Goal: Task Accomplishment & Management: Manage account settings

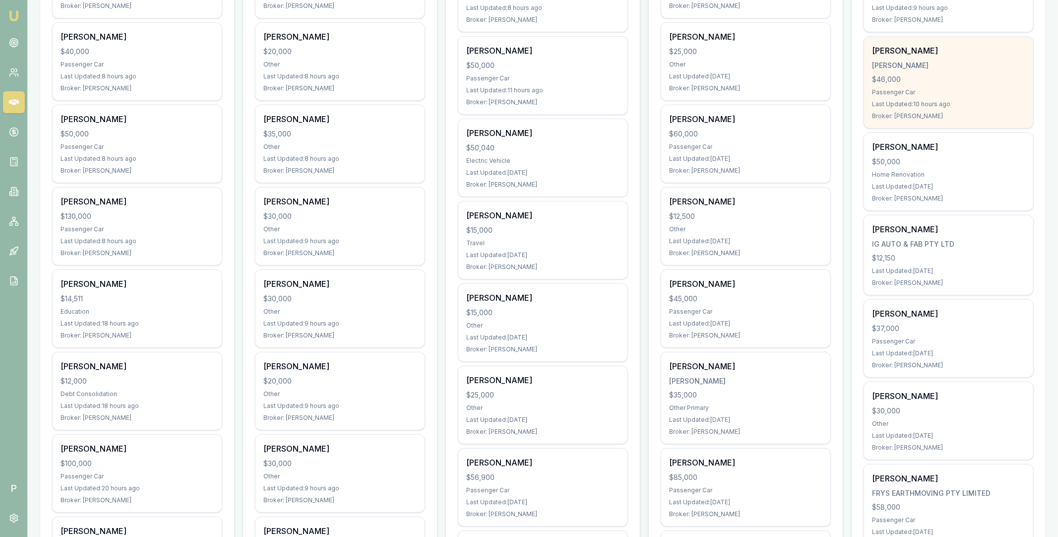
scroll to position [316, 0]
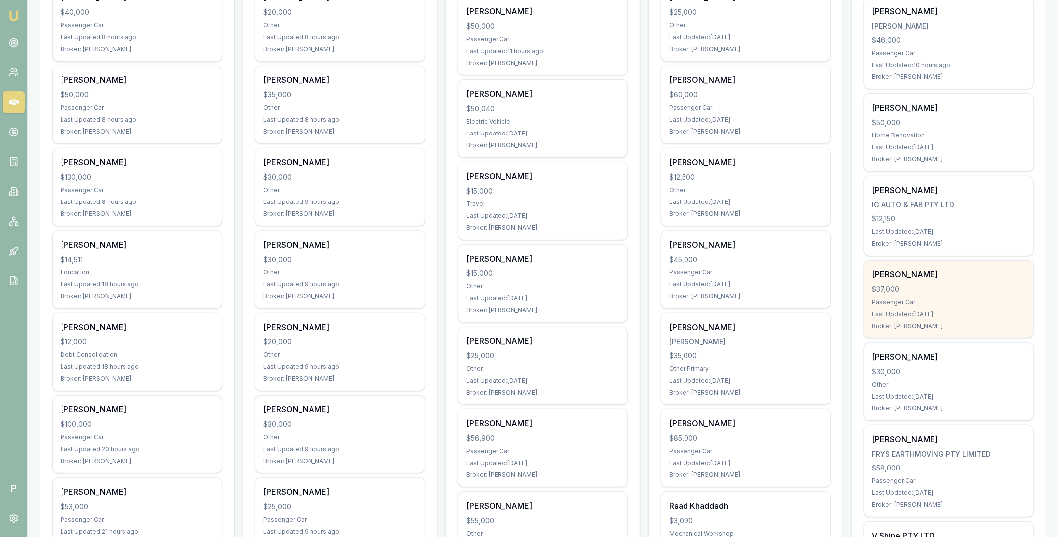
click at [952, 284] on div "$37,000" at bounding box center [948, 289] width 153 height 10
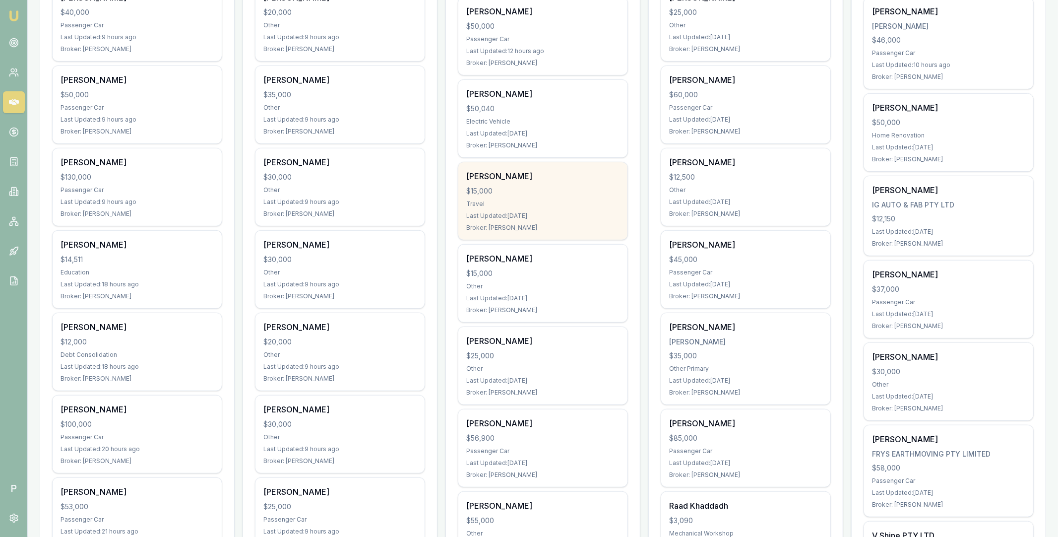
scroll to position [0, 0]
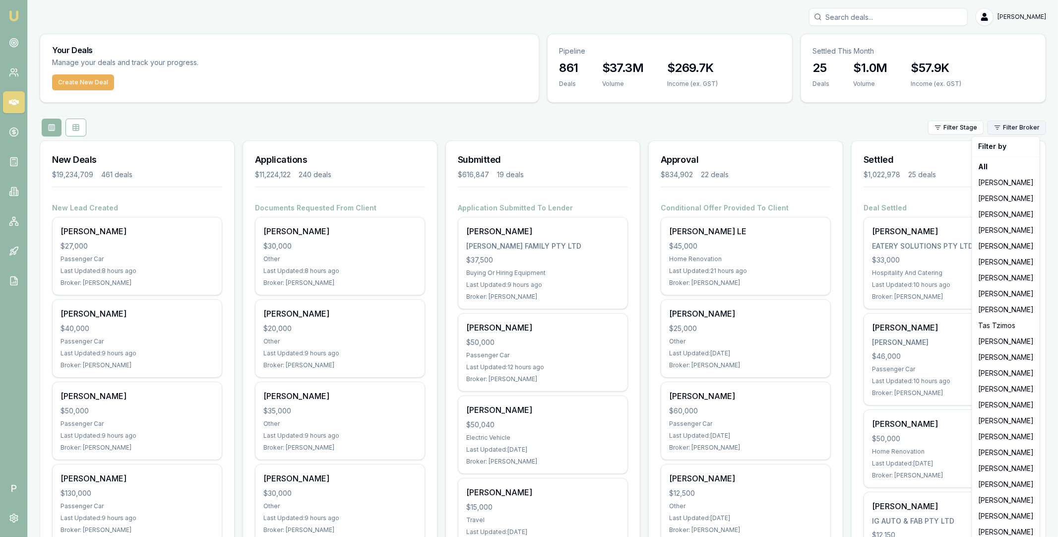
click at [1026, 121] on html "Emu Broker P Matt Leeburn Toggle Menu Your Deals Manage your deals and track yo…" at bounding box center [529, 268] width 1058 height 537
click at [1005, 291] on div "[PERSON_NAME]" at bounding box center [1006, 294] width 64 height 16
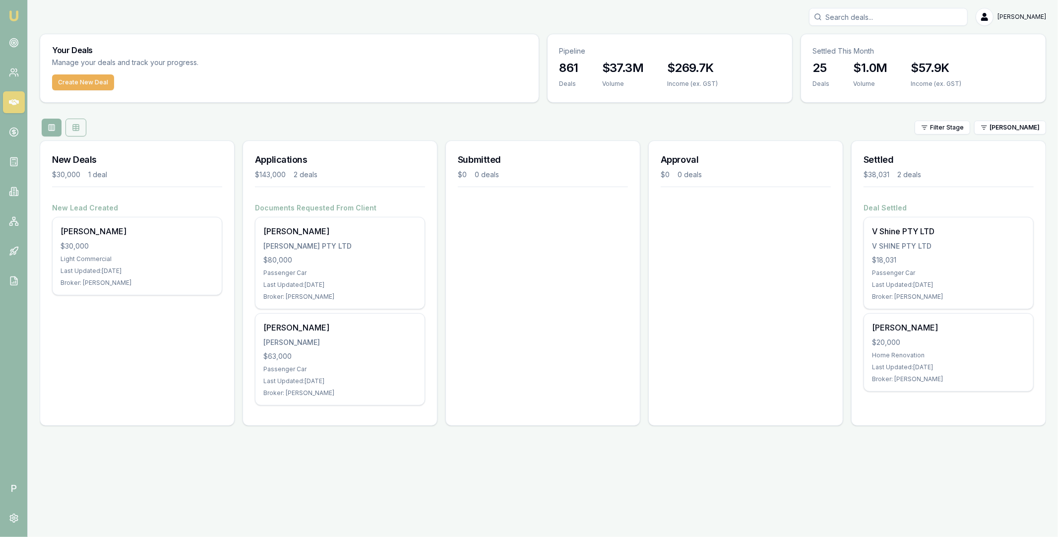
click at [80, 127] on button at bounding box center [75, 128] width 21 height 18
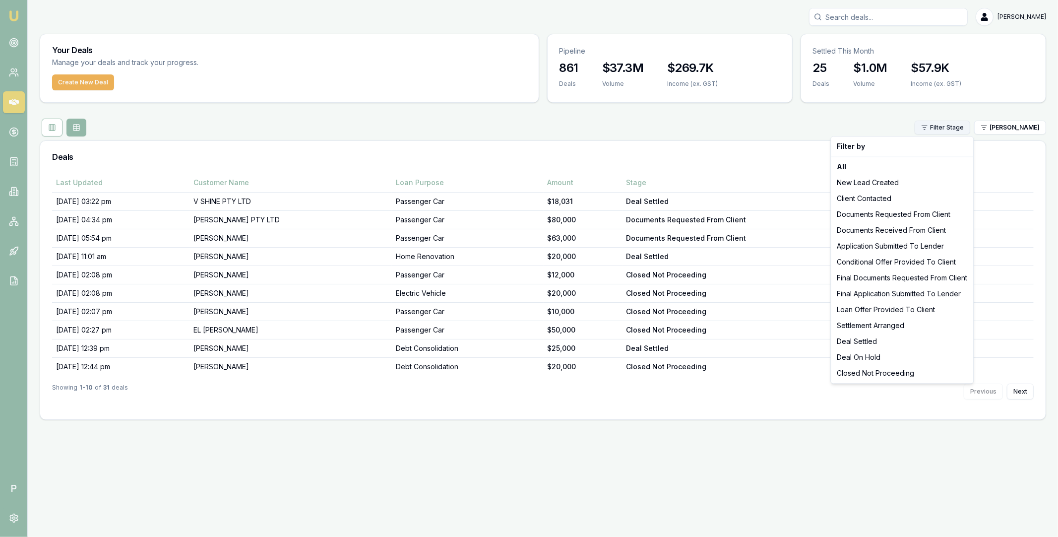
click at [966, 127] on html "Emu Broker P Matt Leeburn Toggle Menu Your Deals Manage your deals and track yo…" at bounding box center [529, 268] width 1058 height 537
click at [875, 336] on div "Deal Settled" at bounding box center [902, 341] width 138 height 16
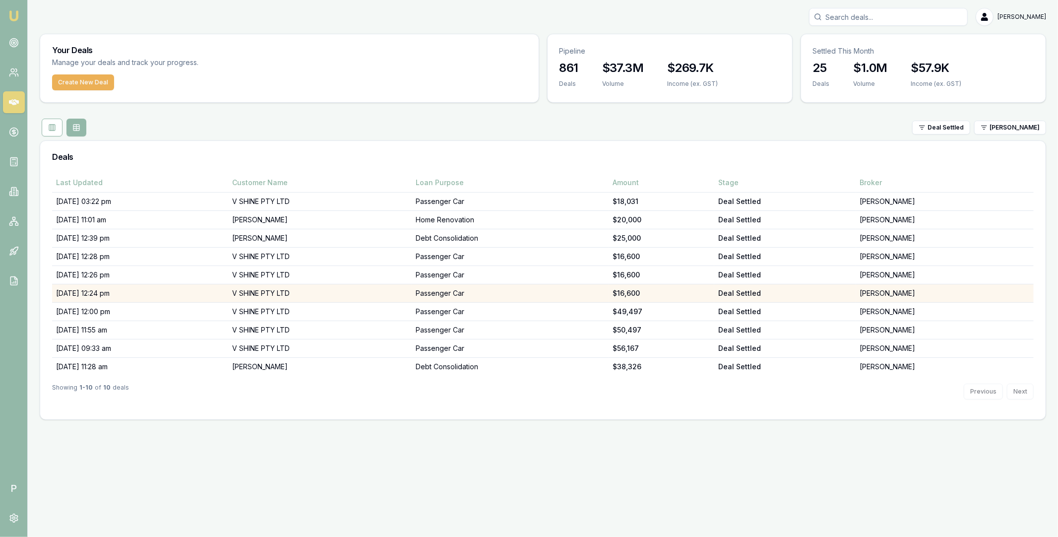
click at [78, 292] on td "17/09/25, 12:24 pm" at bounding box center [140, 293] width 176 height 18
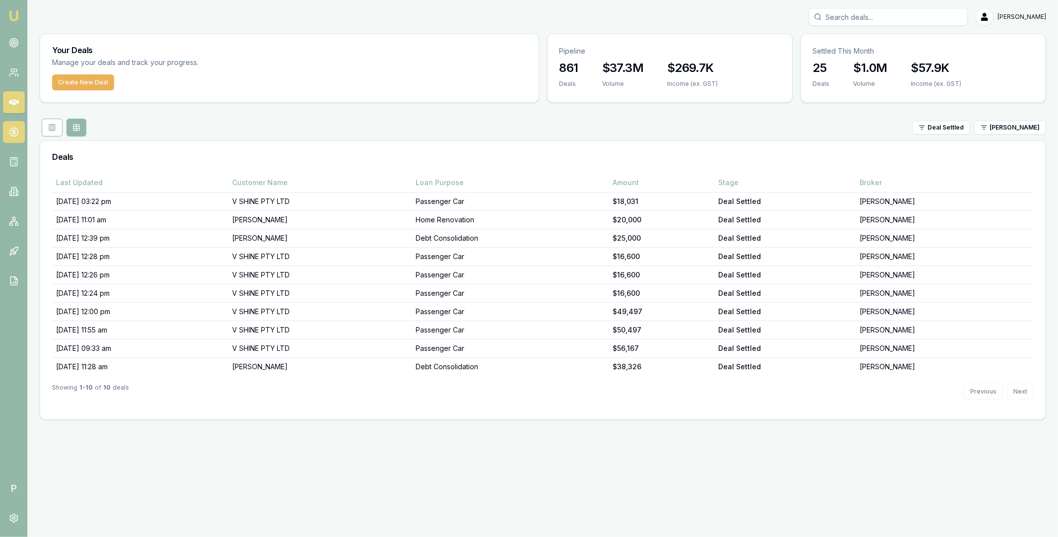
click at [9, 128] on icon at bounding box center [14, 132] width 10 height 10
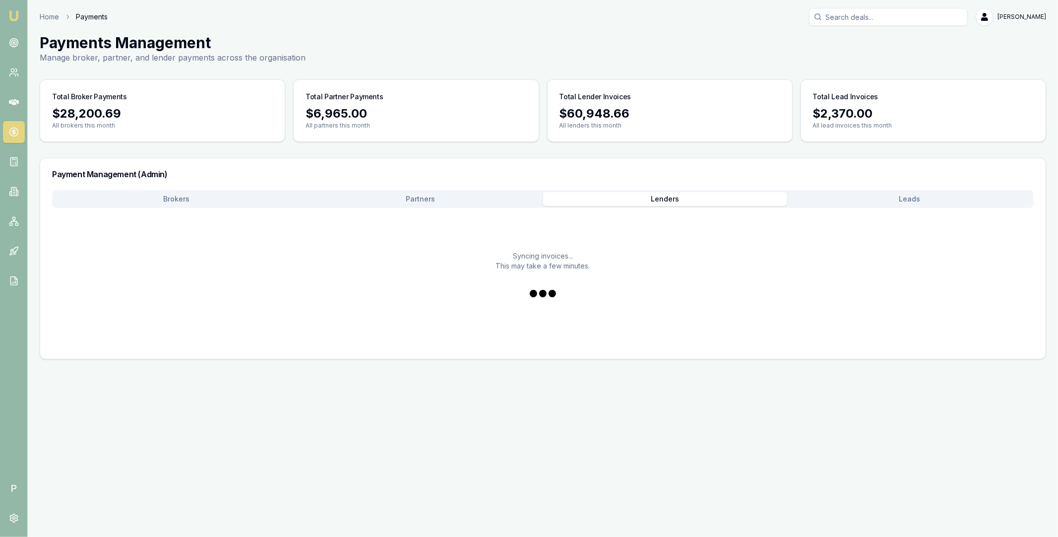
click at [614, 197] on button "Lenders" at bounding box center [665, 199] width 245 height 14
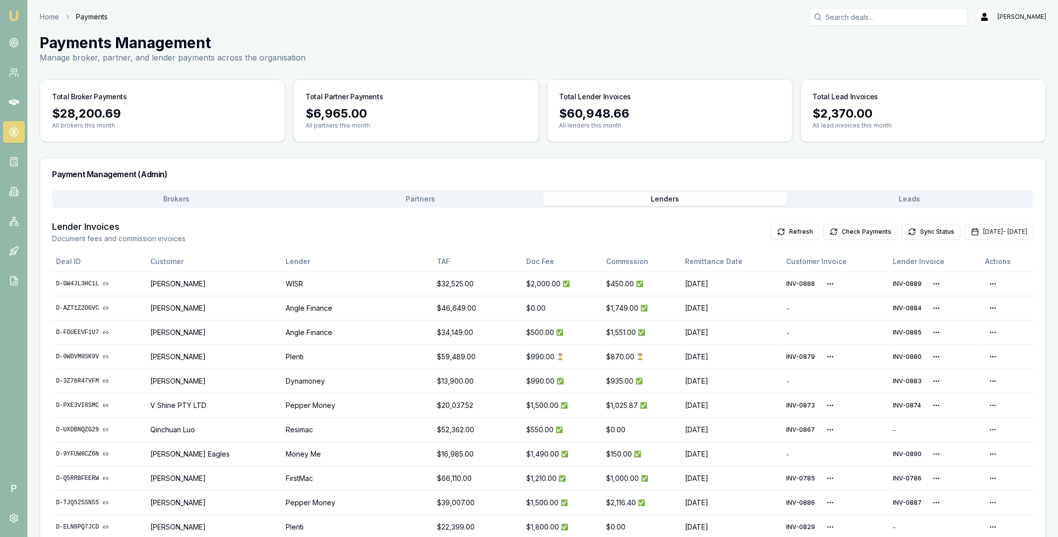
click at [879, 25] on input "Search deals" at bounding box center [888, 17] width 159 height 18
type input "rutwa"
click at [858, 51] on p "0470472999" at bounding box center [889, 53] width 150 height 10
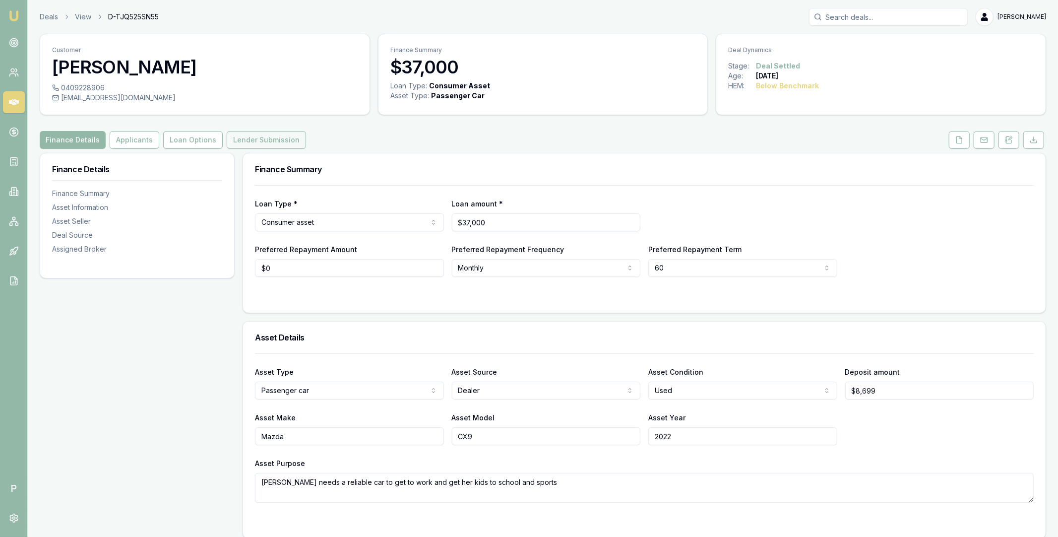
click at [272, 143] on button "Lender Submission" at bounding box center [266, 140] width 79 height 18
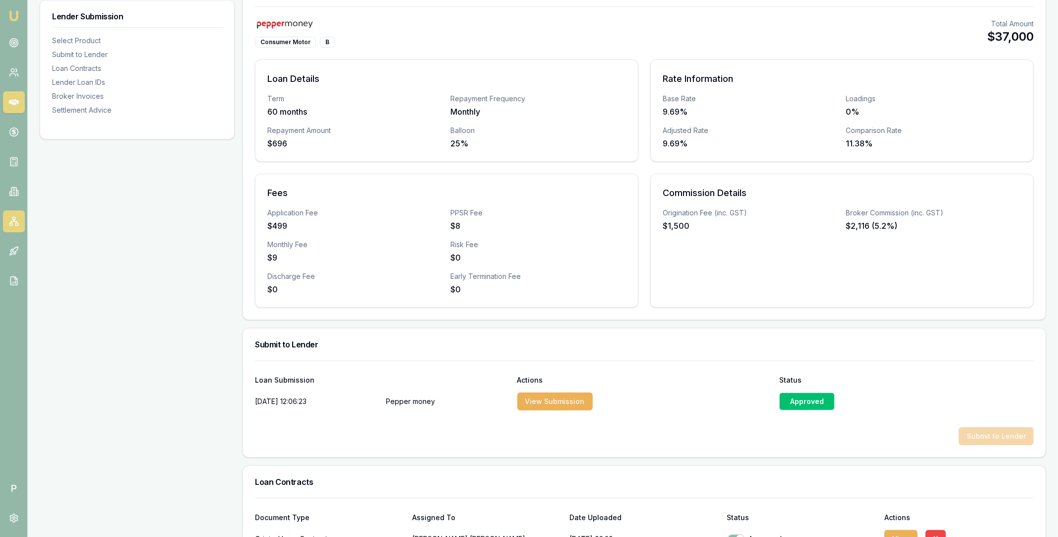
scroll to position [178, 0]
click at [15, 136] on icon at bounding box center [14, 132] width 10 height 10
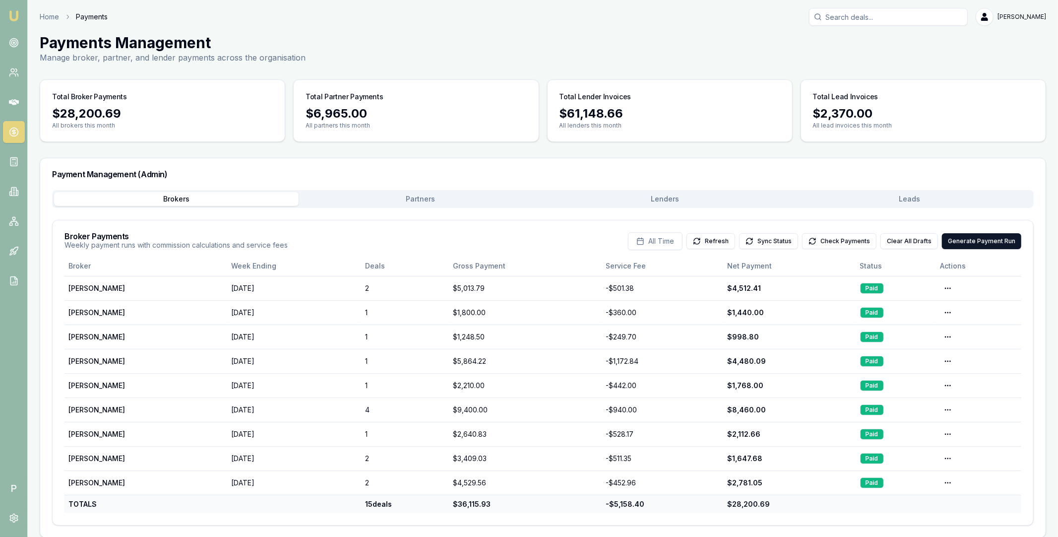
click at [683, 198] on button "Lenders" at bounding box center [665, 199] width 245 height 14
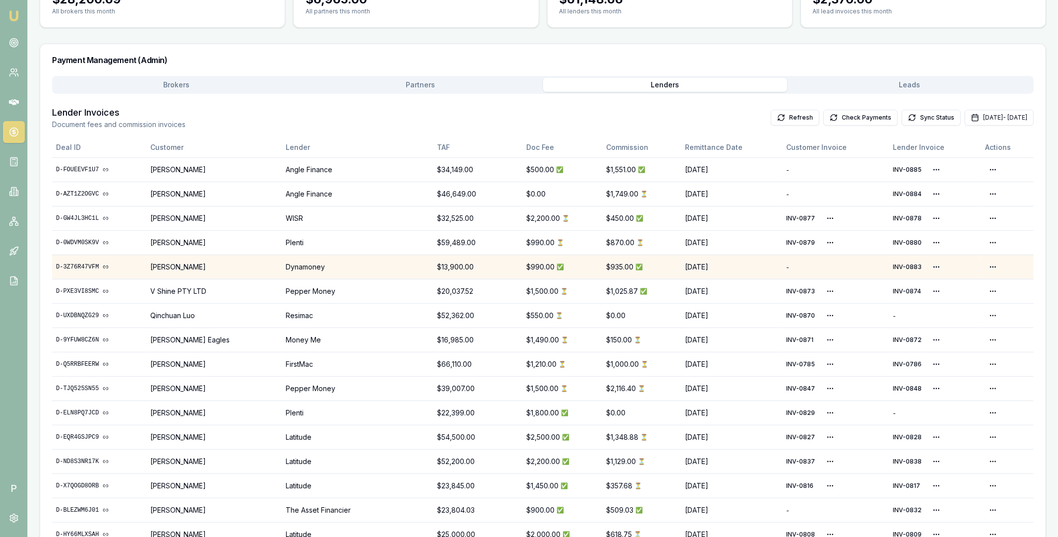
scroll to position [129, 0]
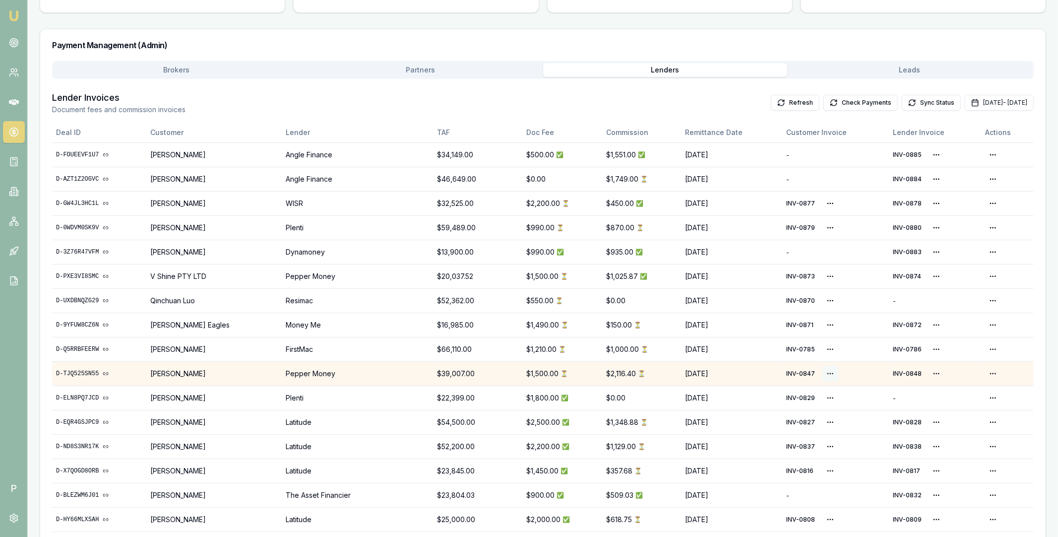
click at [829, 373] on html "Emu Broker P Home Payments Matt Leeburn Toggle Menu Payments Management Manage …" at bounding box center [529, 139] width 1058 height 537
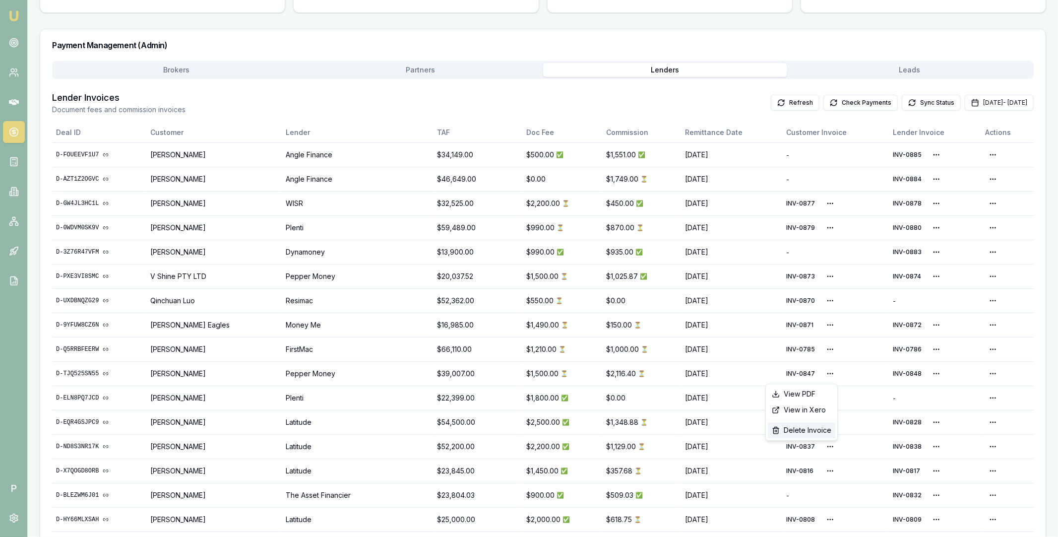
click at [810, 427] on div "Delete Invoice" at bounding box center [801, 430] width 67 height 16
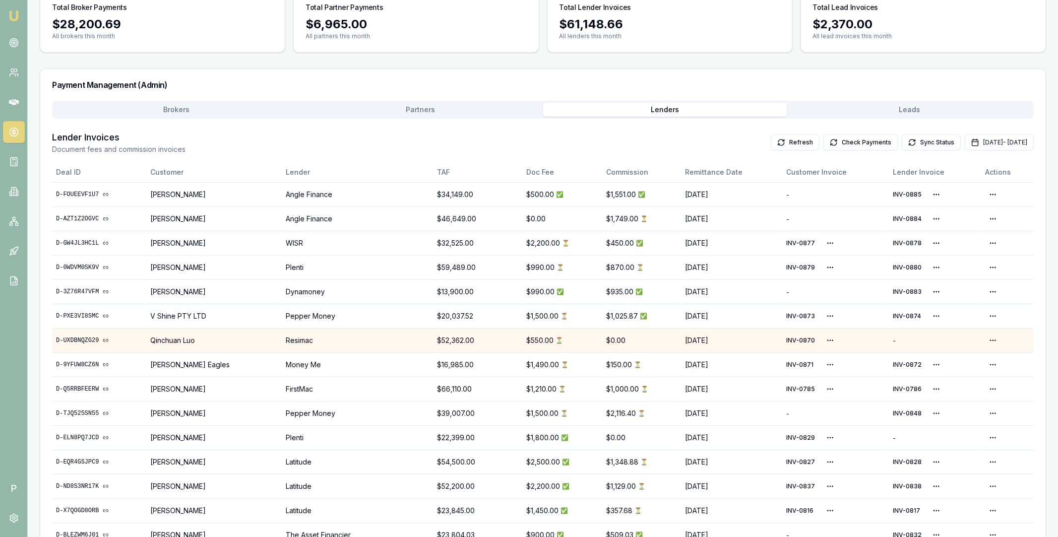
scroll to position [122, 0]
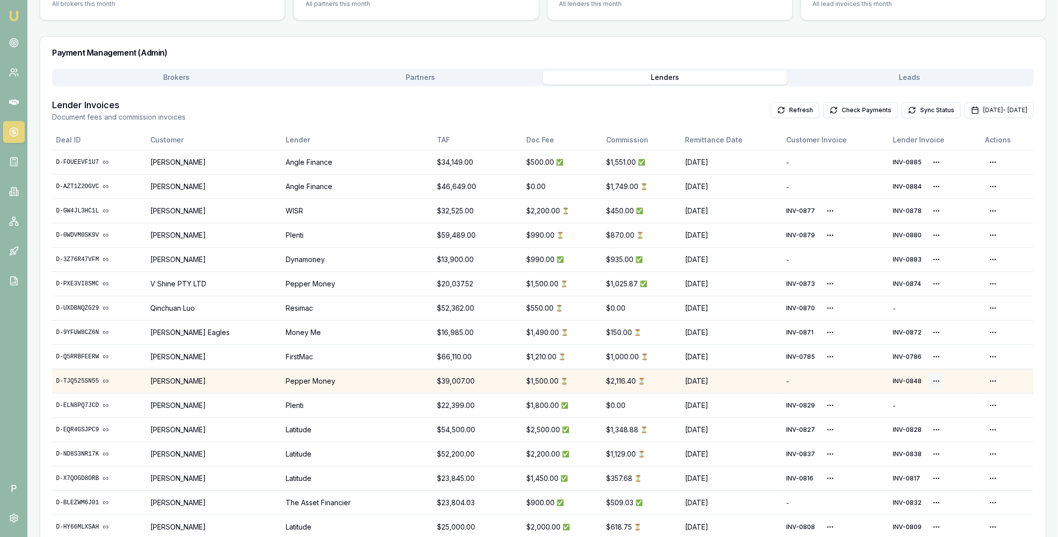
click at [938, 380] on html "Emu Broker P Home Payments Matt Leeburn Toggle Menu Payments Management Manage …" at bounding box center [529, 146] width 1058 height 537
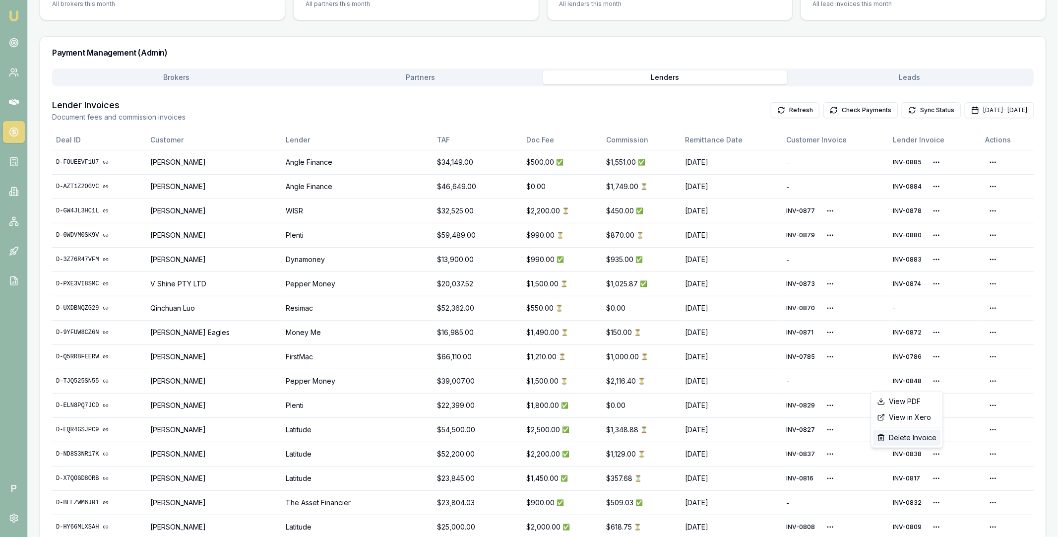
click at [910, 433] on div "Delete Invoice" at bounding box center [907, 438] width 67 height 16
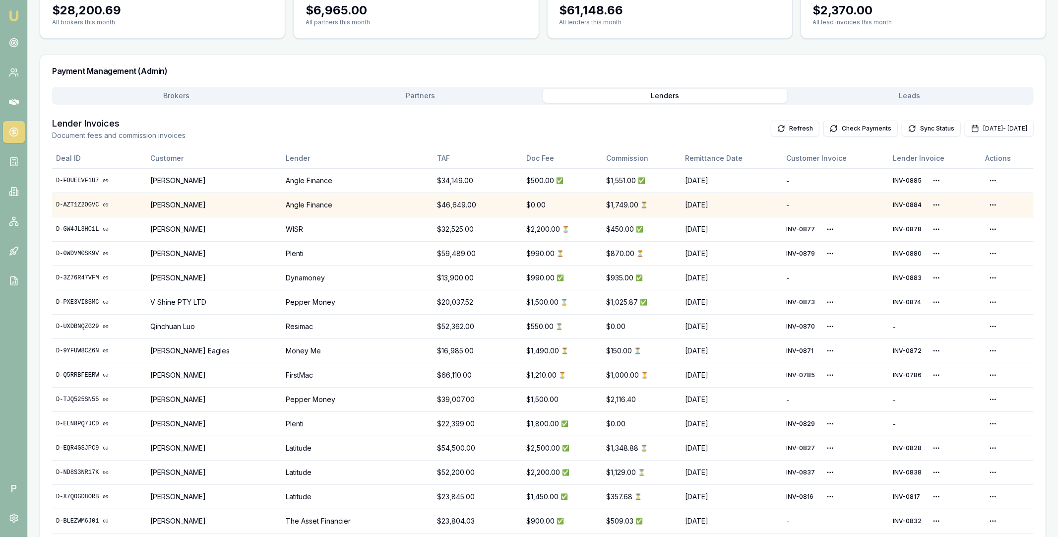
scroll to position [112, 0]
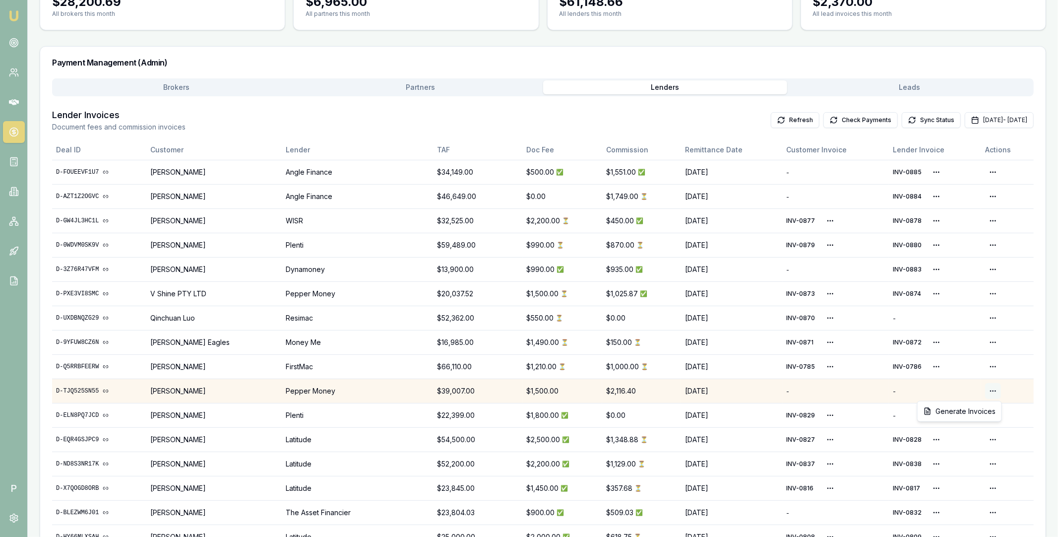
click at [993, 392] on html "Emu Broker P Home Payments Matt Leeburn Toggle Menu Payments Management Manage …" at bounding box center [529, 156] width 1058 height 537
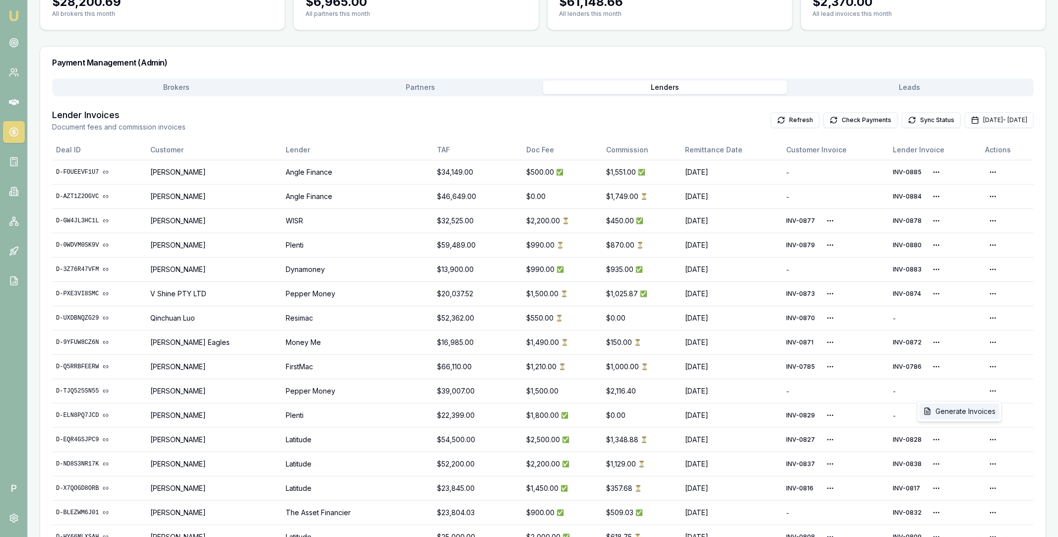
click at [961, 412] on div "Generate Invoices" at bounding box center [960, 411] width 80 height 16
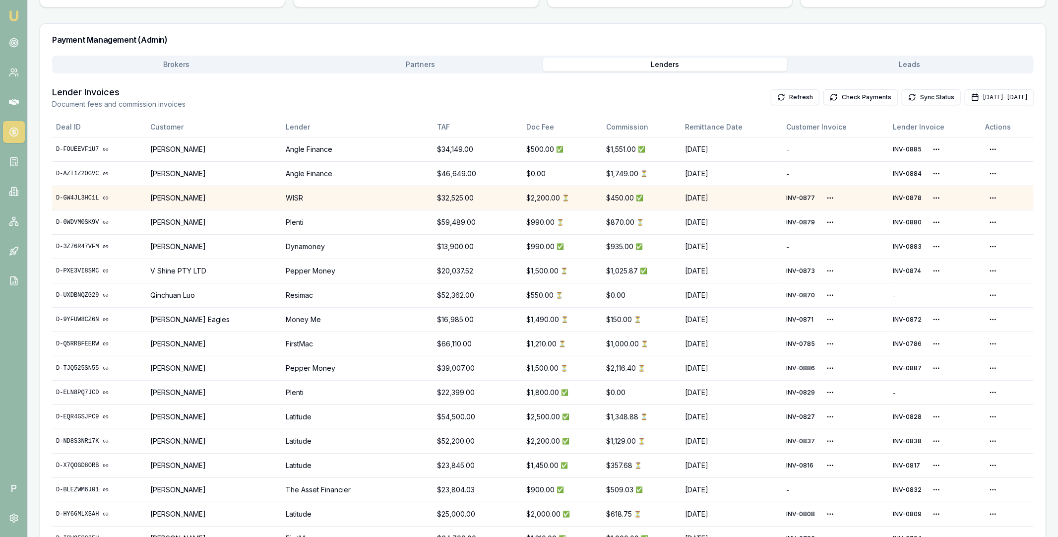
scroll to position [132, 0]
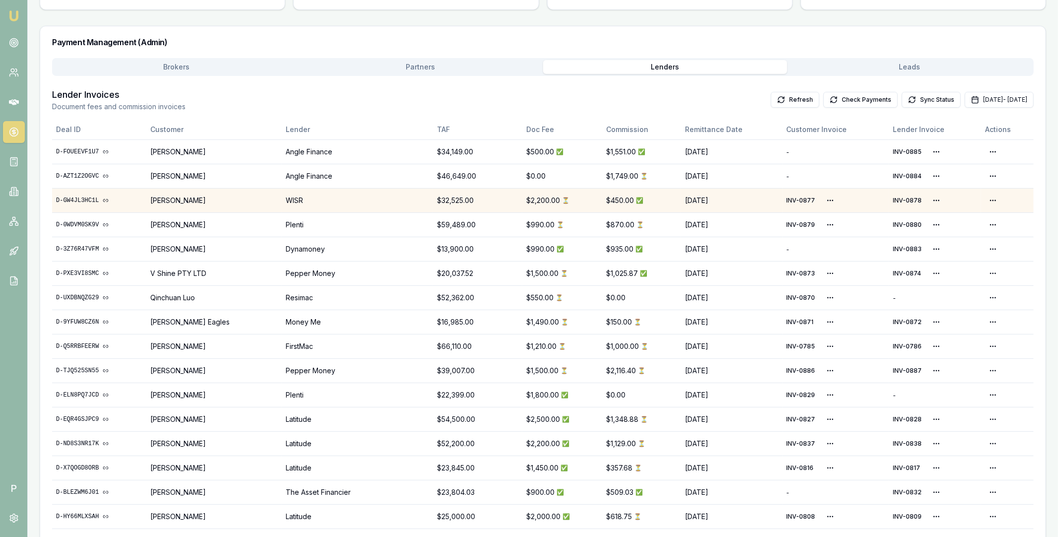
click at [87, 199] on link "D-GW4JL3HC1L" at bounding box center [99, 200] width 86 height 8
click at [929, 197] on html "Emu Broker P Home Payments Matt Leeburn Toggle Menu Payments Management Manage …" at bounding box center [529, 136] width 1058 height 537
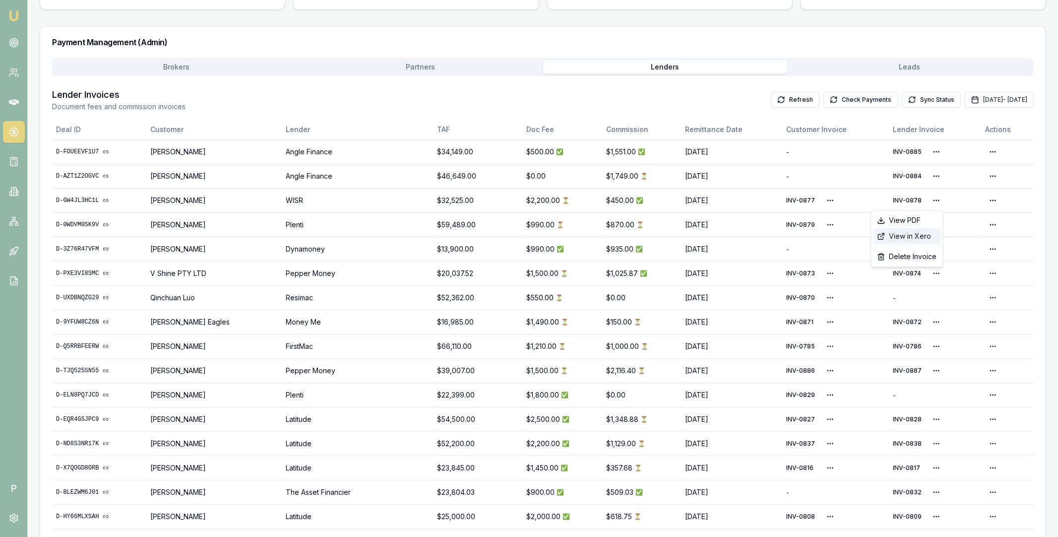
click at [922, 238] on div "View in Xero" at bounding box center [907, 236] width 67 height 16
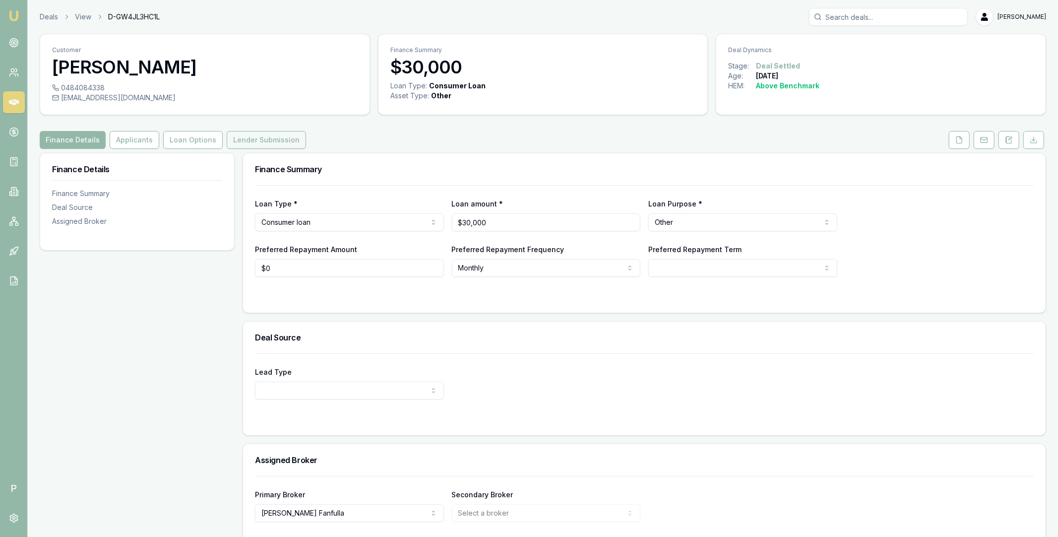
click at [243, 142] on button "Lender Submission" at bounding box center [266, 140] width 79 height 18
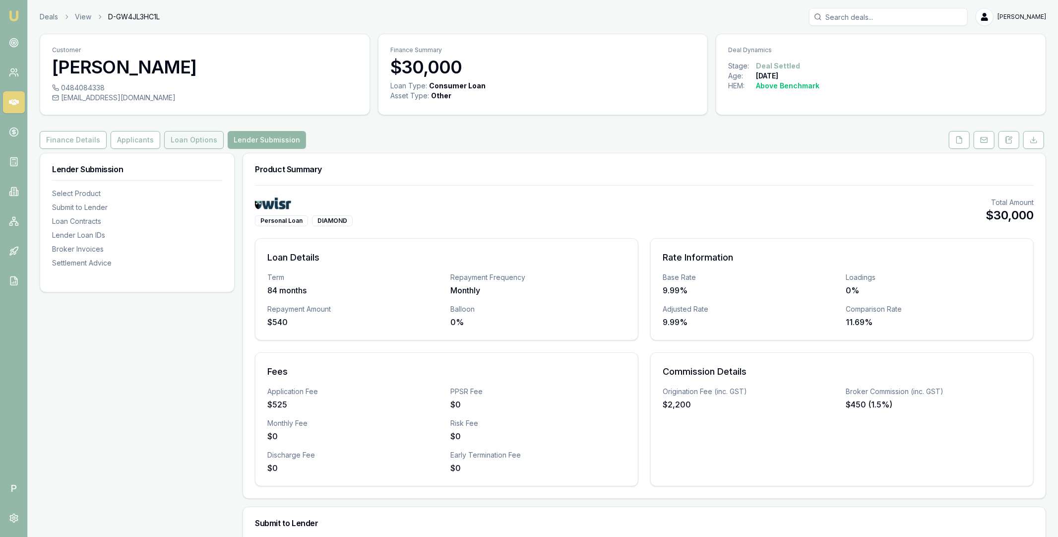
click at [192, 144] on button "Loan Options" at bounding box center [194, 140] width 60 height 18
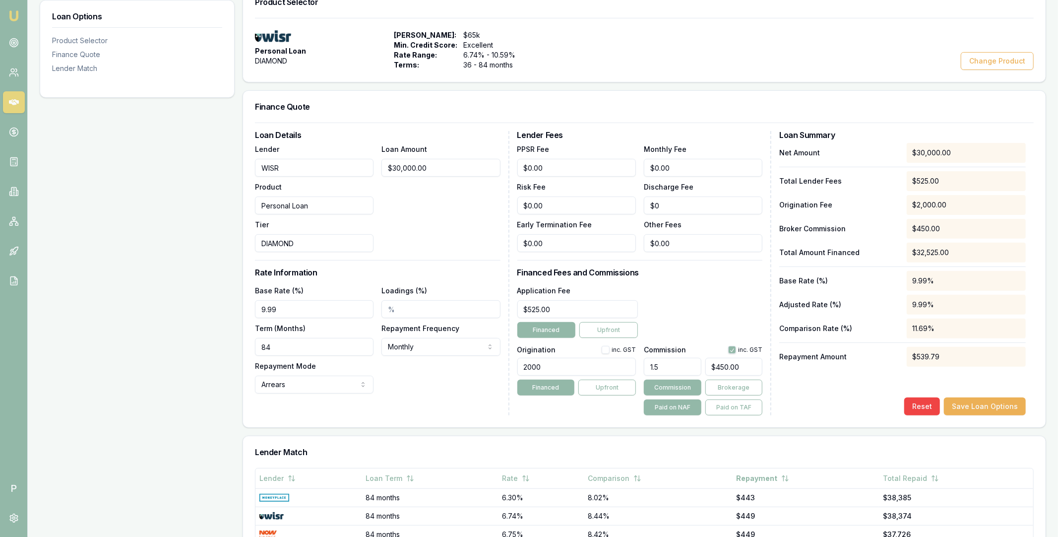
scroll to position [205, 0]
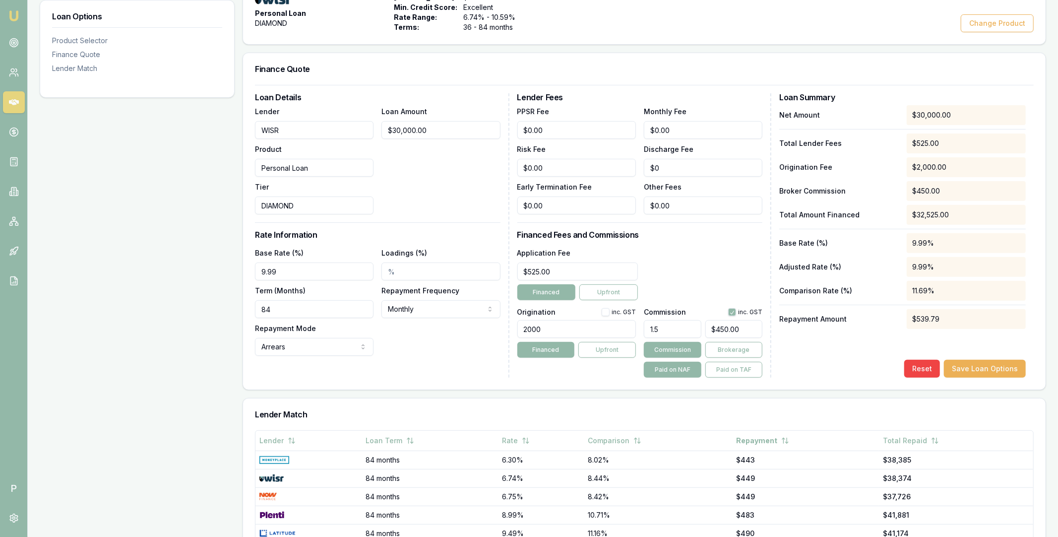
click at [608, 313] on button "button" at bounding box center [606, 312] width 8 height 8
checkbox input "true"
click at [980, 365] on button "Save Loan Options" at bounding box center [985, 369] width 82 height 18
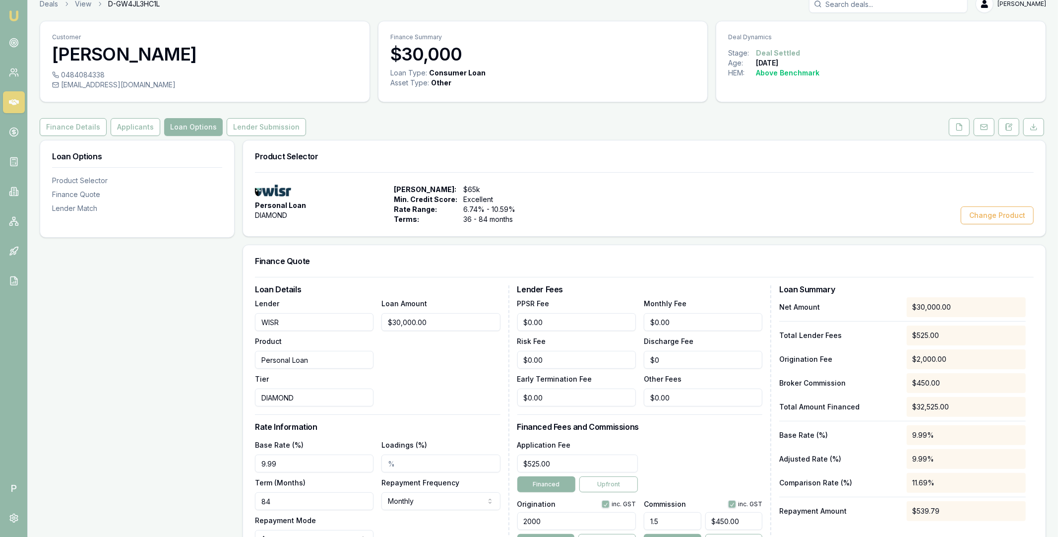
scroll to position [0, 0]
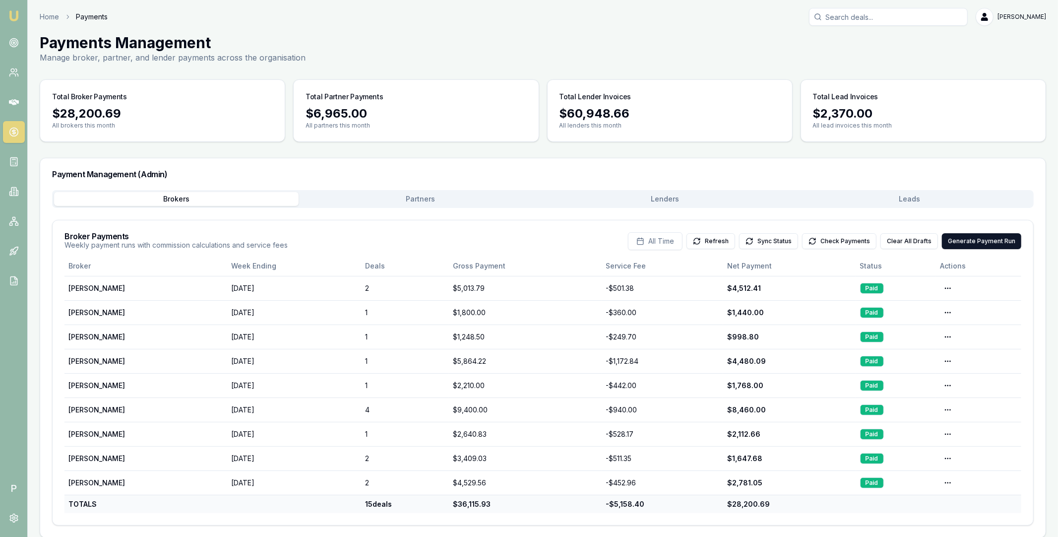
click at [769, 191] on div "Brokers Partners [PERSON_NAME] Leads" at bounding box center [543, 199] width 982 height 18
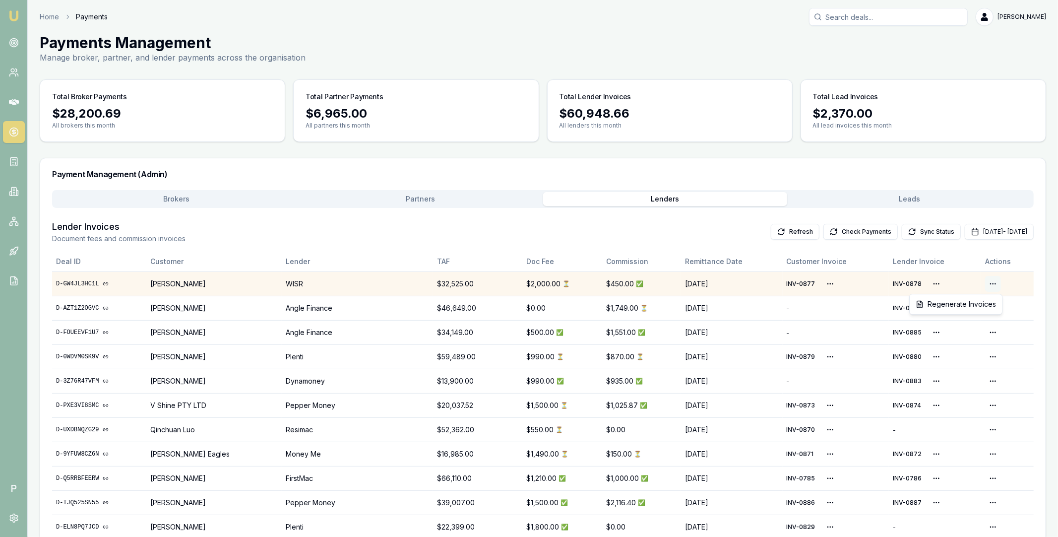
click at [993, 282] on html "Emu Broker P Home Payments [PERSON_NAME] Toggle Menu Payments Management Manage…" at bounding box center [529, 268] width 1058 height 537
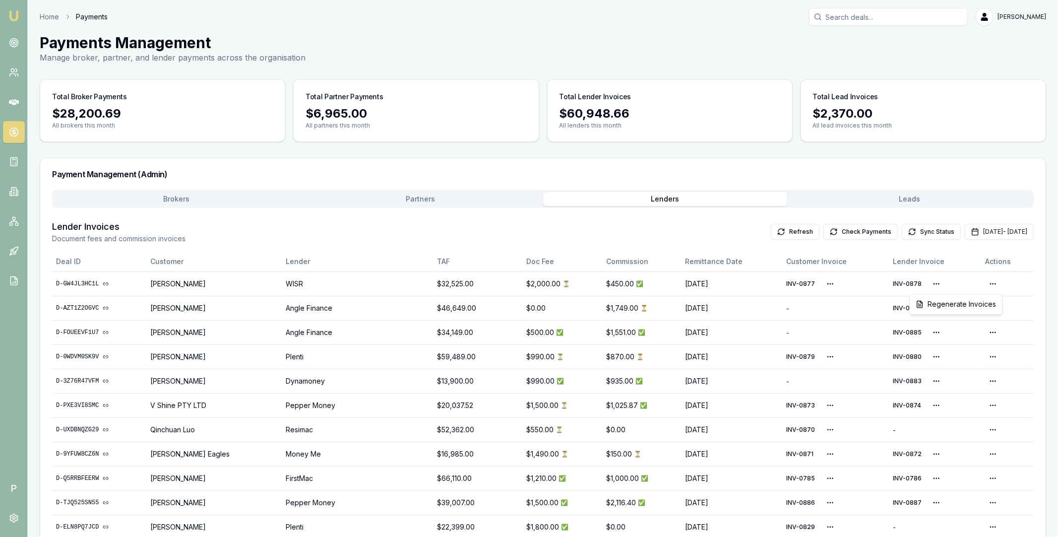
click at [933, 287] on html "Emu Broker P Home Payments [PERSON_NAME] Toggle Menu Payments Management Manage…" at bounding box center [529, 268] width 1058 height 537
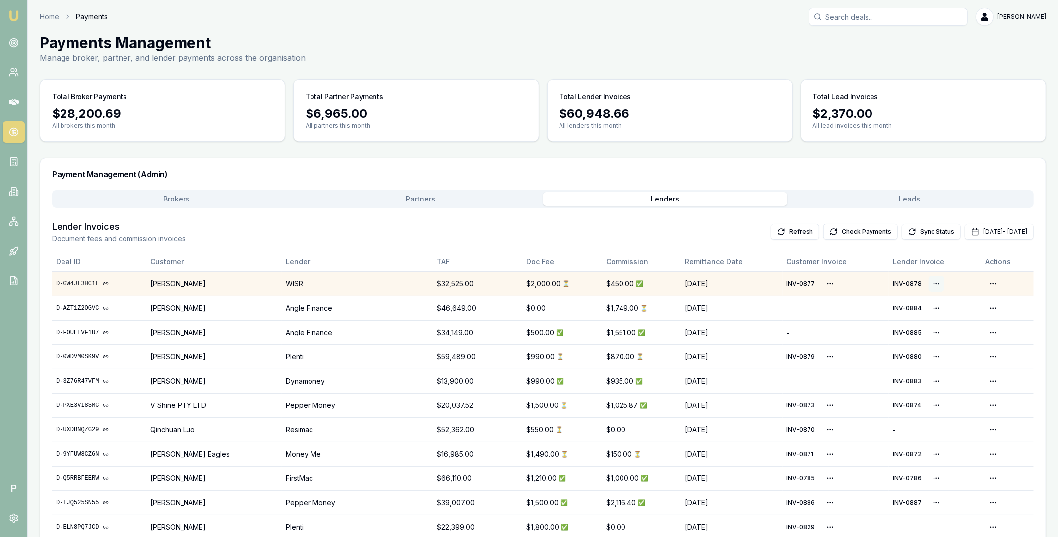
click at [934, 283] on html "Emu Broker P Home Payments [PERSON_NAME] Toggle Menu Payments Management Manage…" at bounding box center [529, 268] width 1058 height 537
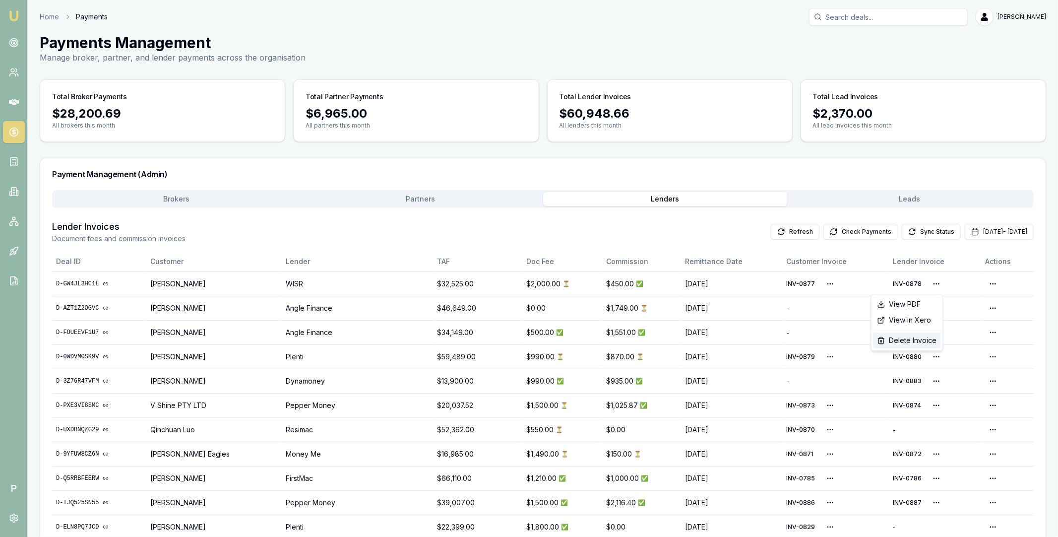
click at [916, 341] on div "Delete Invoice" at bounding box center [907, 340] width 67 height 16
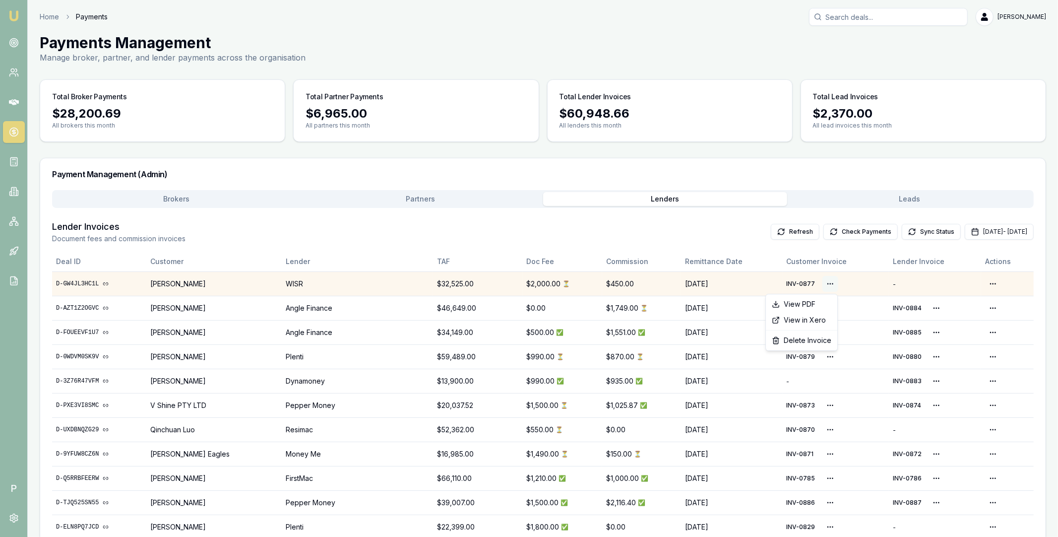
click at [826, 282] on html "Emu Broker P Home Payments [PERSON_NAME] Toggle Menu Payments Management Manage…" at bounding box center [529, 268] width 1058 height 537
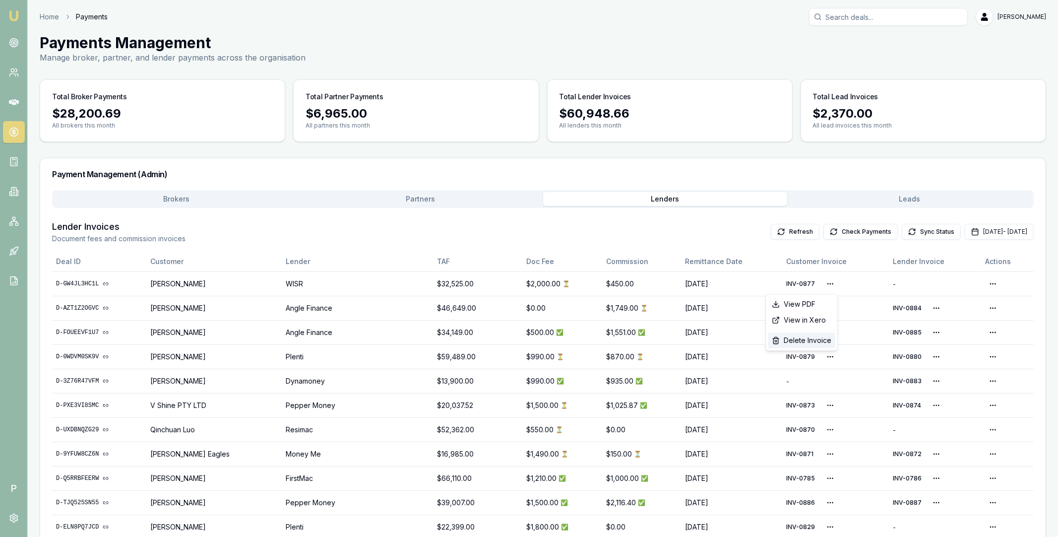
click at [797, 338] on div "Delete Invoice" at bounding box center [801, 340] width 67 height 16
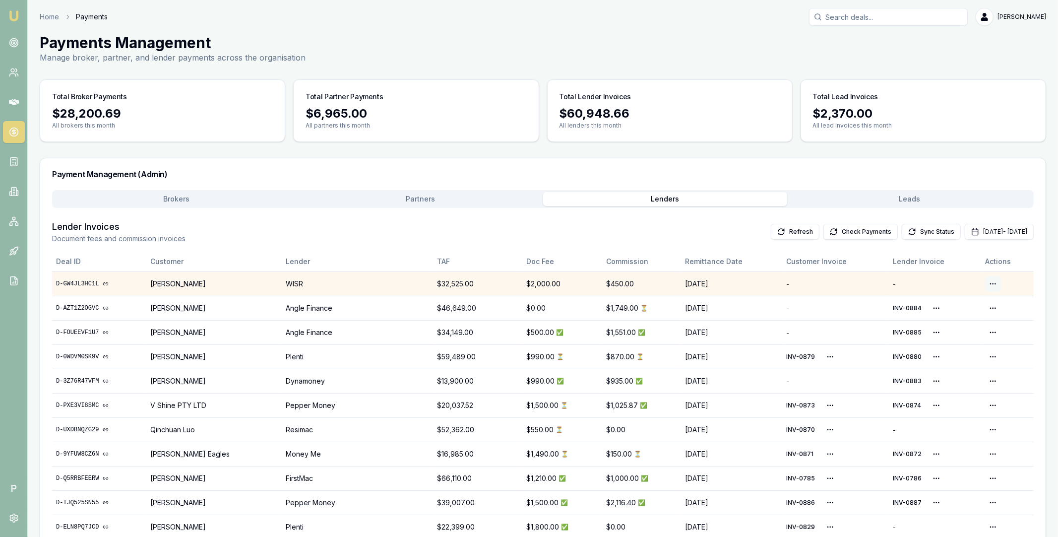
click at [995, 284] on html "Emu Broker P Home Payments Matt Leeburn Toggle Menu Payments Management Manage …" at bounding box center [529, 268] width 1058 height 537
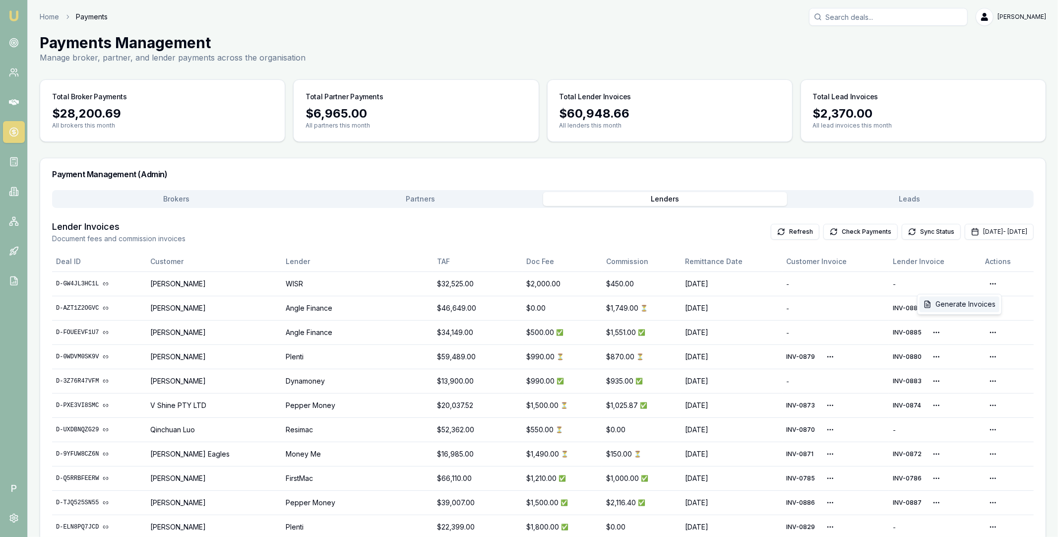
click at [967, 302] on div "Generate Invoices" at bounding box center [960, 304] width 80 height 16
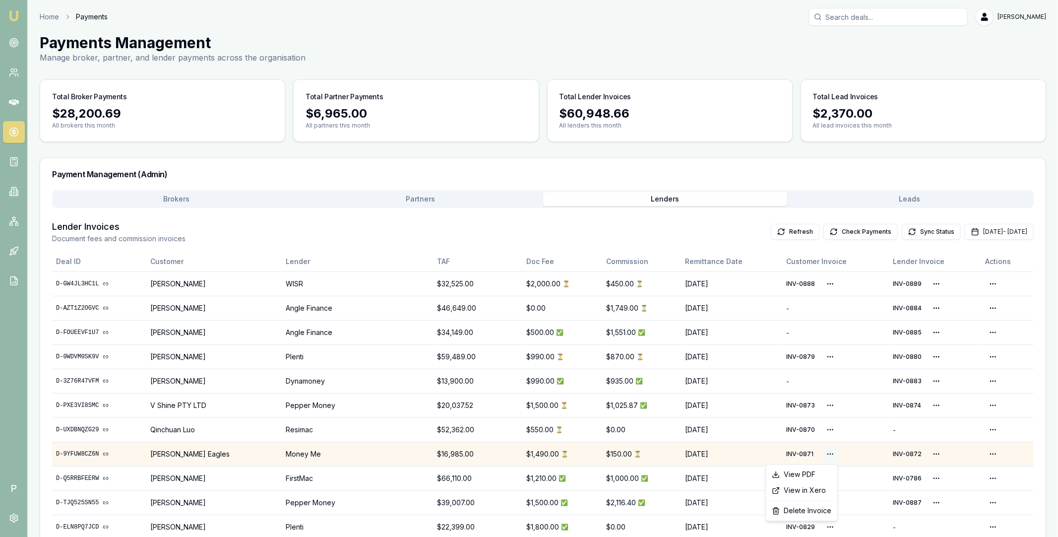
click at [824, 451] on html "Emu Broker P Home Payments Matt Leeburn Toggle Menu Payments Management Manage …" at bounding box center [529, 268] width 1058 height 537
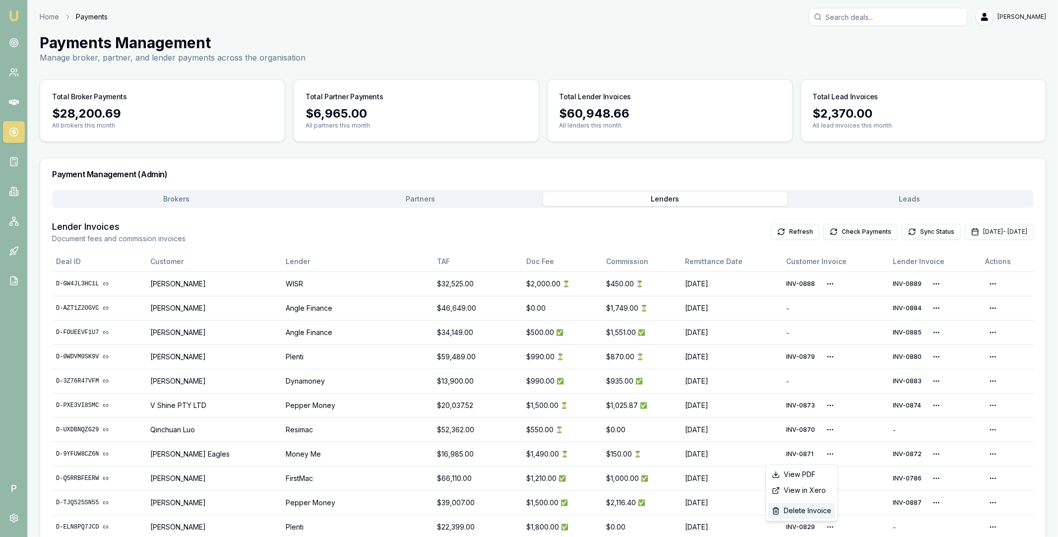
click at [808, 511] on div "Delete Invoice" at bounding box center [801, 511] width 67 height 16
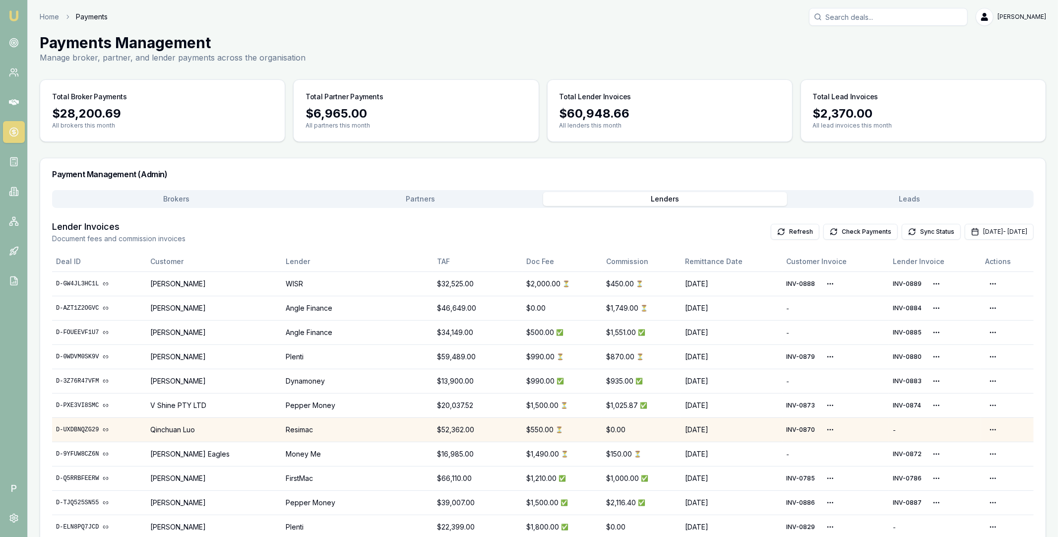
scroll to position [63, 0]
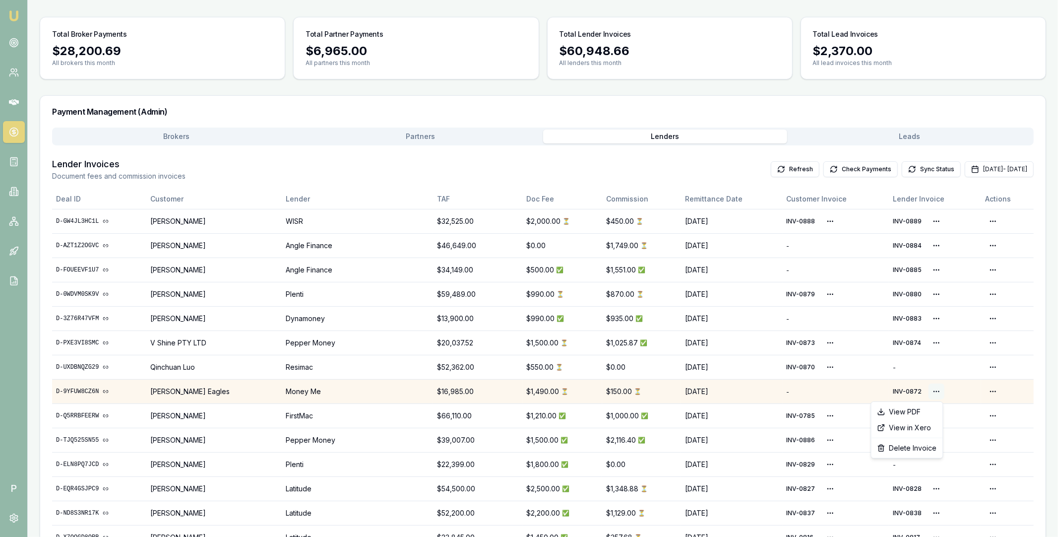
click at [934, 393] on html "Emu Broker P Home Payments Matt Leeburn Toggle Menu Payments Management Manage …" at bounding box center [529, 205] width 1058 height 537
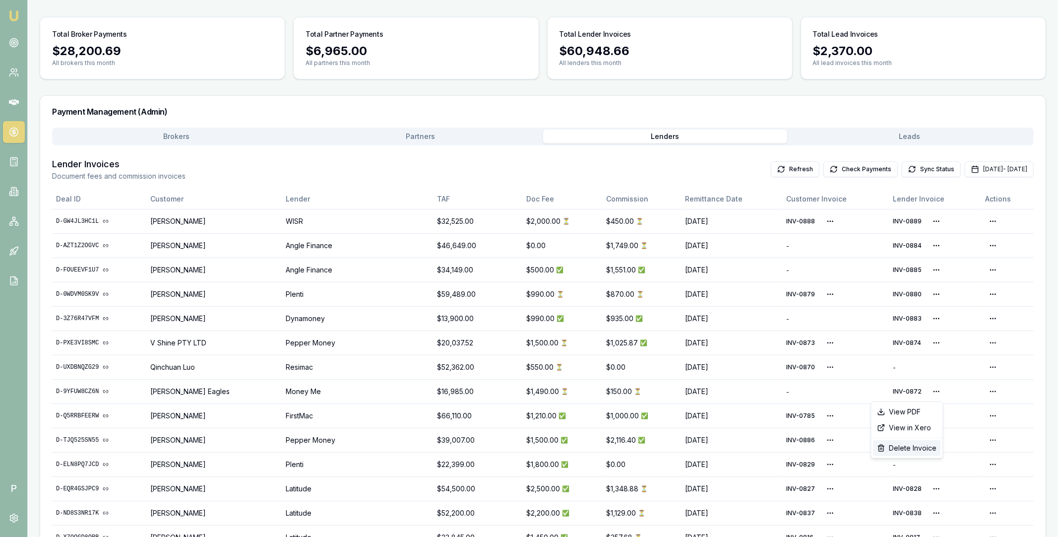
click at [909, 441] on div "Delete Invoice" at bounding box center [907, 448] width 67 height 16
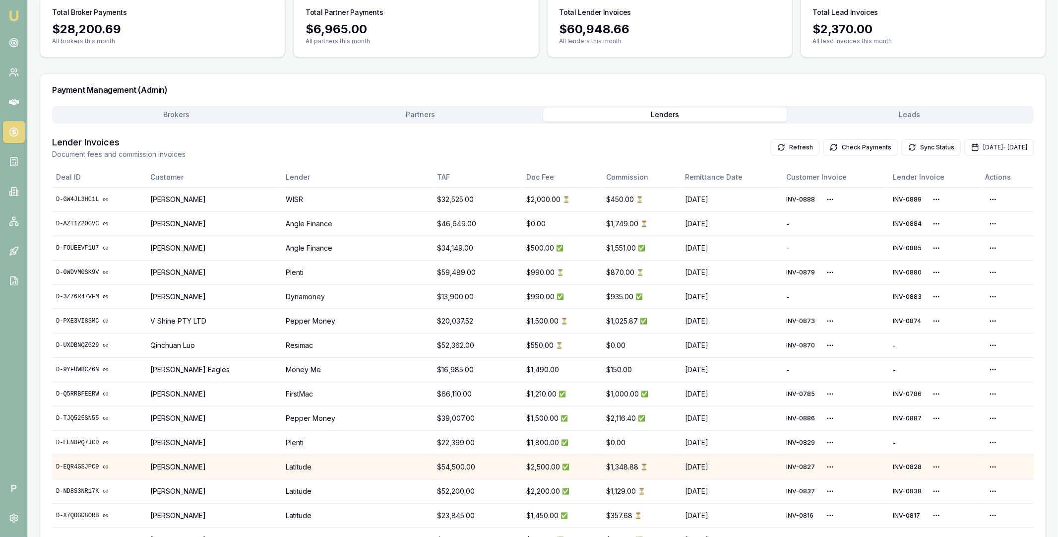
scroll to position [123, 0]
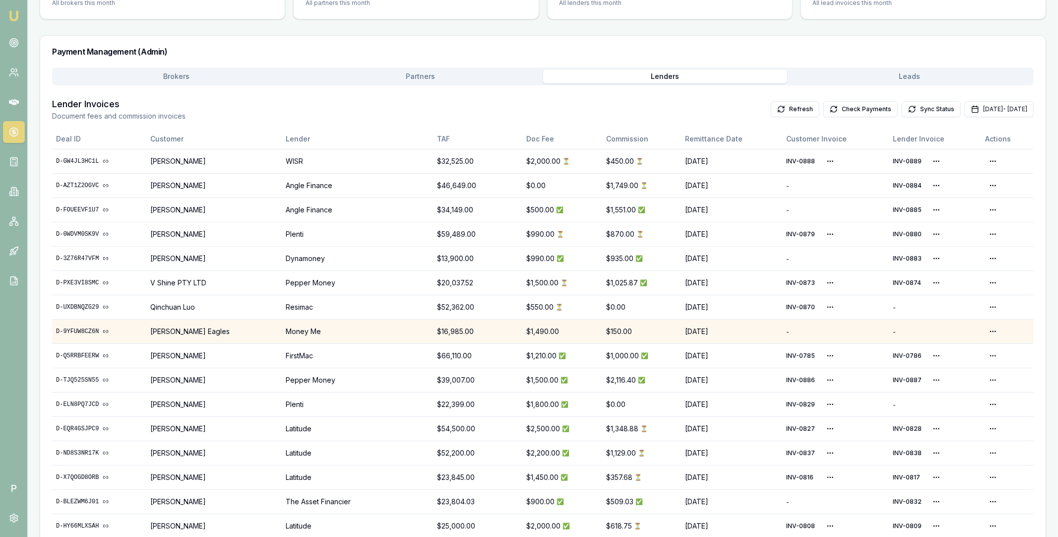
click at [982, 330] on td "Open actions menu" at bounding box center [1007, 331] width 53 height 24
click at [990, 330] on html "Emu Broker P Home Payments Matt Leeburn Toggle Menu Payments Management Manage …" at bounding box center [529, 145] width 1058 height 537
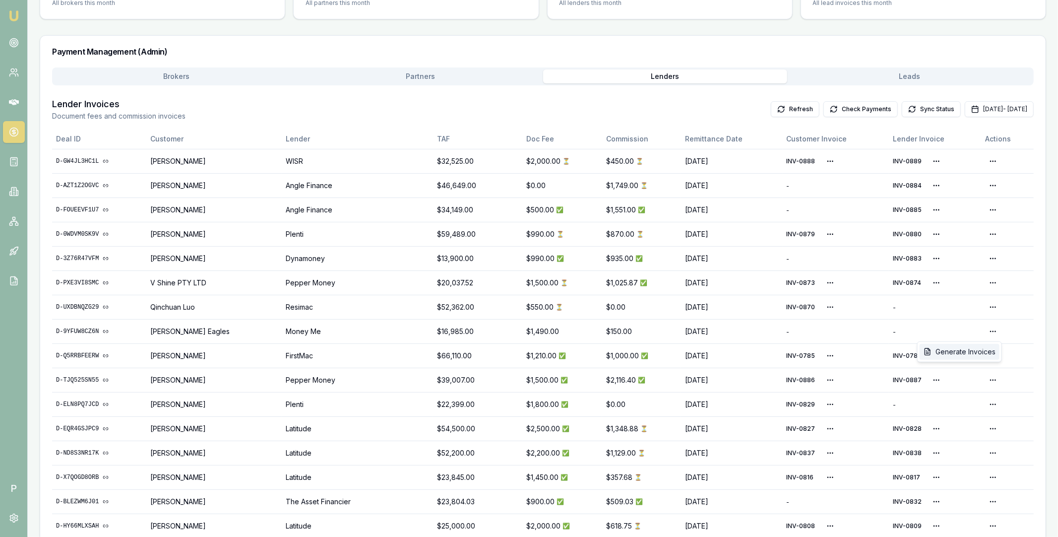
click at [969, 346] on div "Generate Invoices" at bounding box center [960, 352] width 80 height 16
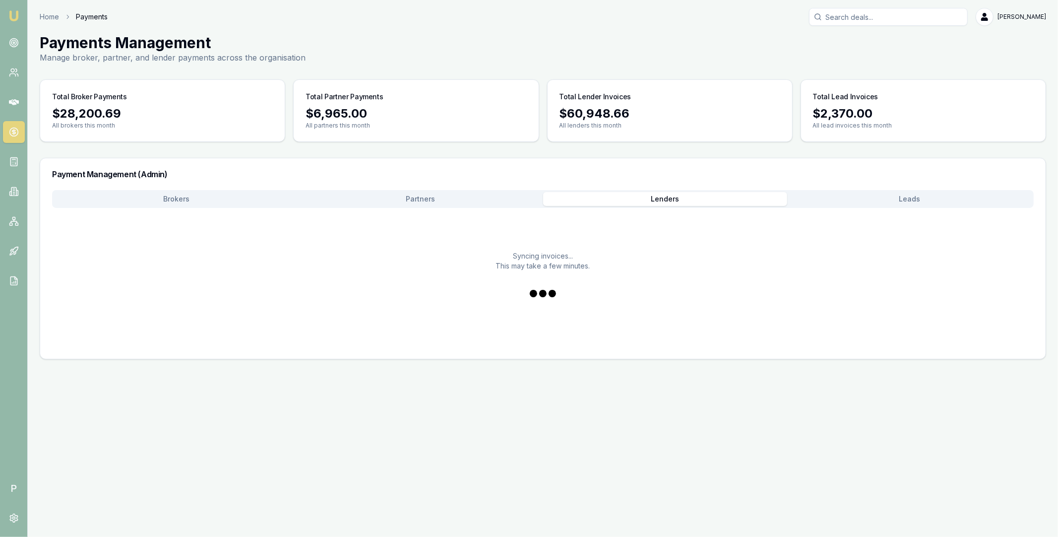
scroll to position [0, 0]
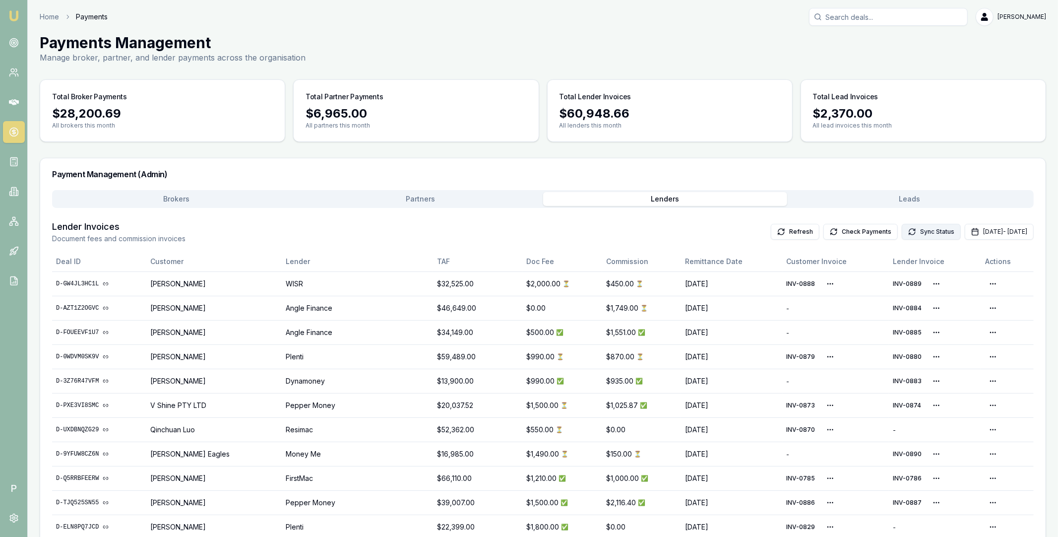
click at [902, 229] on button "Sync Status" at bounding box center [931, 232] width 59 height 16
click at [839, 232] on button "Check Payments" at bounding box center [861, 232] width 74 height 16
click at [834, 234] on button "Check Payments" at bounding box center [861, 232] width 74 height 16
click at [824, 234] on button "Check Payments" at bounding box center [861, 232] width 74 height 16
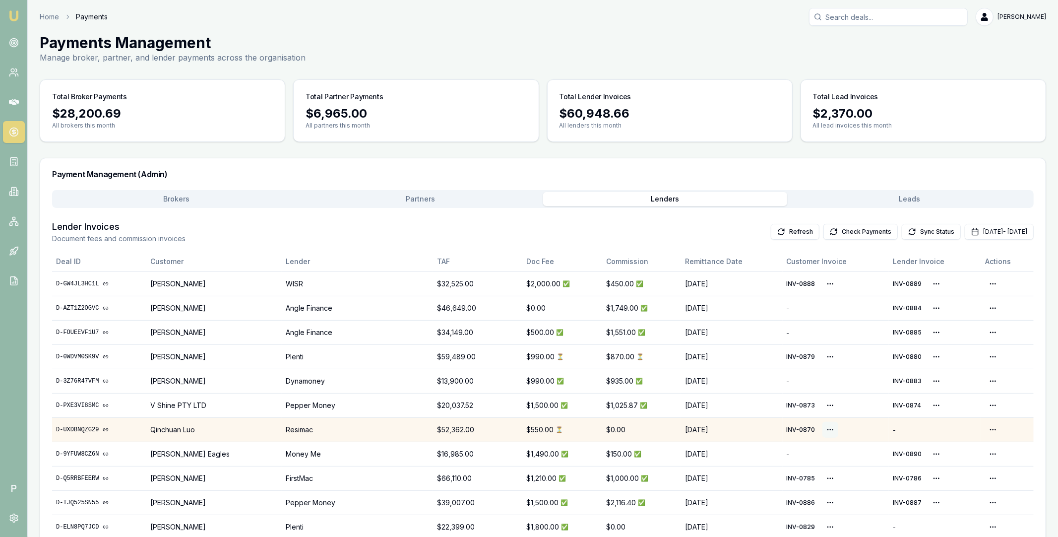
click at [830, 433] on html "Emu Broker P Home Payments Matt Leeburn Toggle Menu Payments Management Manage …" at bounding box center [529, 268] width 1058 height 537
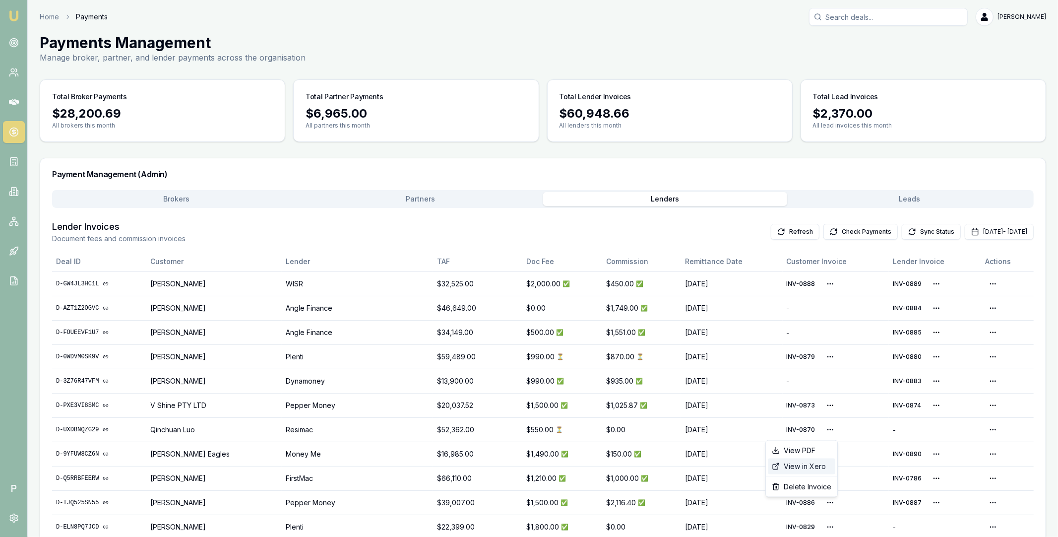
click at [801, 469] on div "View in Xero" at bounding box center [801, 466] width 67 height 16
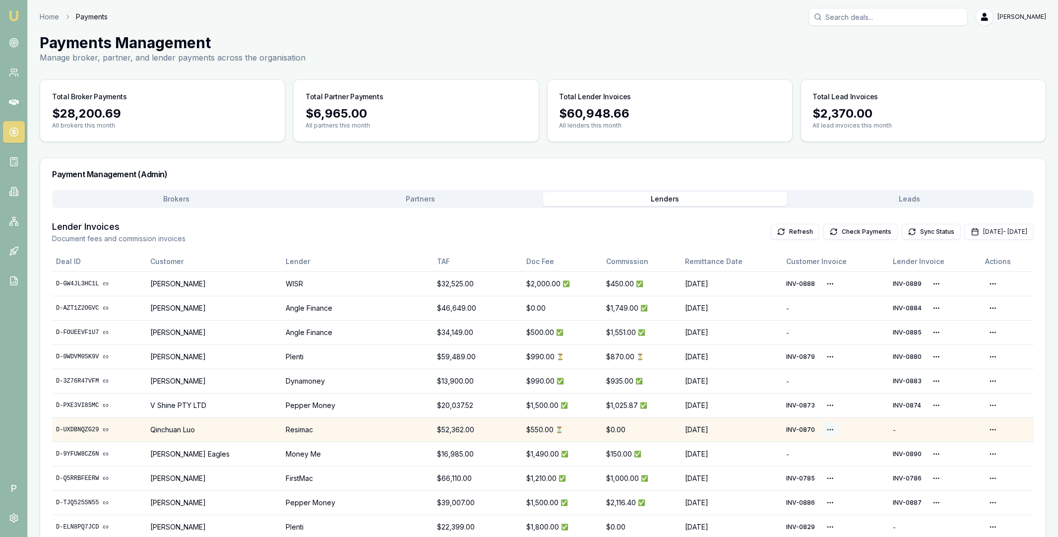
click at [829, 430] on html "Emu Broker P Home Payments Matt Leeburn Toggle Menu Payments Management Manage …" at bounding box center [529, 268] width 1058 height 537
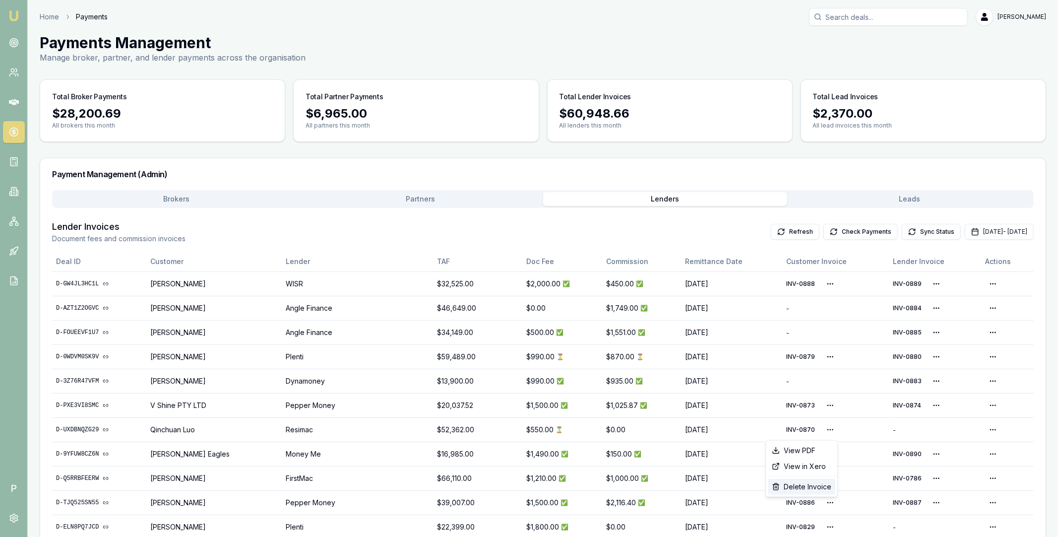
click at [814, 487] on div "Delete Invoice" at bounding box center [801, 487] width 67 height 16
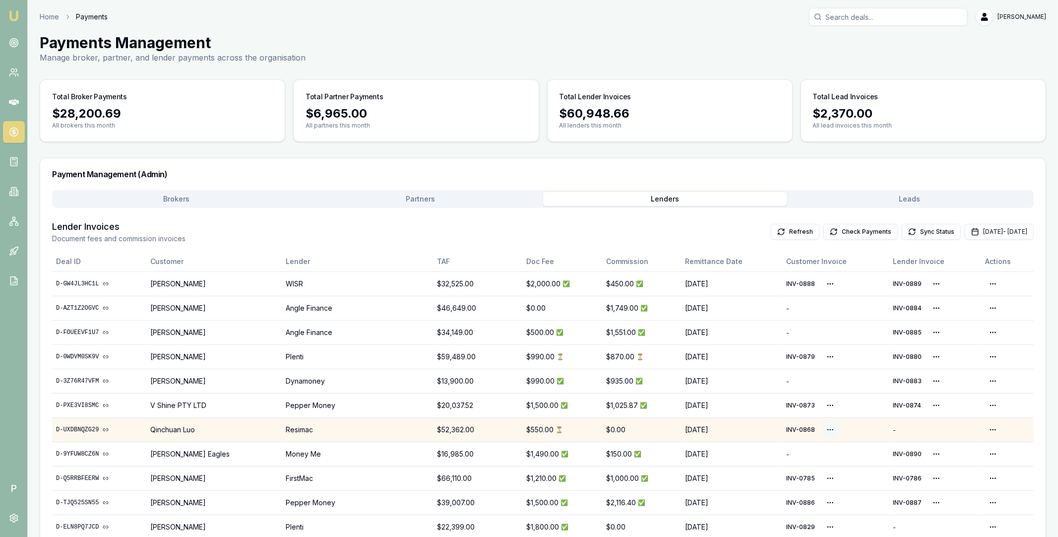
click at [830, 428] on html "Emu Broker P Home Payments Matt Leeburn Toggle Menu Payments Management Manage …" at bounding box center [529, 268] width 1058 height 537
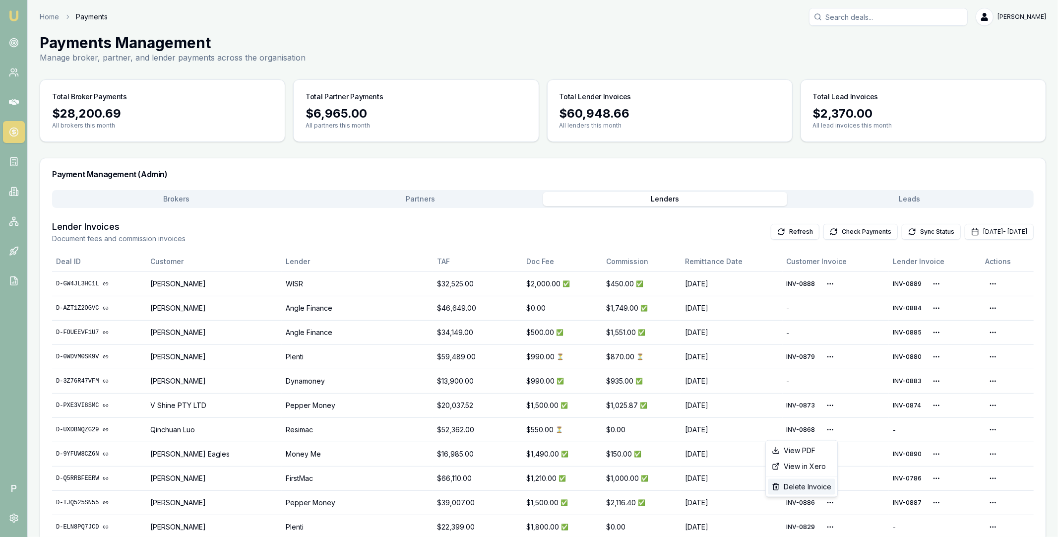
click at [805, 488] on div "Delete Invoice" at bounding box center [801, 487] width 67 height 16
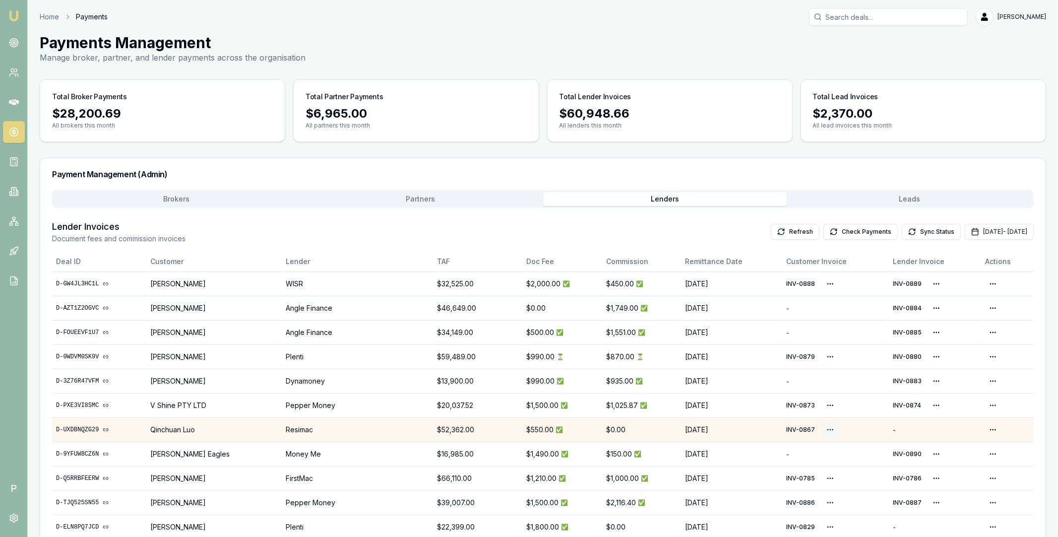
click at [829, 429] on html "Emu Broker P Home Payments Matt Leeburn Toggle Menu Payments Management Manage …" at bounding box center [529, 268] width 1058 height 537
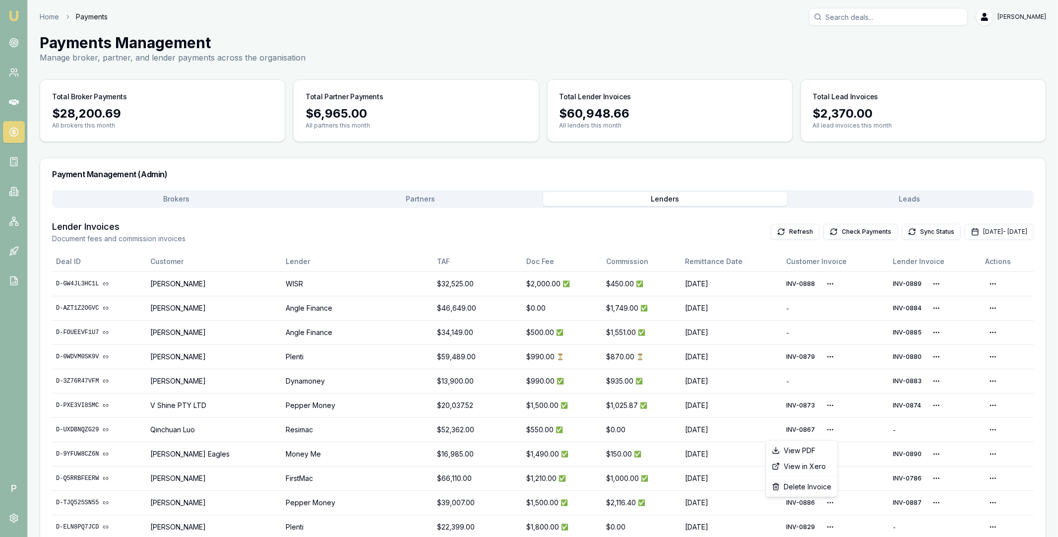
click at [731, 162] on html "Emu Broker P Home Payments Matt Leeburn Toggle Menu Payments Management Manage …" at bounding box center [529, 268] width 1058 height 537
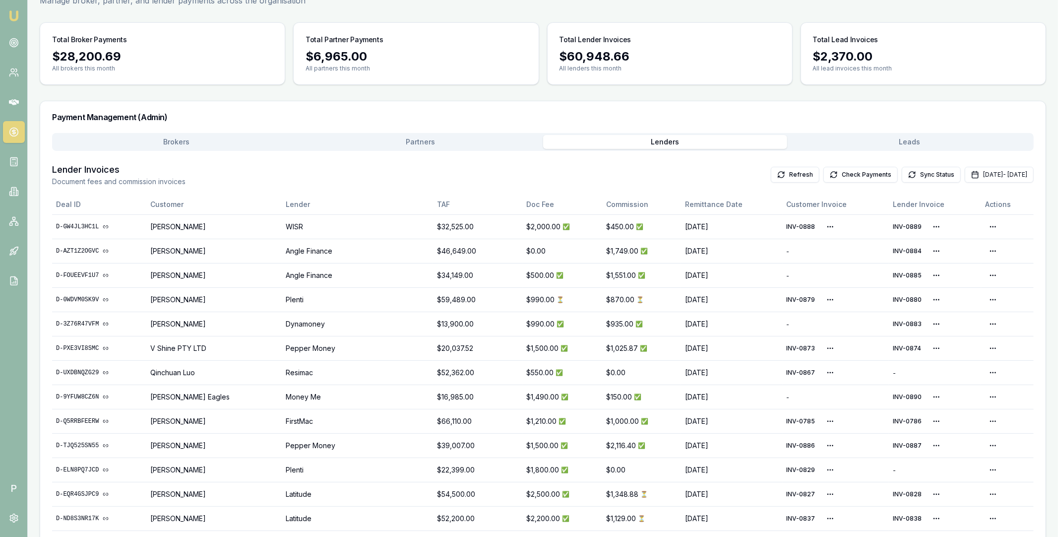
scroll to position [34, 0]
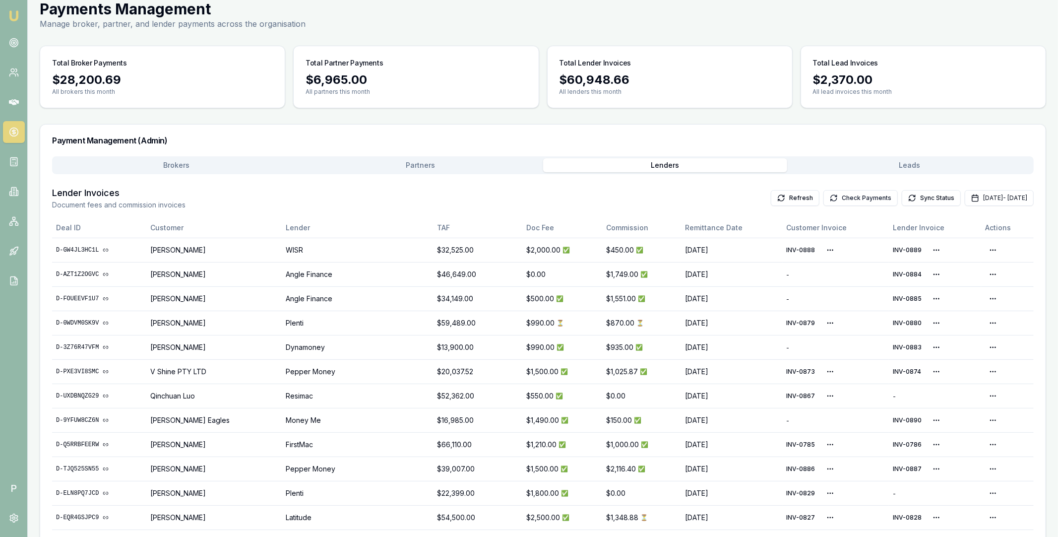
click at [824, 198] on button "Check Payments" at bounding box center [861, 198] width 74 height 16
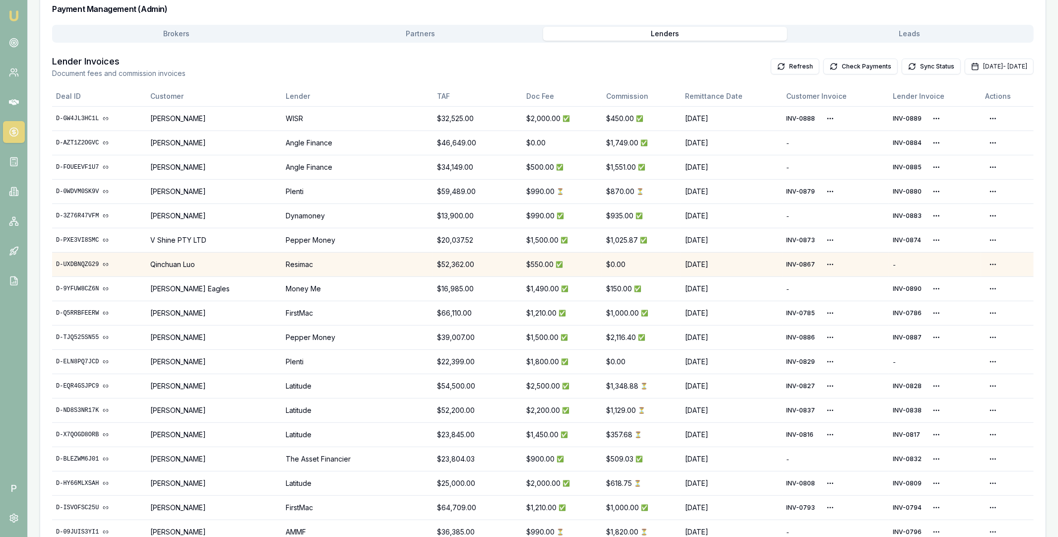
scroll to position [190, 0]
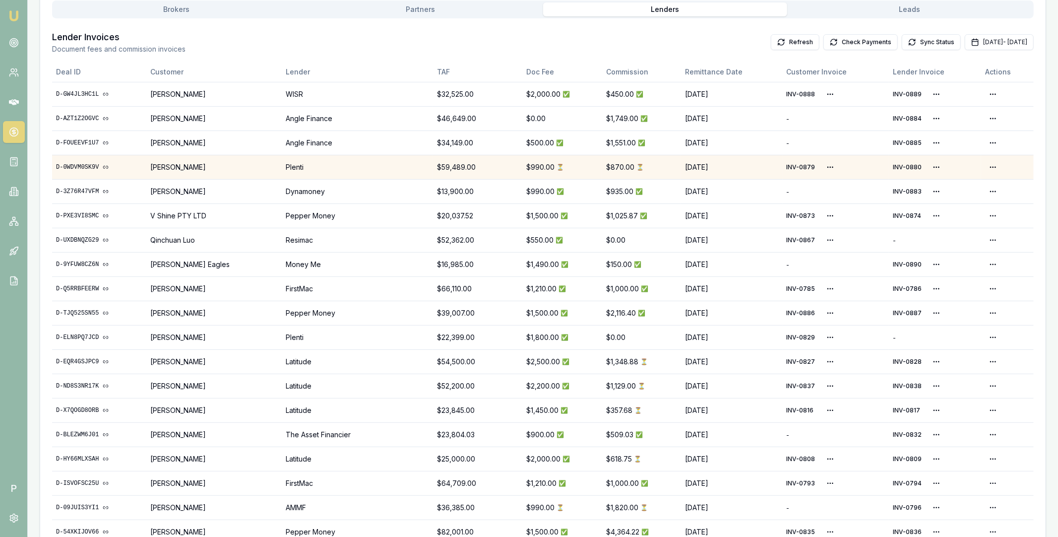
click at [73, 168] on link "D-0WDVM0SK9V" at bounding box center [99, 167] width 86 height 8
click at [968, 45] on button "Oct 01, 2025 - Oct 31, 2025" at bounding box center [999, 42] width 69 height 16
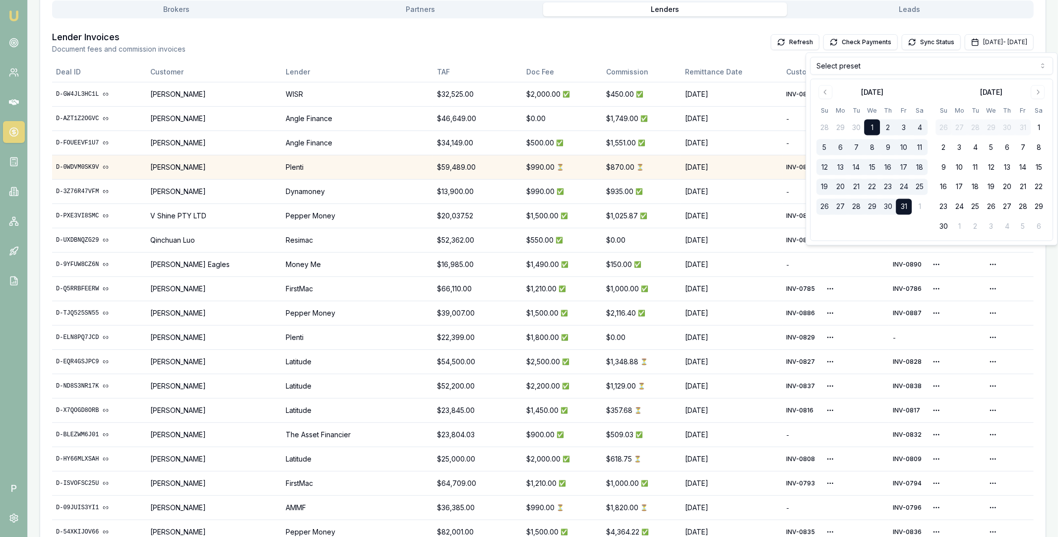
click at [908, 63] on html "Emu Broker P Home Payments Matt Leeburn Toggle Menu Payments Management Manage …" at bounding box center [529, 78] width 1058 height 537
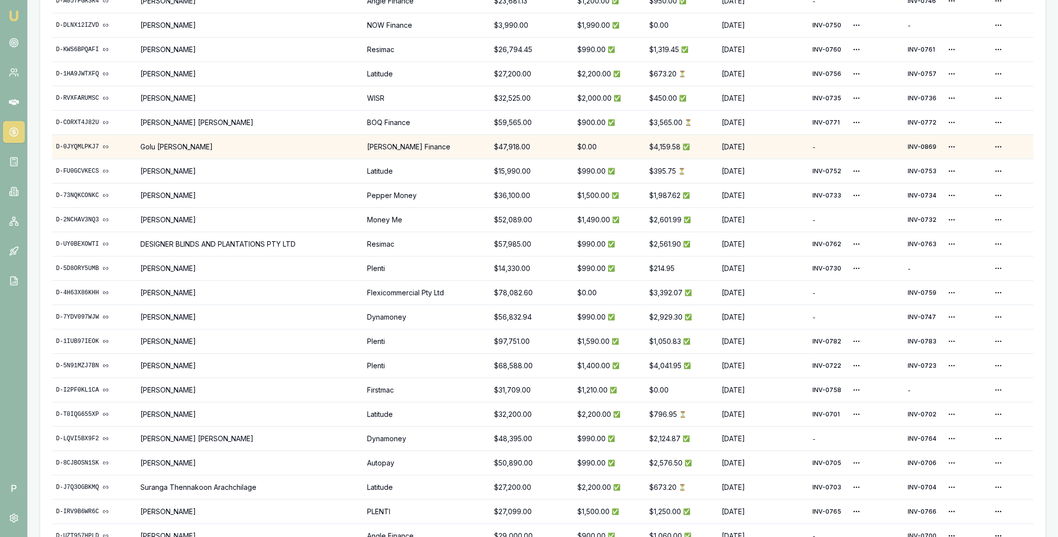
scroll to position [63, 0]
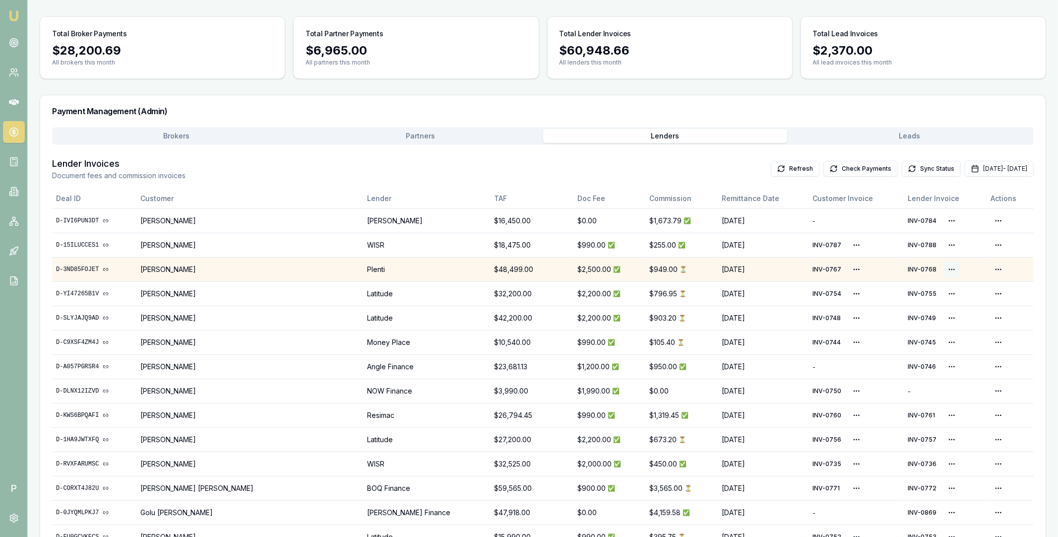
click at [952, 269] on html "Emu Broker P Home Payments Matt Leeburn Toggle Menu Payments Management Manage …" at bounding box center [529, 205] width 1058 height 537
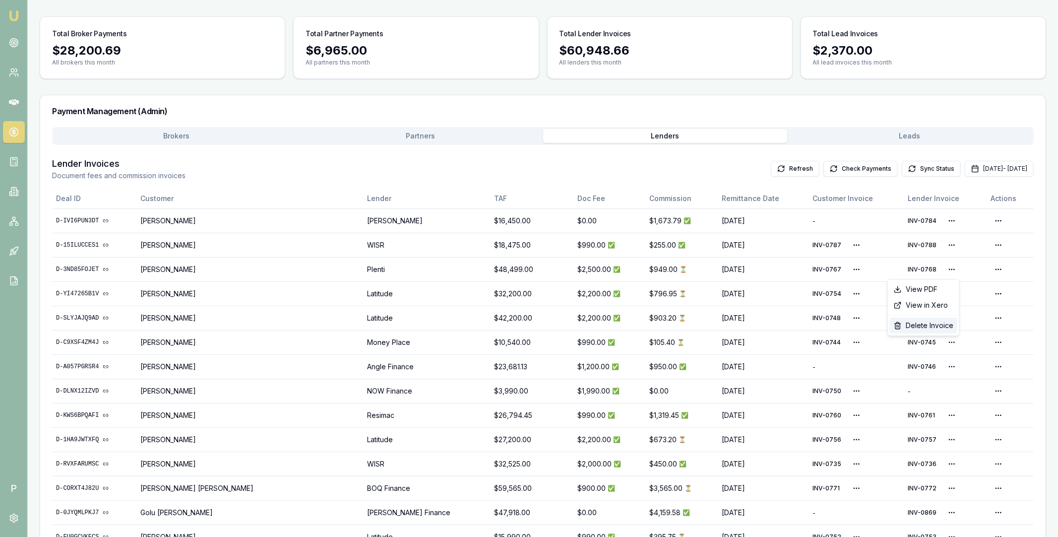
click at [932, 323] on div "Delete Invoice" at bounding box center [923, 326] width 67 height 16
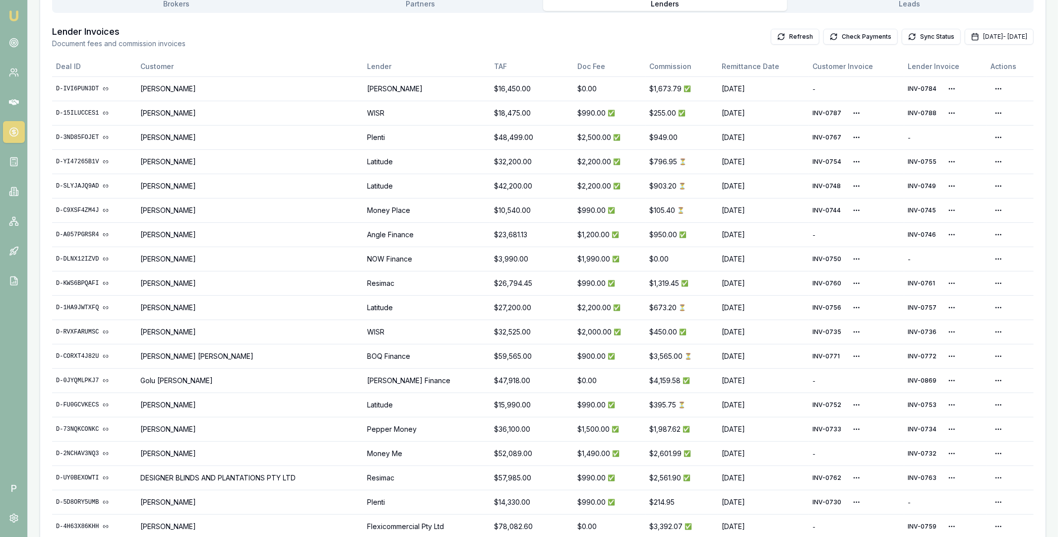
scroll to position [181, 0]
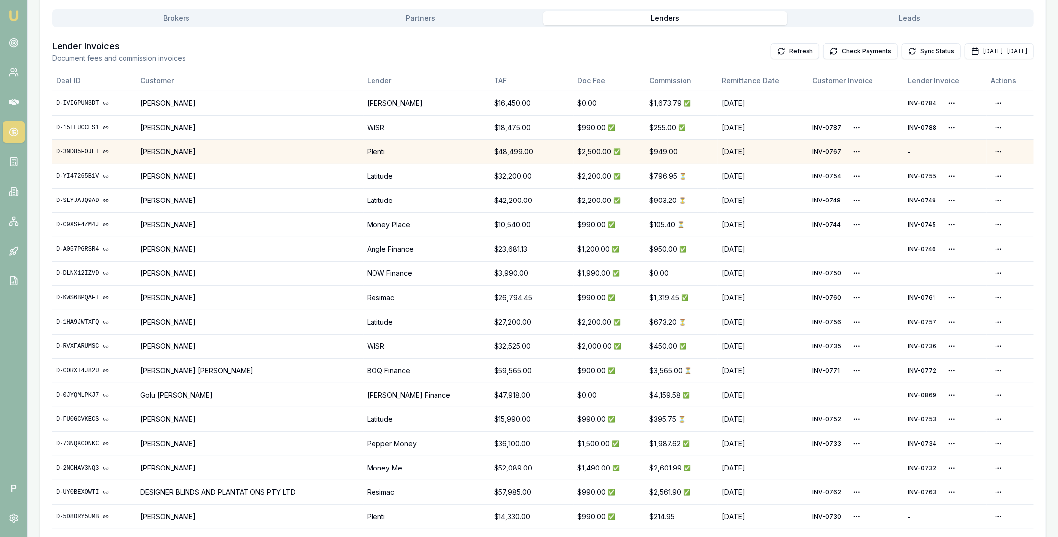
click at [77, 151] on link "D-3ND85FOJET" at bounding box center [94, 152] width 76 height 8
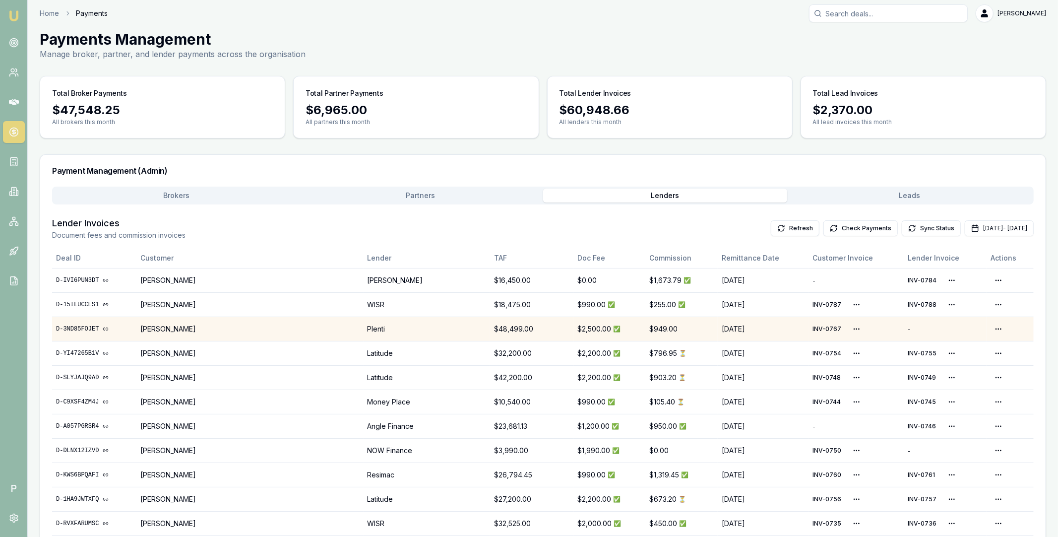
scroll to position [0, 0]
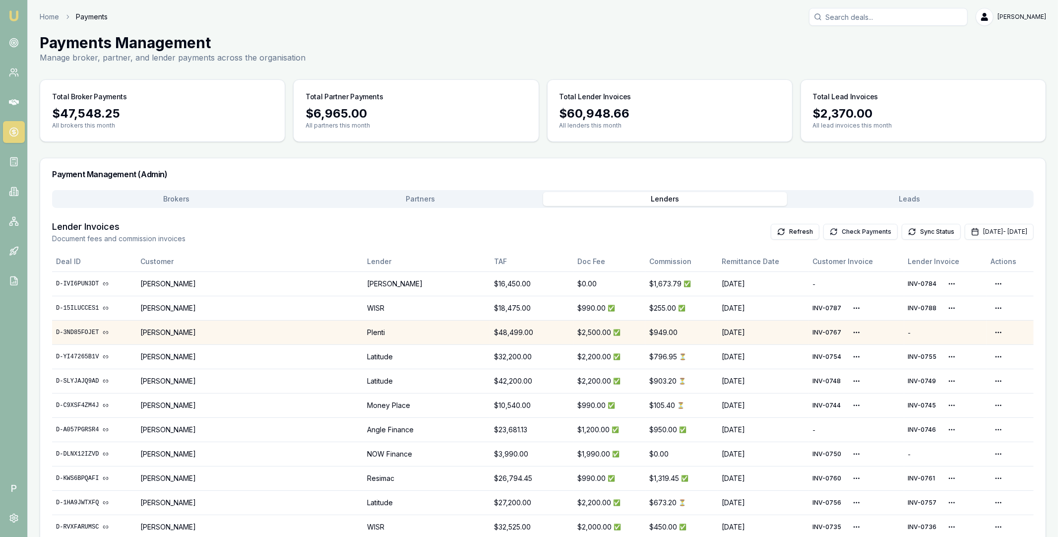
click at [835, 233] on button "Check Payments" at bounding box center [861, 232] width 74 height 16
click at [827, 232] on button "Check Payments" at bounding box center [861, 232] width 74 height 16
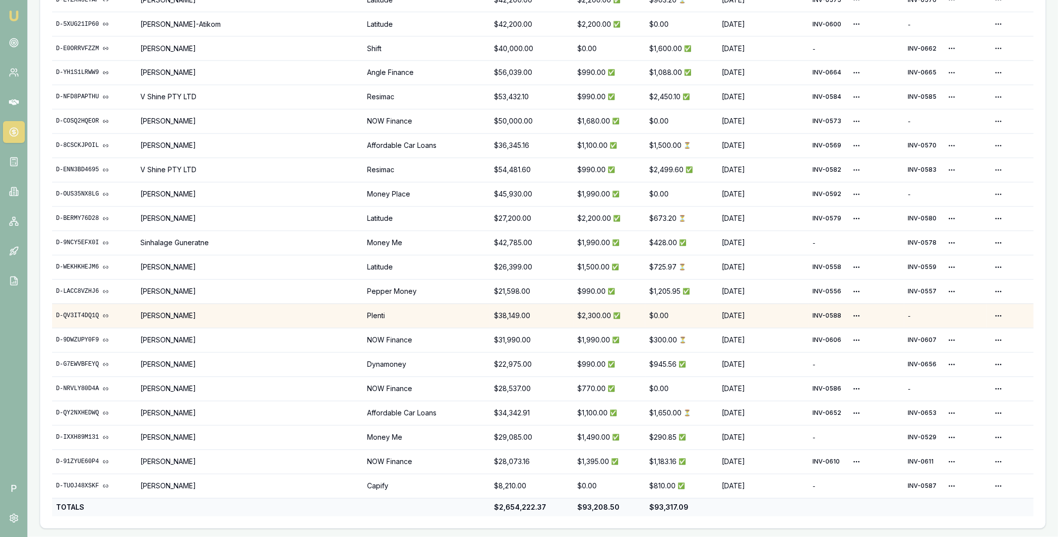
click at [82, 315] on link "D-QV3IT4DQ1Q" at bounding box center [94, 316] width 76 height 8
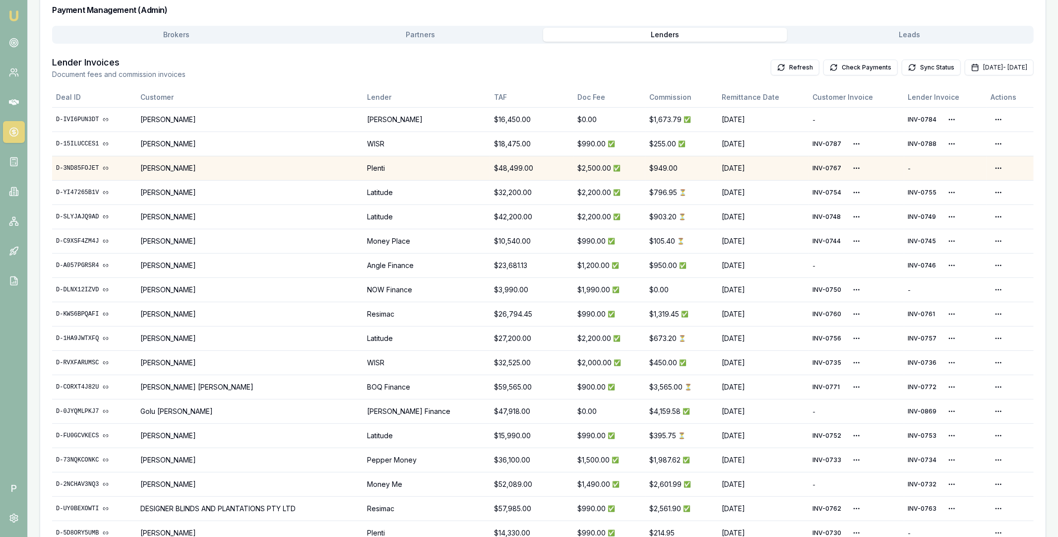
scroll to position [82, 0]
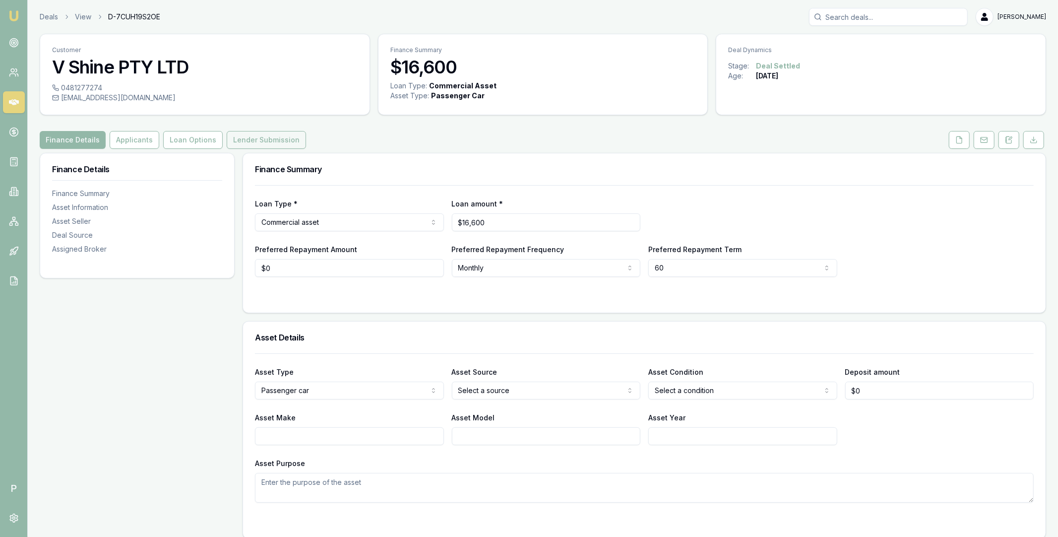
click at [243, 139] on button "Lender Submission" at bounding box center [266, 140] width 79 height 18
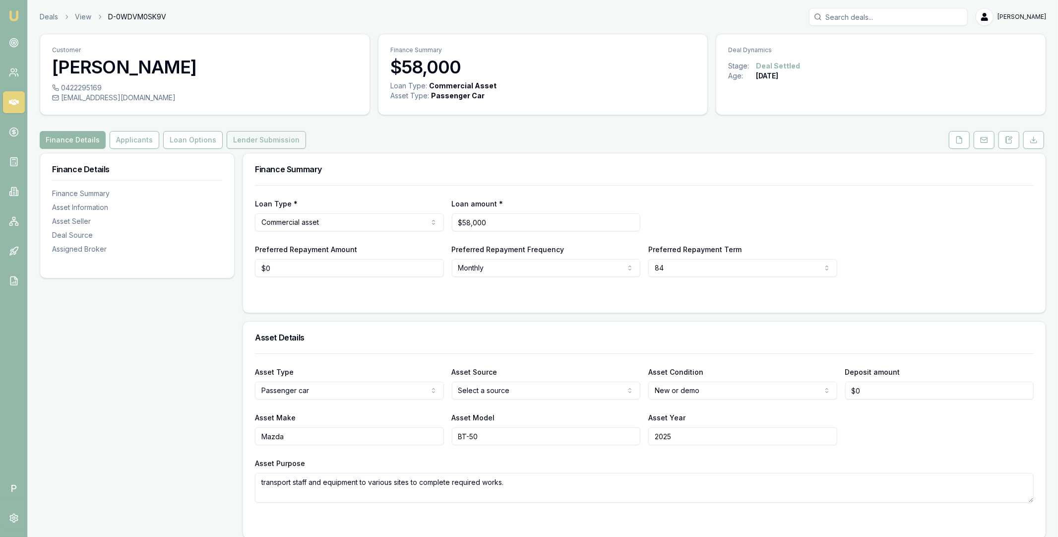
click at [255, 140] on button "Lender Submission" at bounding box center [266, 140] width 79 height 18
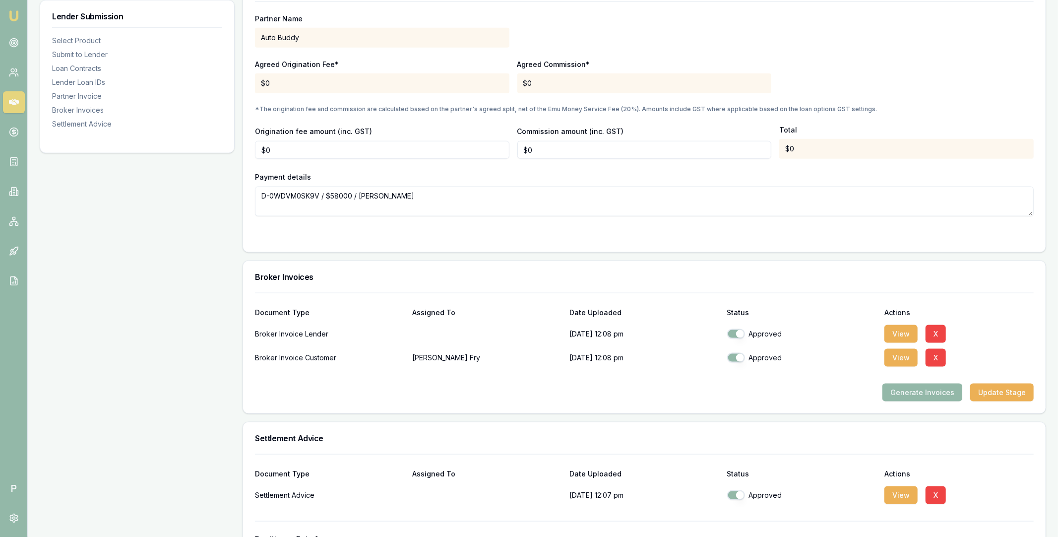
scroll to position [1028, 0]
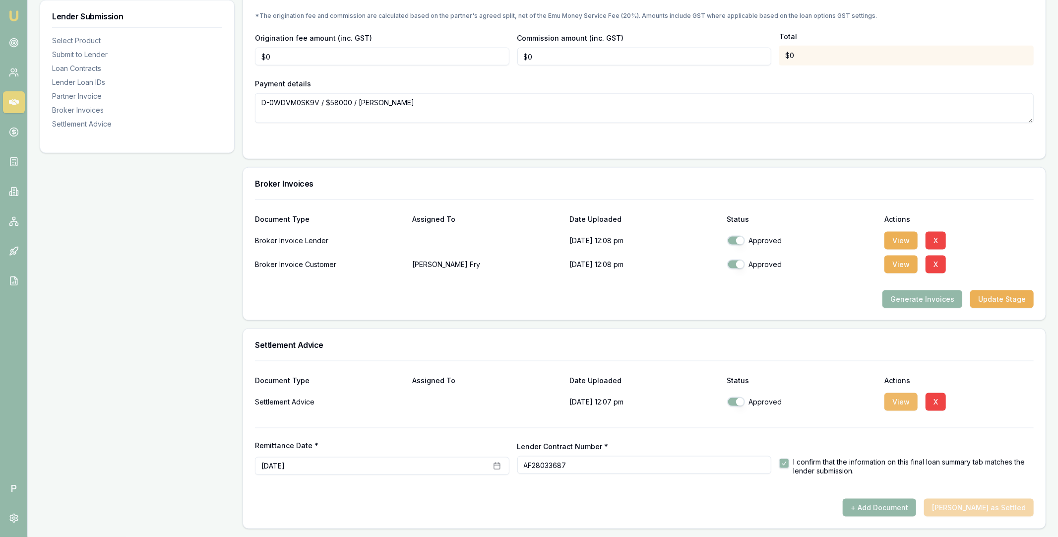
click at [896, 402] on button "View" at bounding box center [901, 402] width 33 height 18
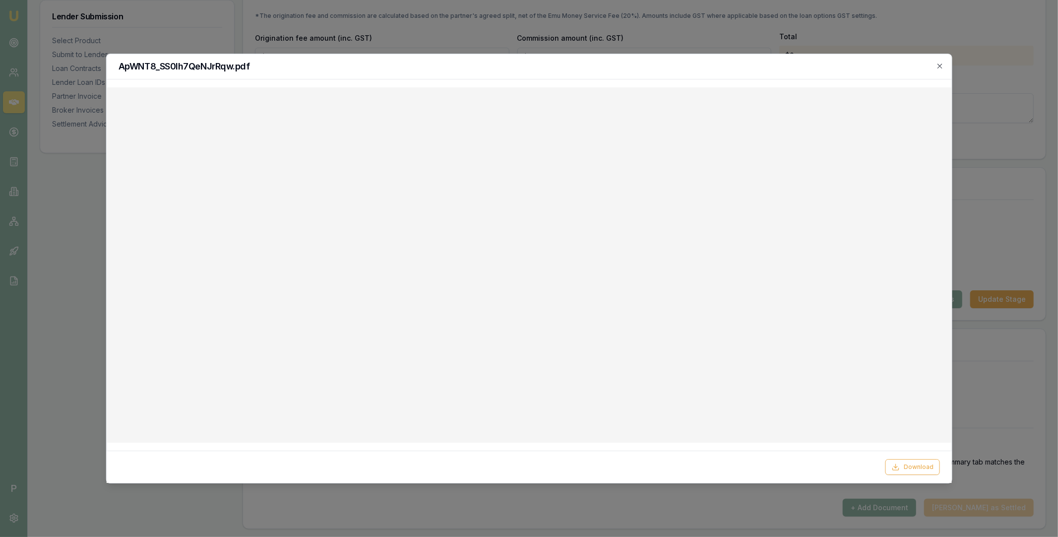
drag, startPoint x: 936, startPoint y: 63, endPoint x: 930, endPoint y: 63, distance: 6.4
click at [936, 63] on icon "button" at bounding box center [940, 66] width 8 height 8
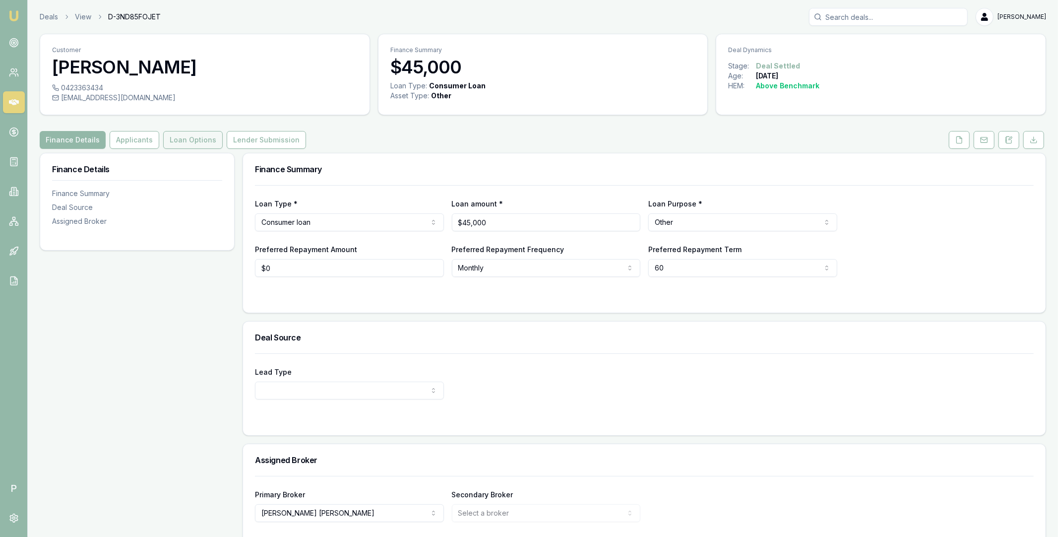
click at [206, 141] on button "Loan Options" at bounding box center [193, 140] width 60 height 18
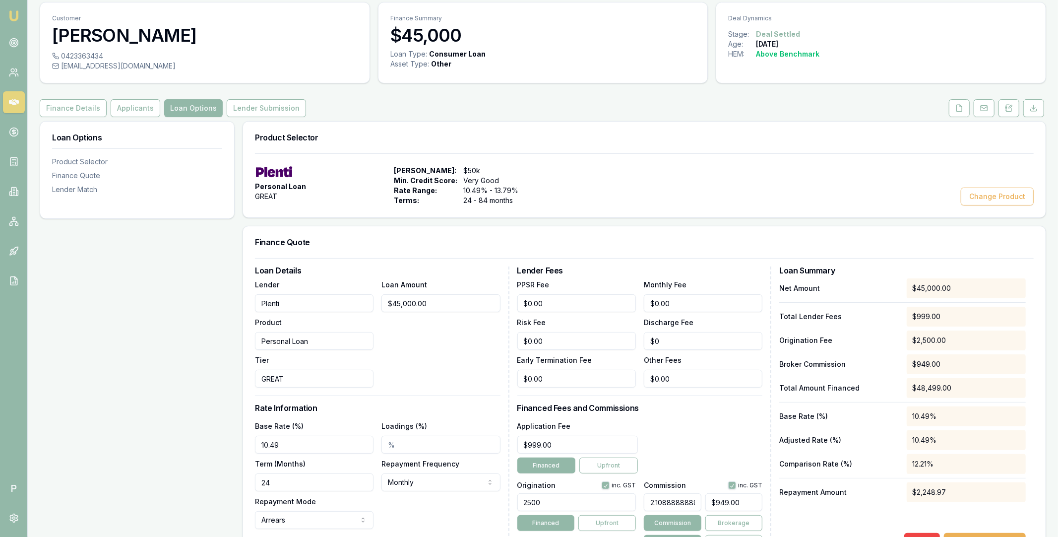
scroll to position [115, 0]
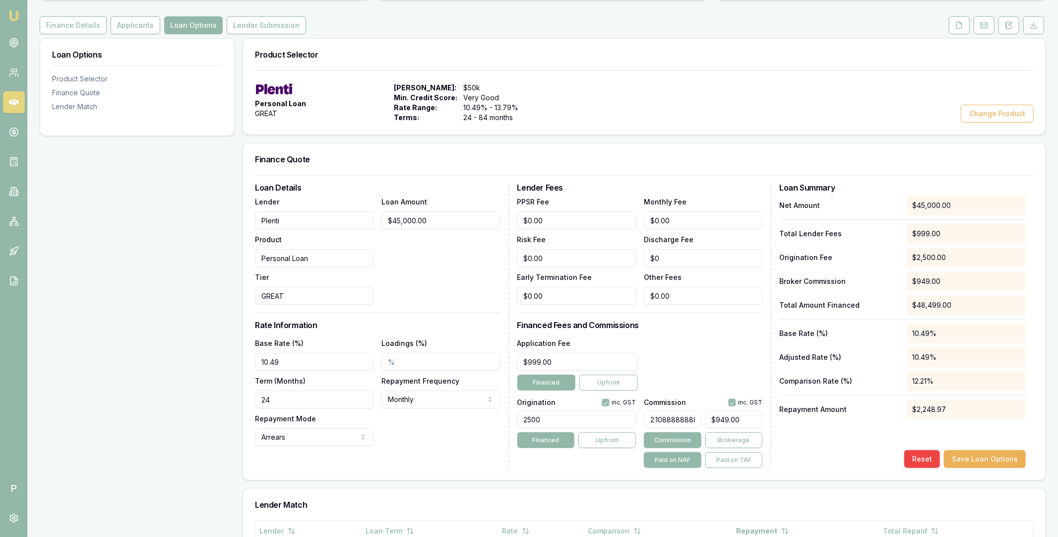
type input "949"
click at [722, 415] on input "949" at bounding box center [734, 419] width 58 height 18
type input "0.013333333333333334"
type input "6"
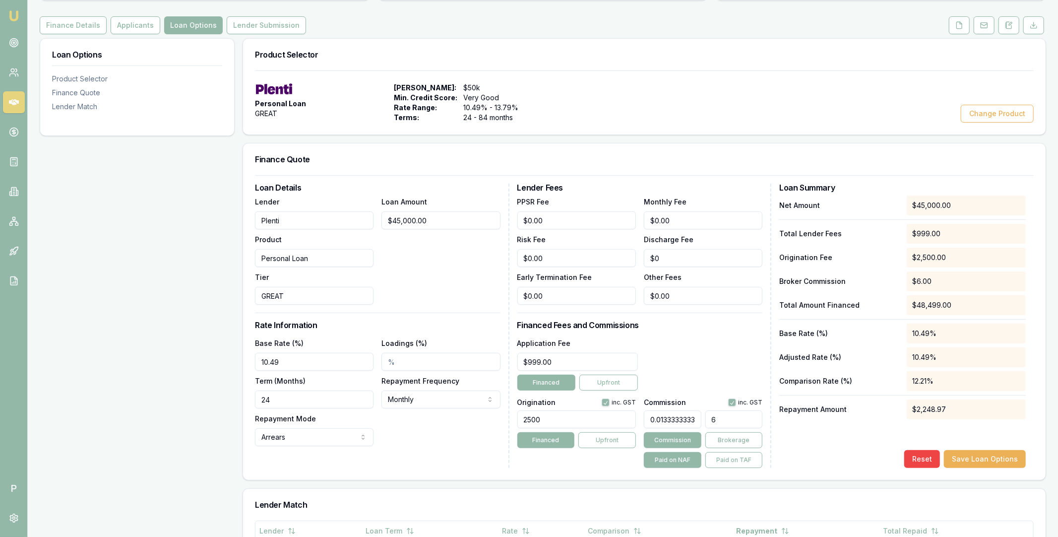
type input "0.1488888888888889"
type input "67"
type input "1.5"
type input "$675.00"
click at [831, 443] on div "Net Amount $45,000.00 Total Lender Fees $999.00 Origination Fee $2,500.00 Broke…" at bounding box center [902, 331] width 247 height 272
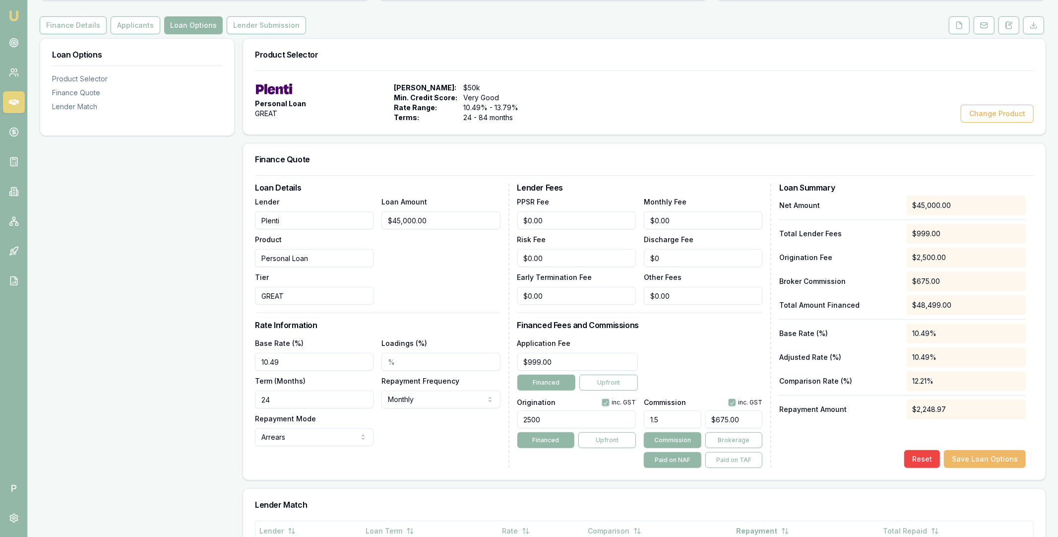
click at [991, 456] on button "Save Loan Options" at bounding box center [985, 459] width 82 height 18
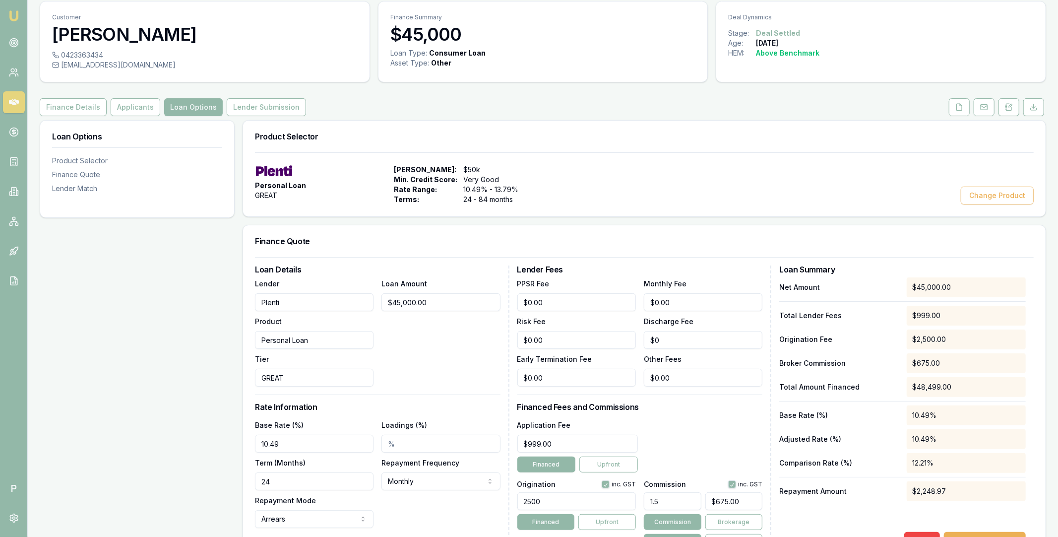
scroll to position [0, 0]
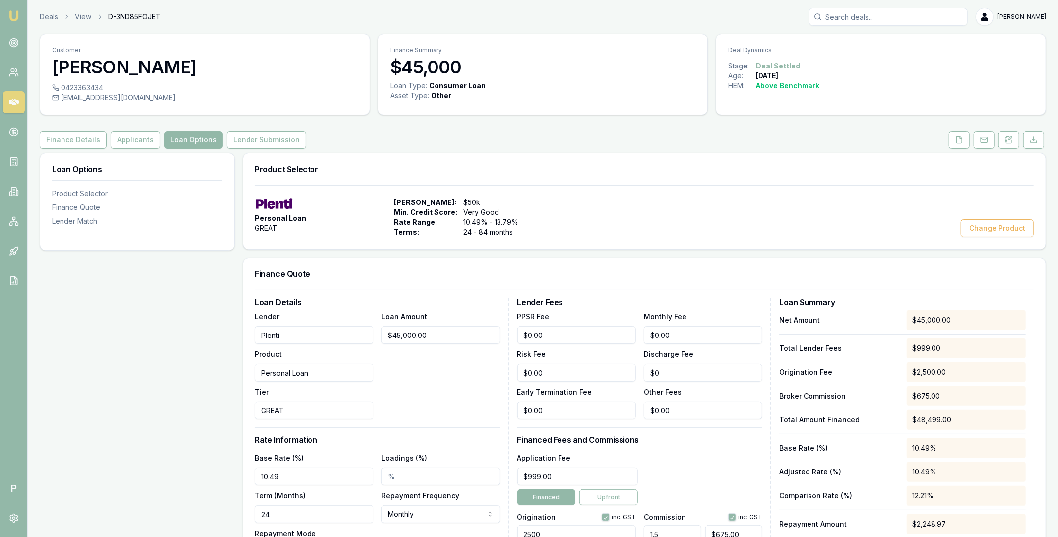
click at [537, 129] on div "Customer Chitreka Prasad 0423363434 chitrekaprasad@gmail.com Finance Summary $4…" at bounding box center [543, 459] width 1007 height 850
click at [10, 37] on link at bounding box center [14, 43] width 22 height 22
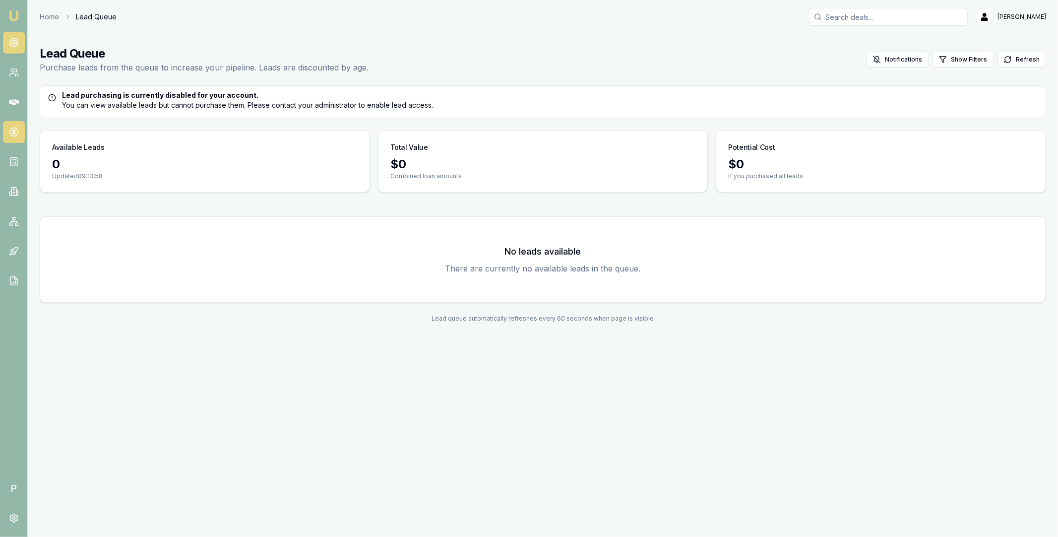
click at [14, 136] on icon at bounding box center [14, 132] width 10 height 10
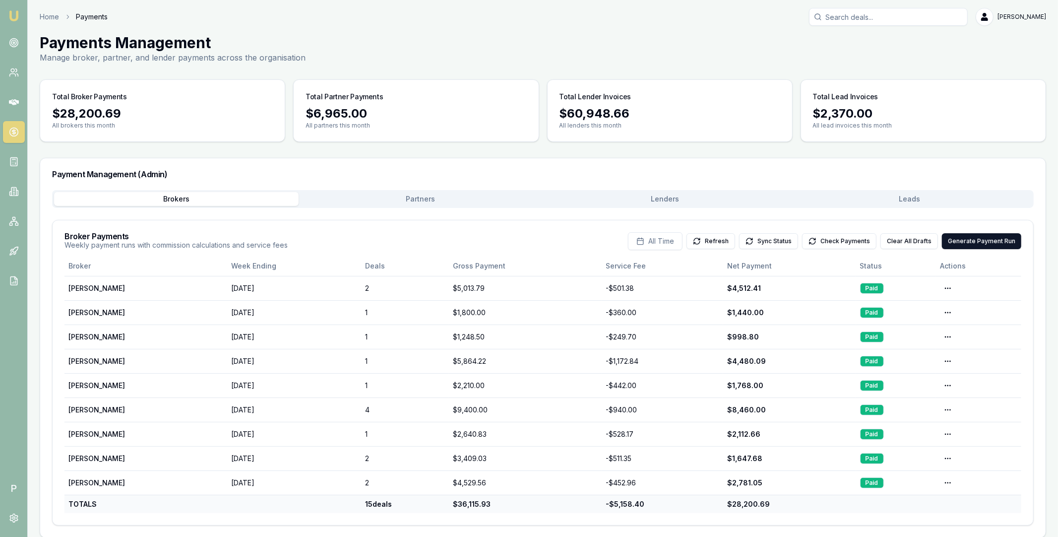
scroll to position [9, 0]
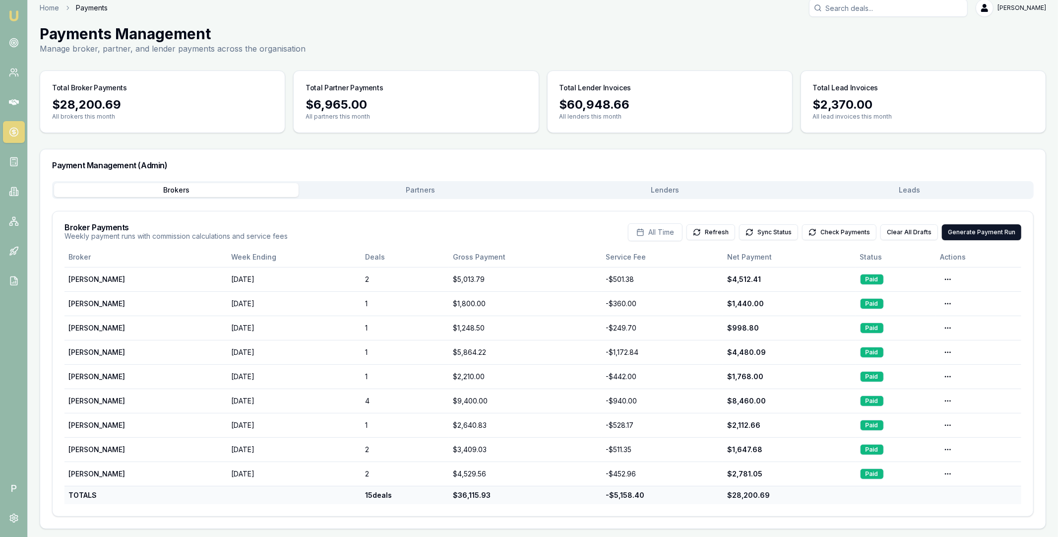
click at [645, 184] on div "Payment Management (Admin) Brokers Partners Lenders Leads Broker Payments Weekl…" at bounding box center [543, 339] width 1007 height 380
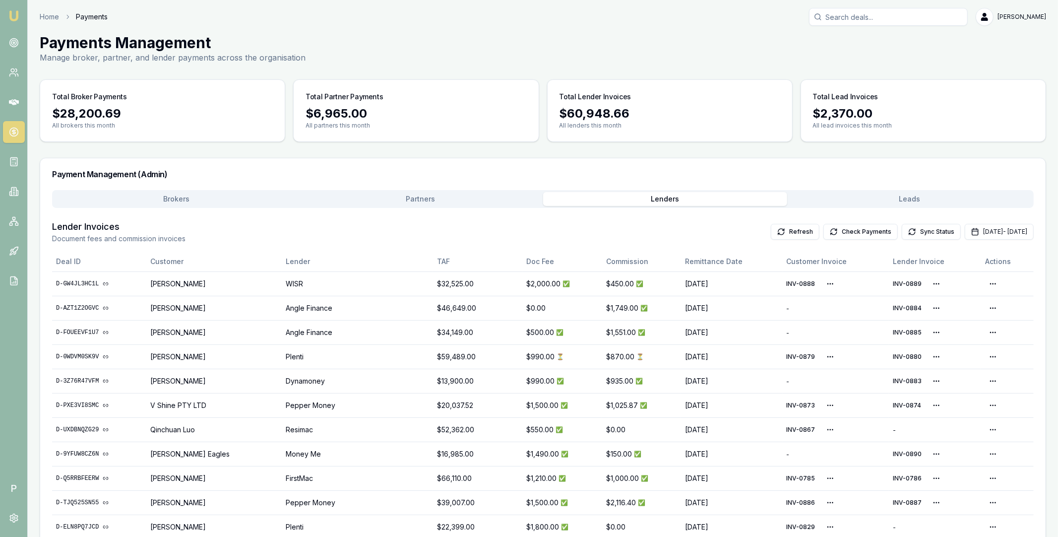
click at [414, 196] on button "Partners" at bounding box center [421, 199] width 245 height 14
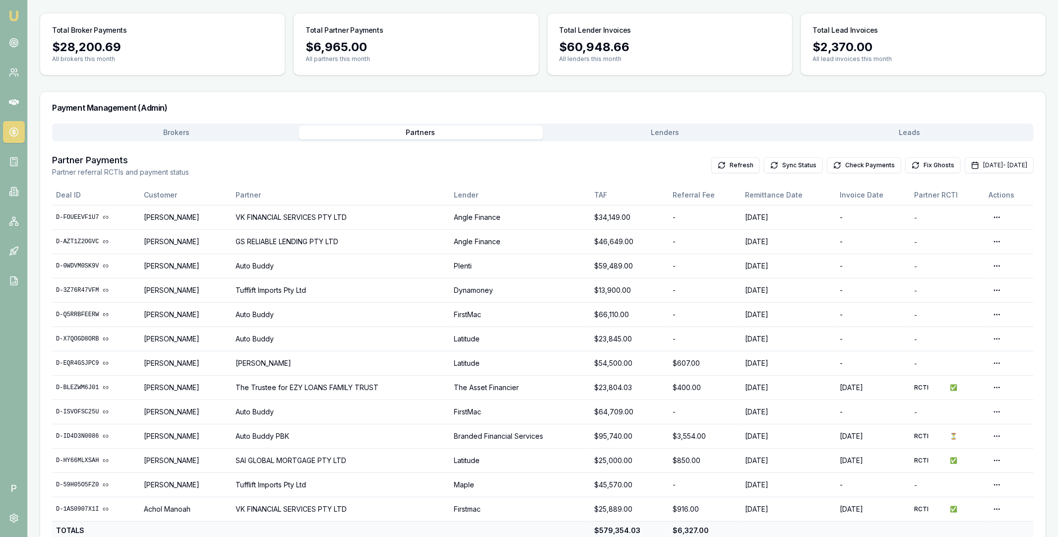
scroll to position [90, 0]
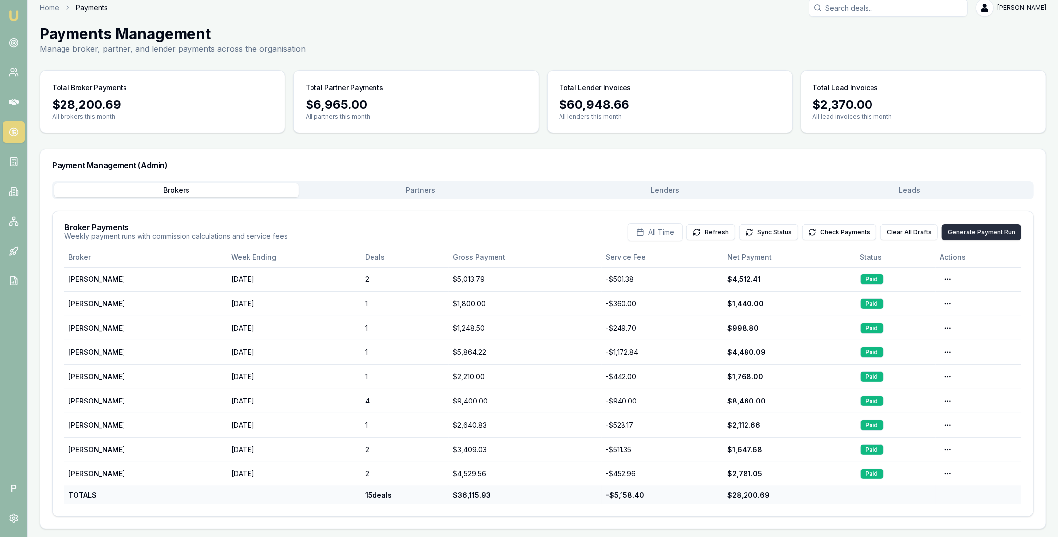
click at [959, 234] on button "Generate Payment Run" at bounding box center [981, 232] width 79 height 16
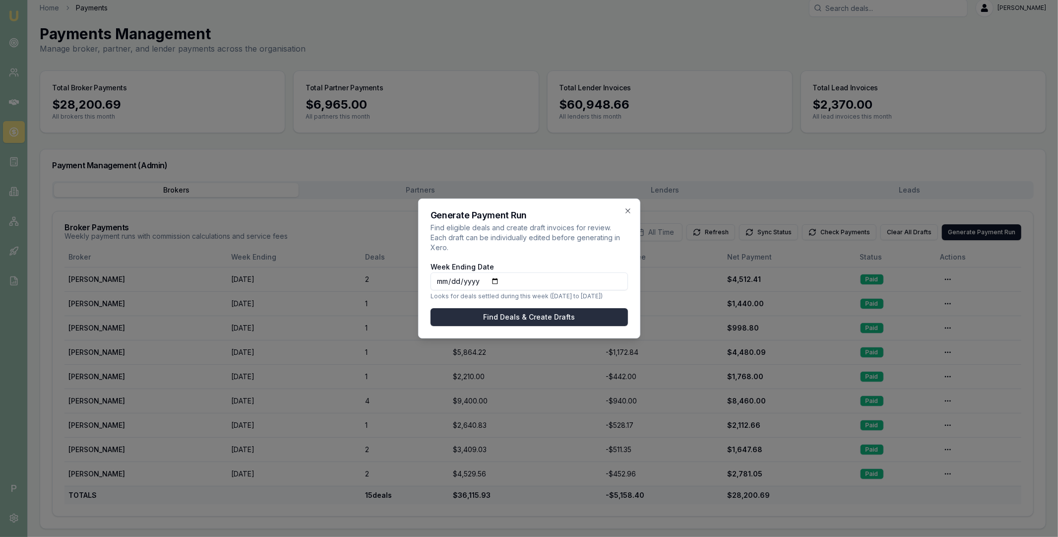
click at [555, 308] on button "Find Deals & Create Drafts" at bounding box center [529, 317] width 197 height 18
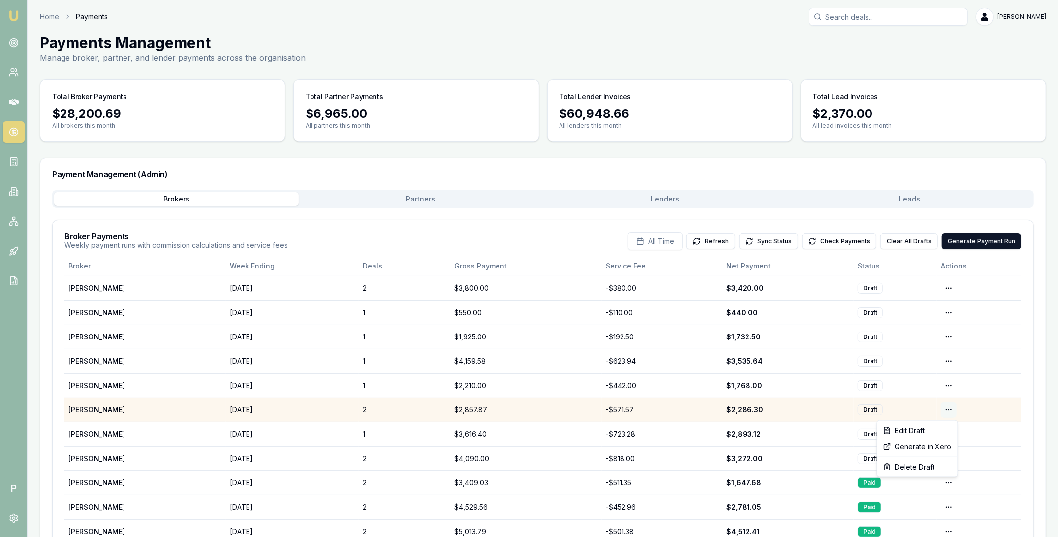
click at [951, 410] on html "Emu Broker P Home Payments [PERSON_NAME] Toggle Menu Payments Management Manage…" at bounding box center [529, 268] width 1058 height 537
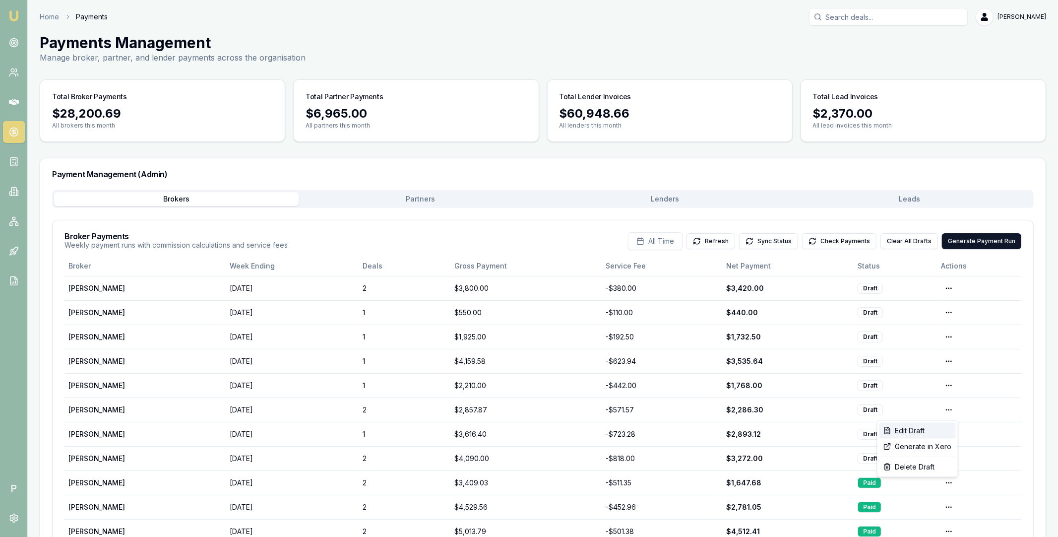
click at [932, 428] on div "Edit Draft" at bounding box center [918, 431] width 76 height 16
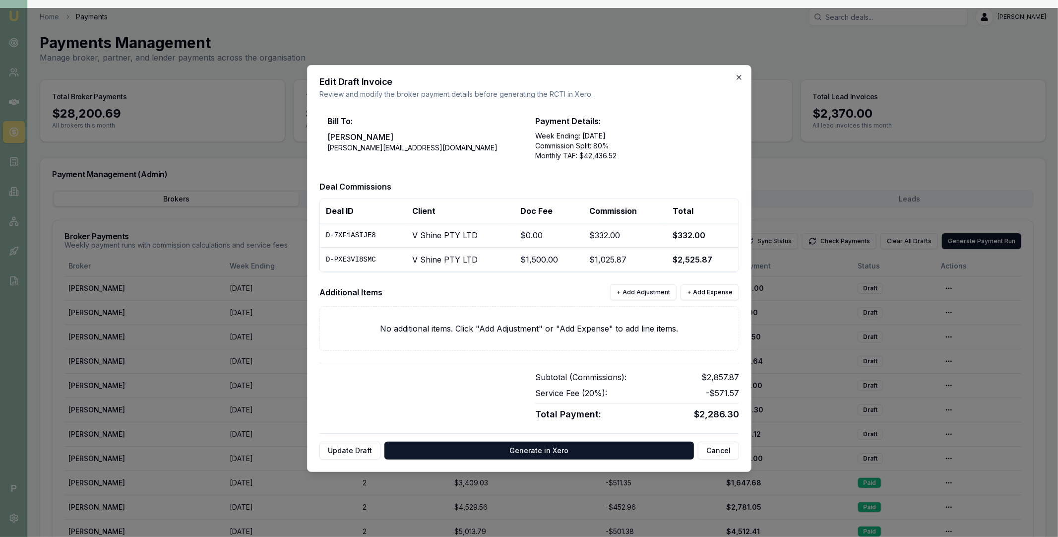
click at [735, 77] on icon "button" at bounding box center [739, 77] width 8 height 8
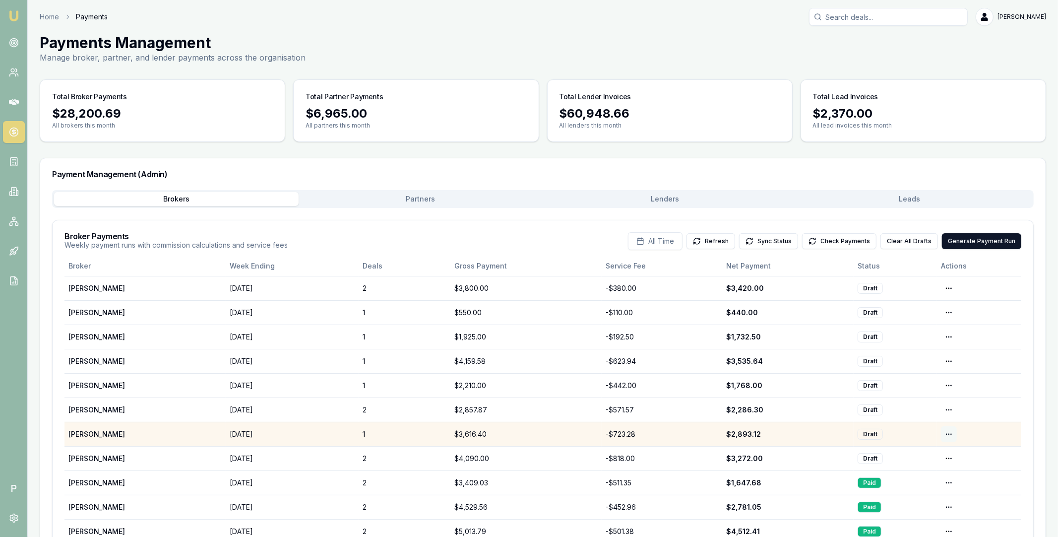
click at [946, 431] on html "Emu Broker P Home Payments Matt Leeburn Toggle Menu Payments Management Manage …" at bounding box center [529, 268] width 1058 height 537
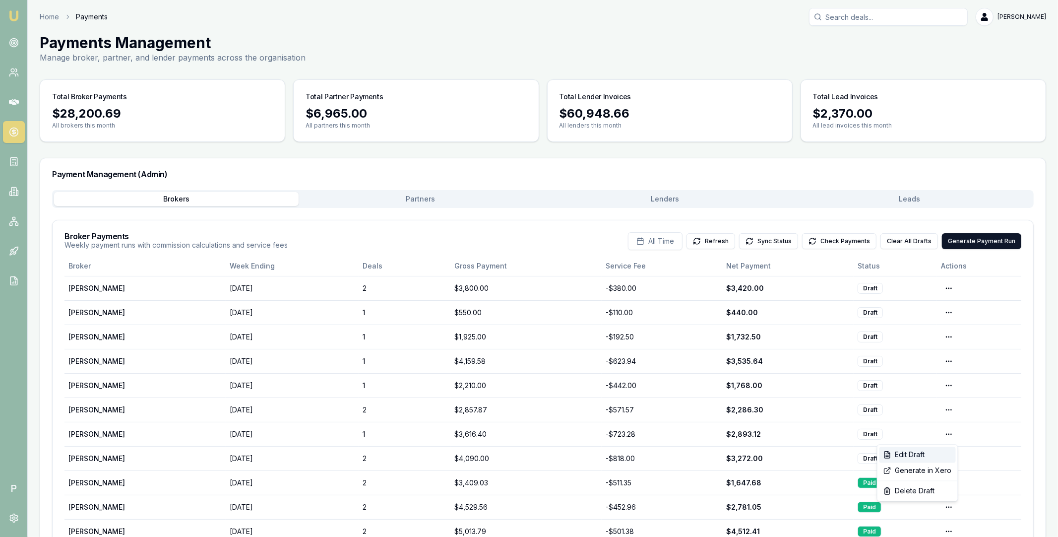
click at [923, 456] on div "Edit Draft" at bounding box center [918, 455] width 76 height 16
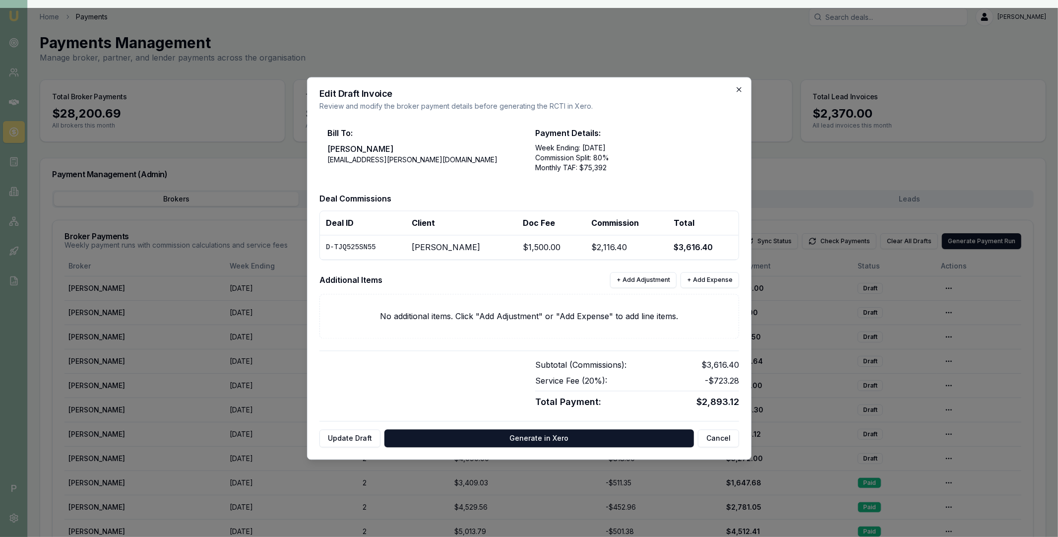
click at [736, 88] on icon "button" at bounding box center [739, 90] width 8 height 8
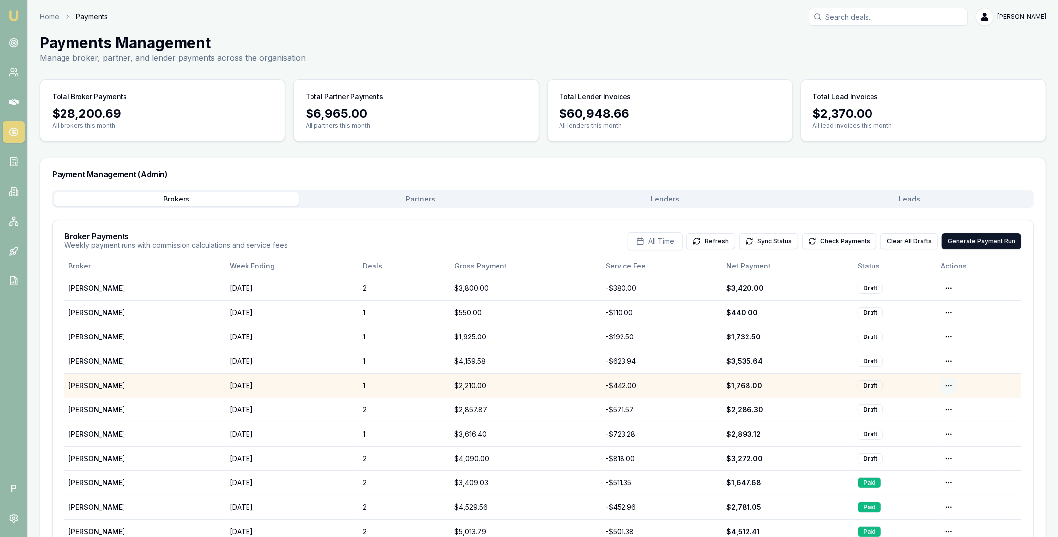
click at [951, 383] on html "Emu Broker P Home Payments Matt Leeburn Toggle Menu Payments Management Manage …" at bounding box center [529, 268] width 1058 height 537
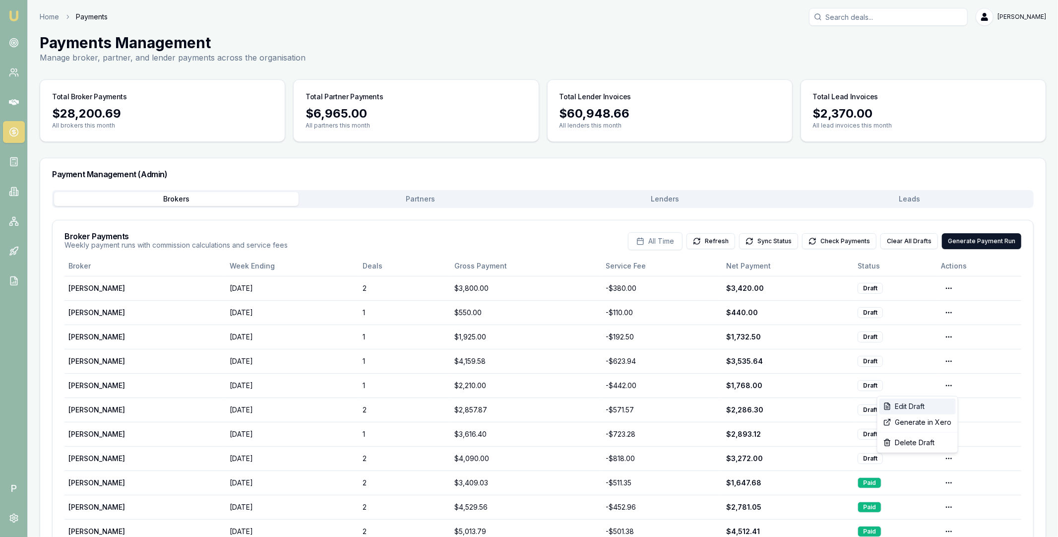
click at [920, 403] on div "Edit Draft" at bounding box center [918, 406] width 76 height 16
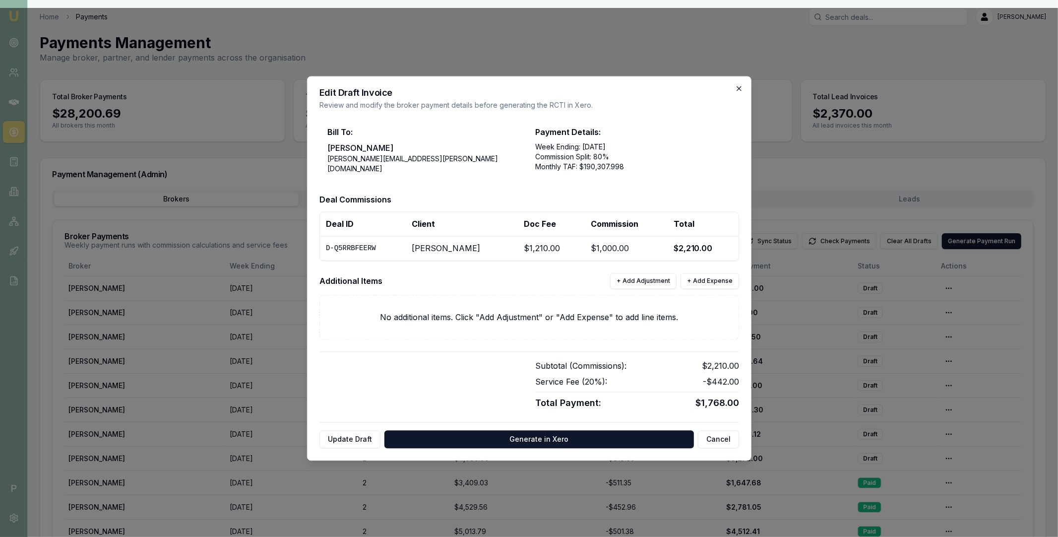
click at [736, 89] on icon "button" at bounding box center [739, 89] width 8 height 8
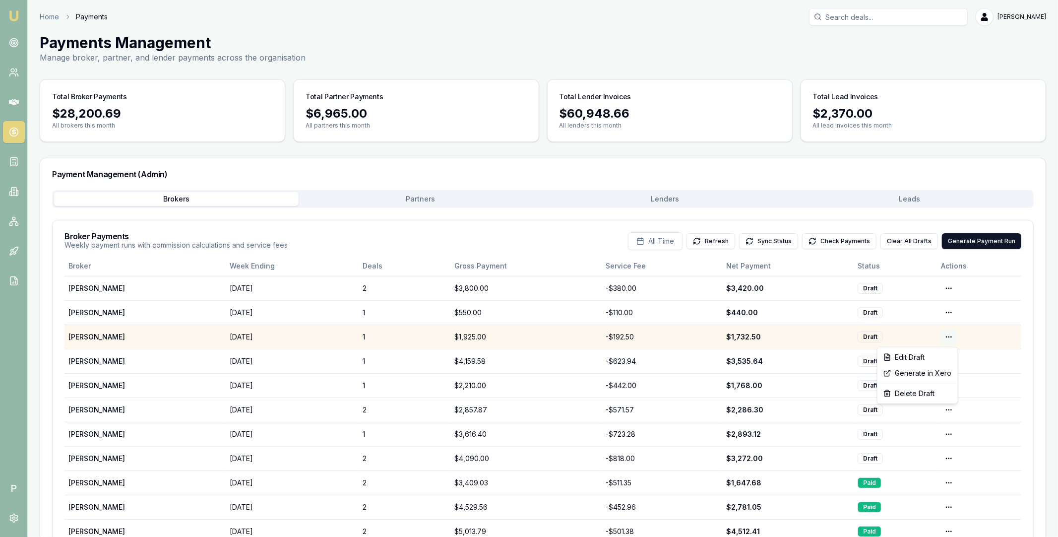
click at [952, 335] on html "Emu Broker P Home Payments Matt Leeburn Toggle Menu Payments Management Manage …" at bounding box center [529, 268] width 1058 height 537
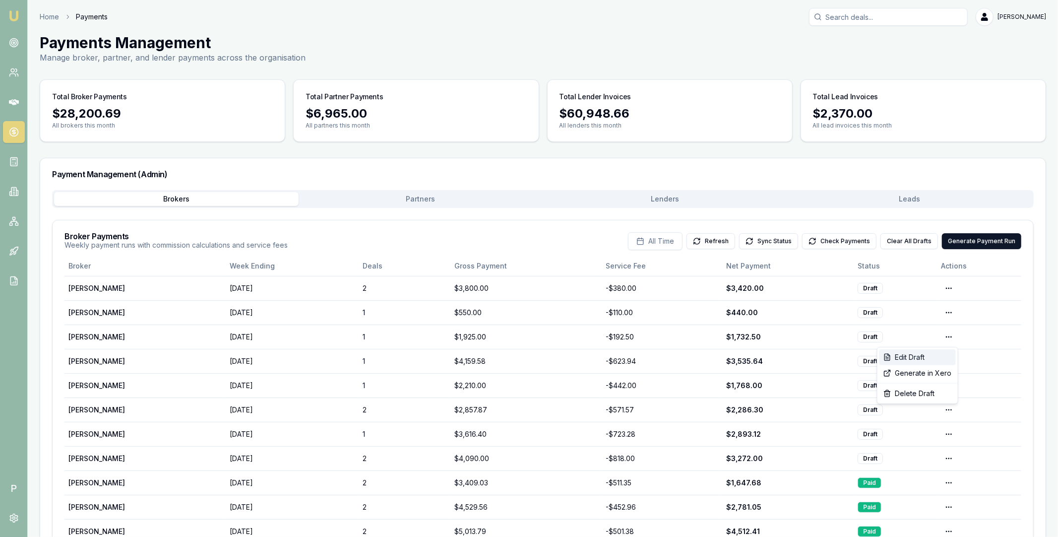
click at [931, 359] on div "Edit Draft" at bounding box center [918, 357] width 76 height 16
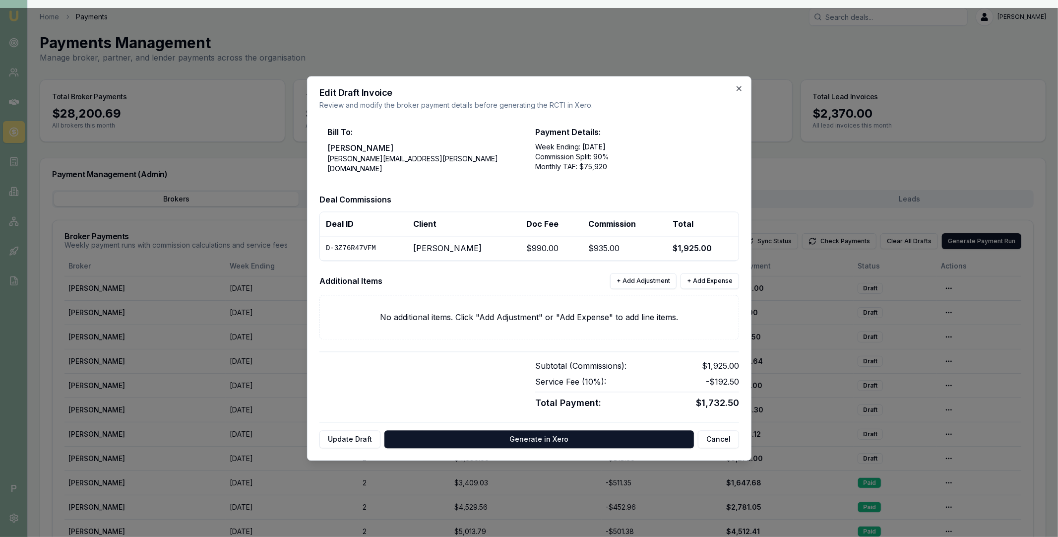
click at [739, 86] on icon "button" at bounding box center [739, 89] width 8 height 8
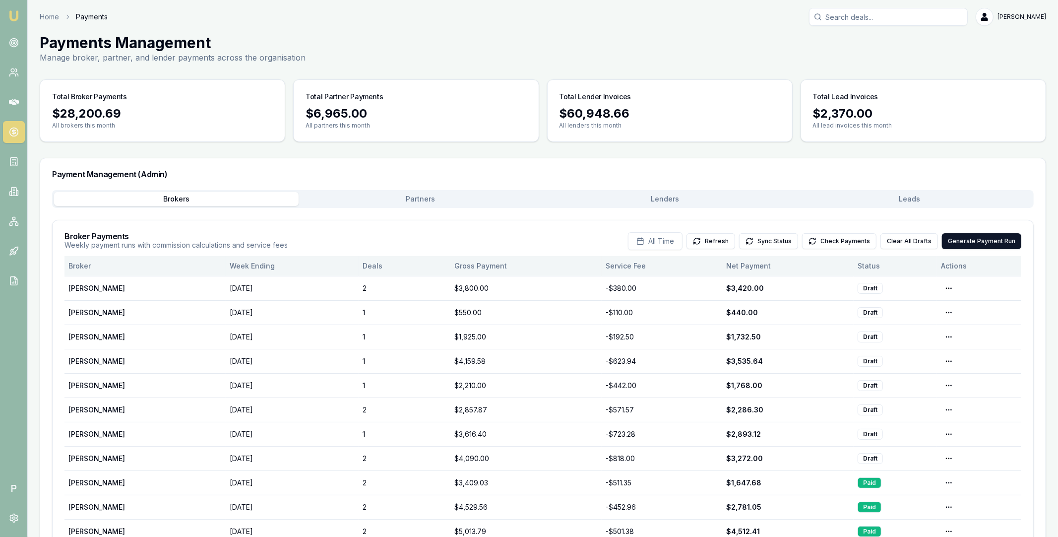
scroll to position [79, 0]
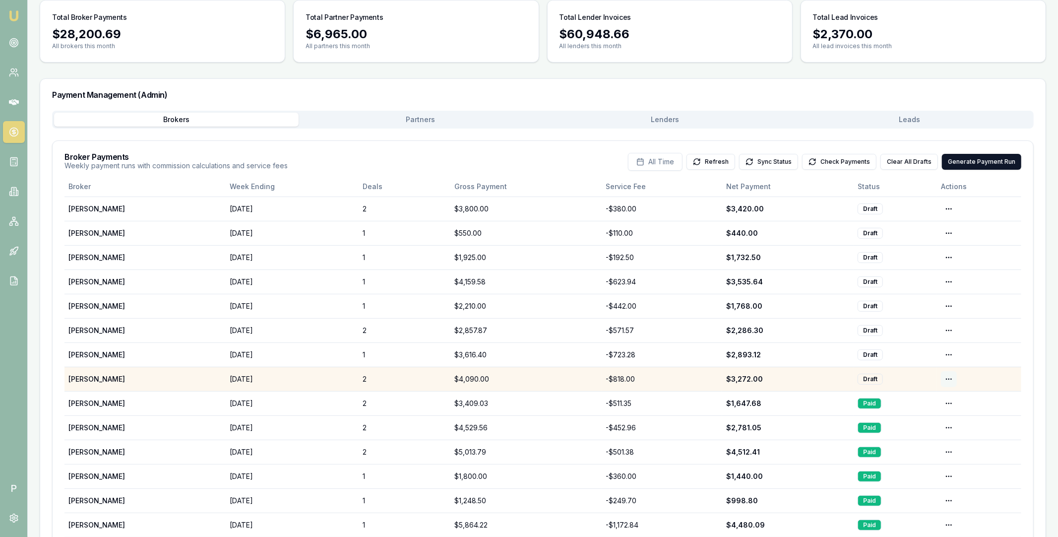
click at [952, 379] on html "Emu Broker P Home Payments Matt Leeburn Toggle Menu Payments Management Manage …" at bounding box center [529, 189] width 1058 height 537
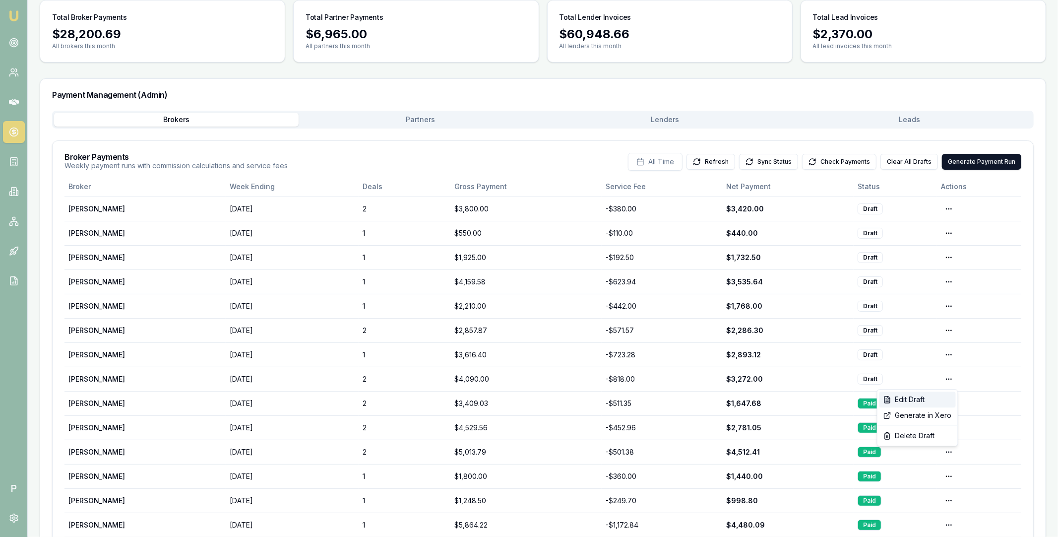
click at [919, 394] on div "Edit Draft" at bounding box center [918, 399] width 76 height 16
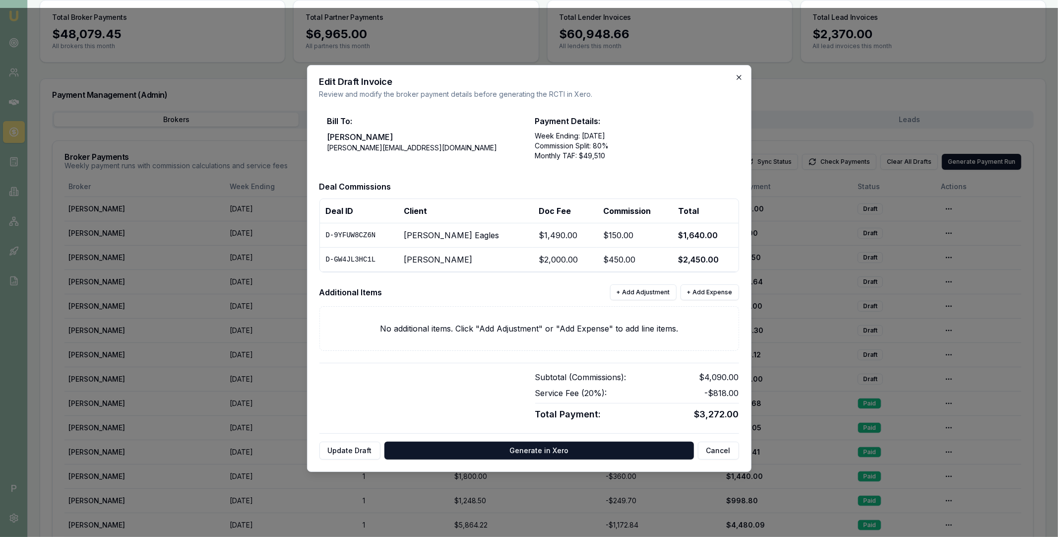
click at [738, 77] on icon "button" at bounding box center [739, 77] width 4 height 4
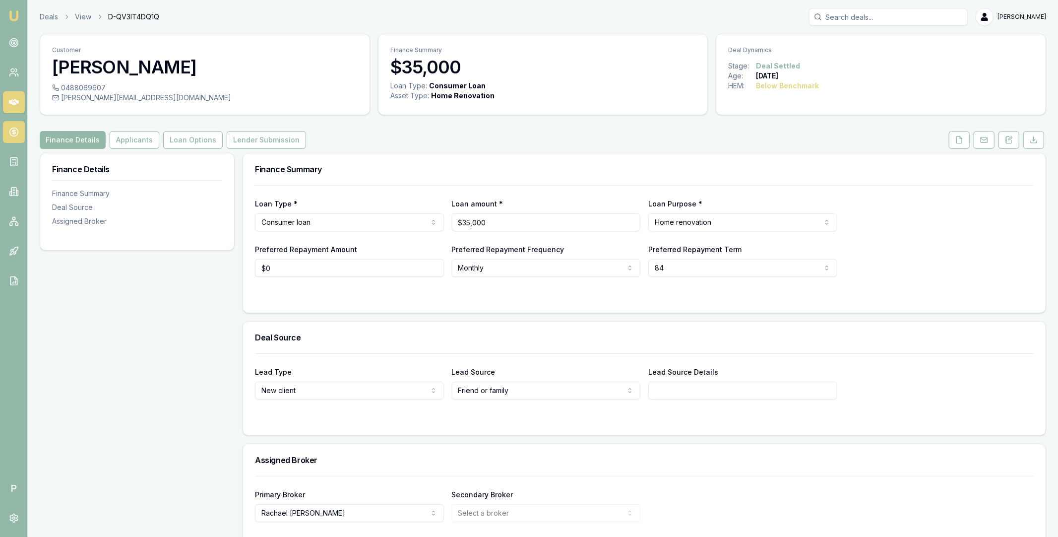
click at [13, 131] on icon at bounding box center [14, 132] width 10 height 10
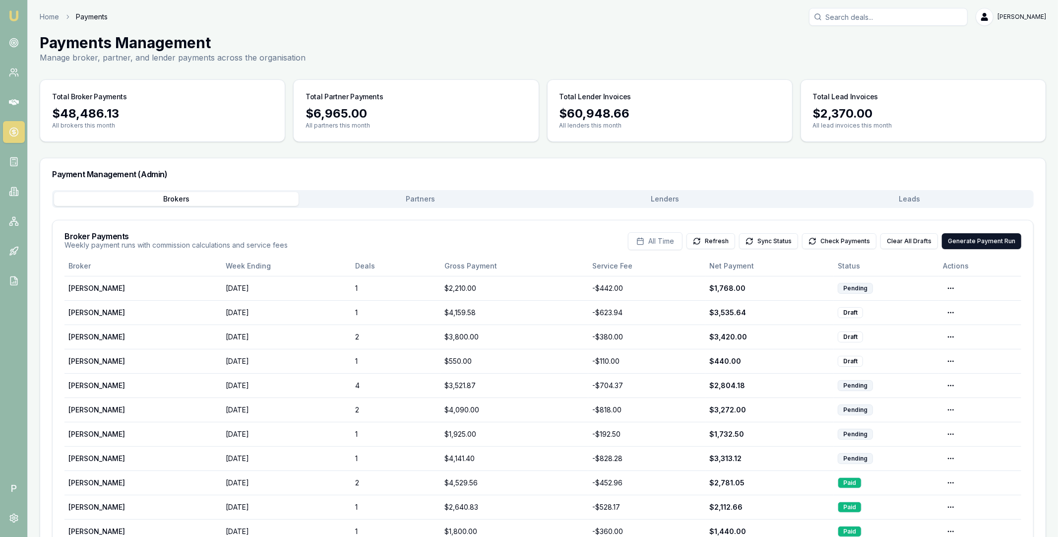
click at [637, 196] on button "Lenders" at bounding box center [665, 199] width 245 height 14
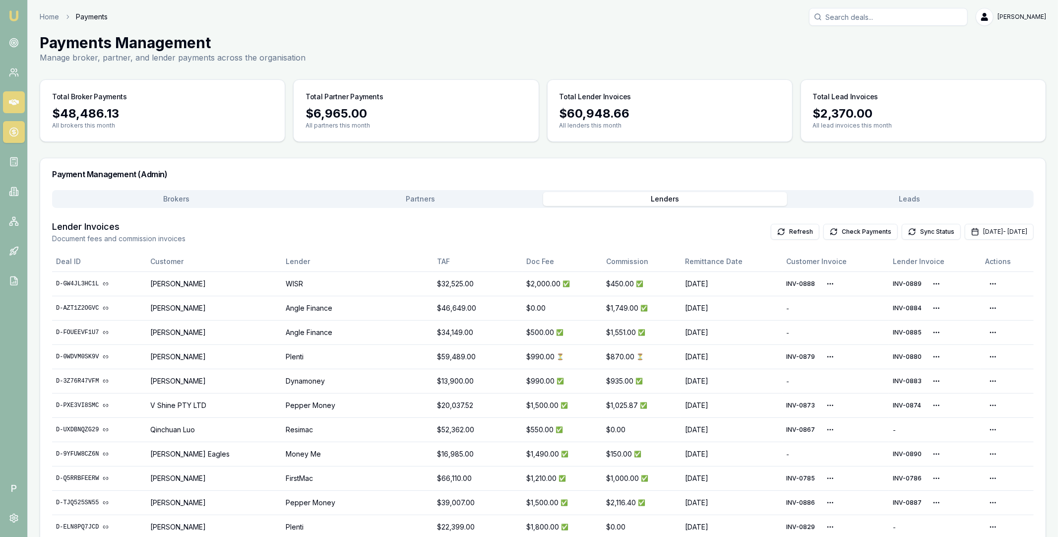
click at [13, 100] on icon at bounding box center [14, 102] width 10 height 6
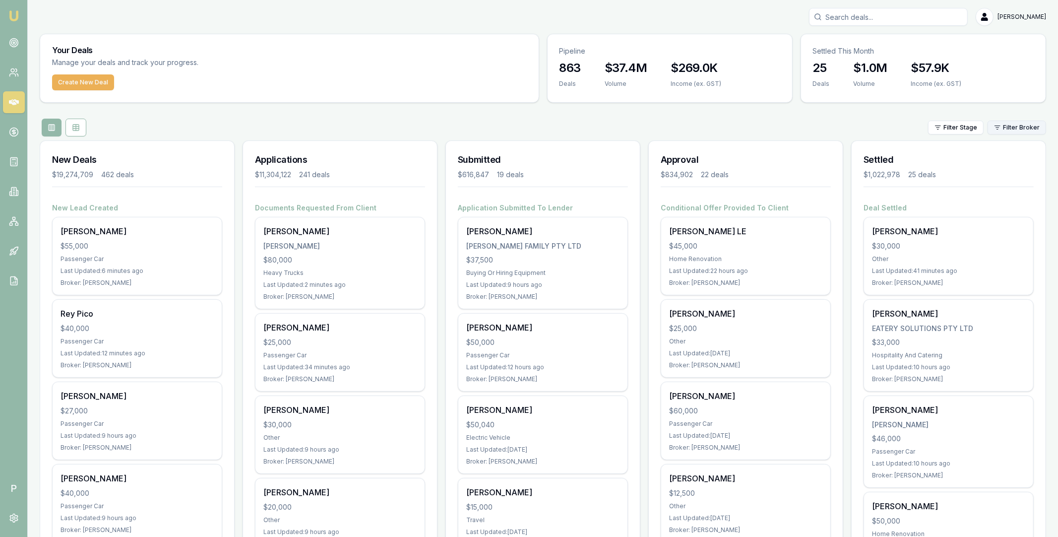
click at [1021, 129] on html "Emu Broker P Matt Leeburn Toggle Menu Your Deals Manage your deals and track yo…" at bounding box center [529, 268] width 1058 height 537
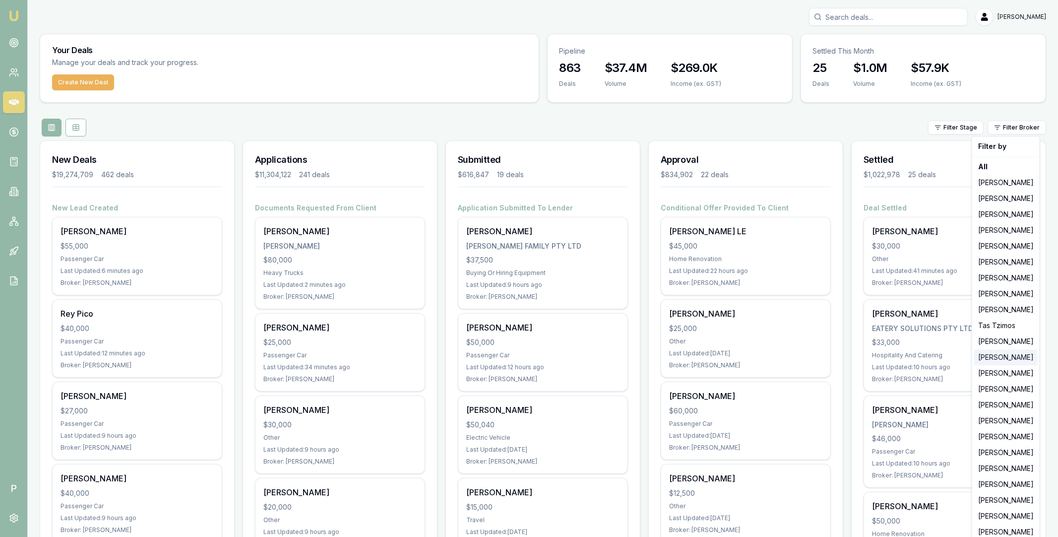
click at [998, 357] on div "[PERSON_NAME]" at bounding box center [1006, 357] width 64 height 16
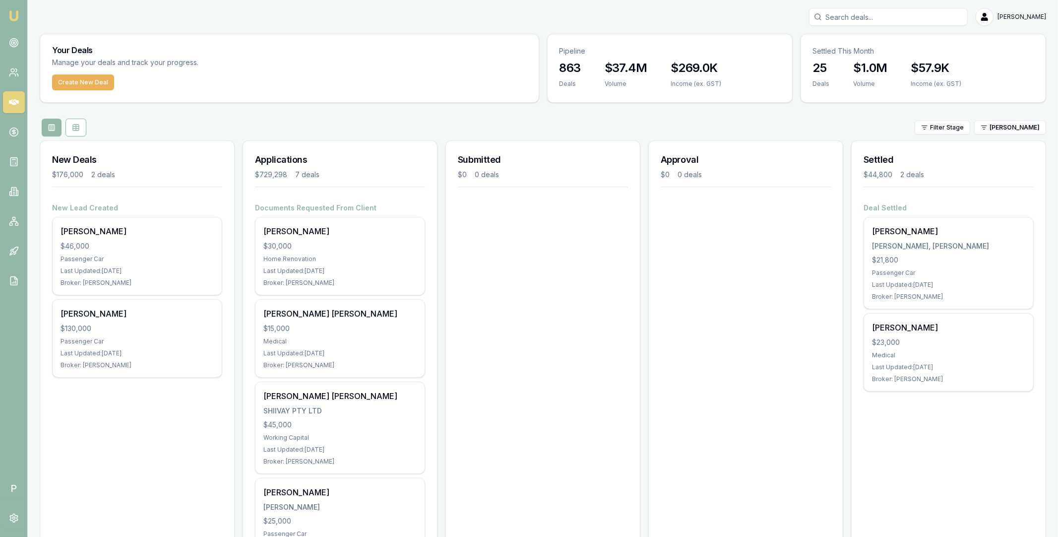
click at [18, 104] on icon at bounding box center [14, 102] width 10 height 10
click at [15, 100] on icon at bounding box center [14, 102] width 10 height 6
click at [15, 72] on icon at bounding box center [14, 72] width 10 height 10
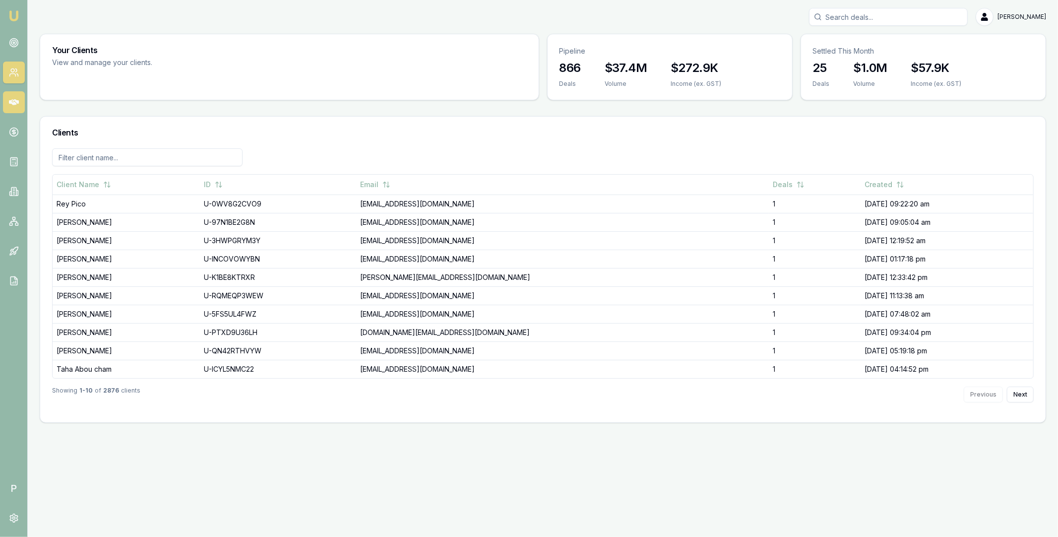
click at [16, 104] on icon at bounding box center [14, 102] width 10 height 10
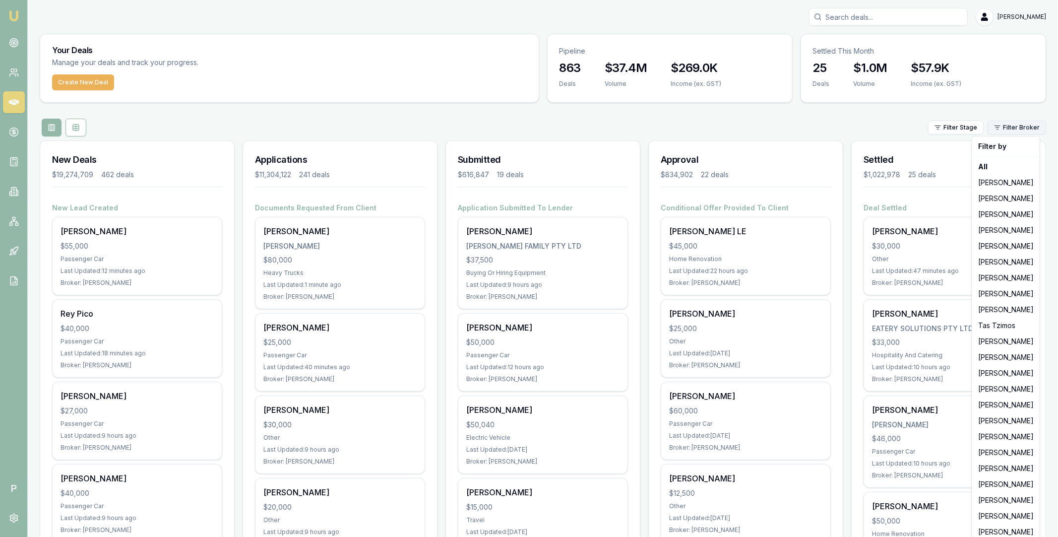
click at [1019, 124] on html "Emu Broker P Matt Leeburn Toggle Menu Your Deals Manage your deals and track yo…" at bounding box center [529, 268] width 1058 height 537
click at [898, 130] on html "Emu Broker P Matt Leeburn Toggle Menu Your Deals Manage your deals and track yo…" at bounding box center [529, 268] width 1058 height 537
click at [1014, 128] on html "Emu Broker P Matt Leeburn Toggle Menu Your Deals Manage your deals and track yo…" at bounding box center [529, 268] width 1058 height 537
click at [1012, 360] on div "[PERSON_NAME]" at bounding box center [1006, 357] width 64 height 16
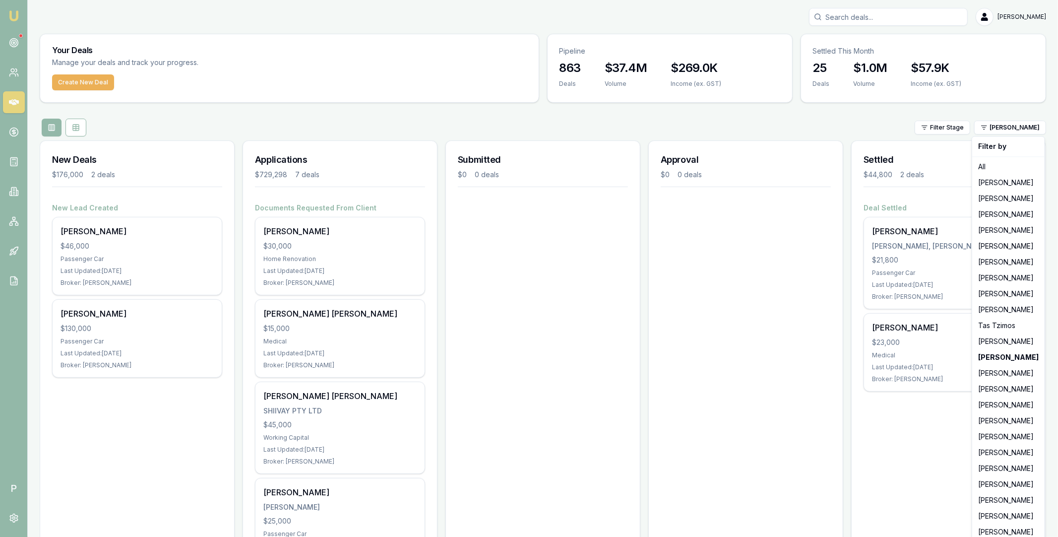
click at [275, 110] on html "Emu Broker P Matt Leeburn Toggle Menu Your Deals Manage your deals and track yo…" at bounding box center [529, 268] width 1058 height 537
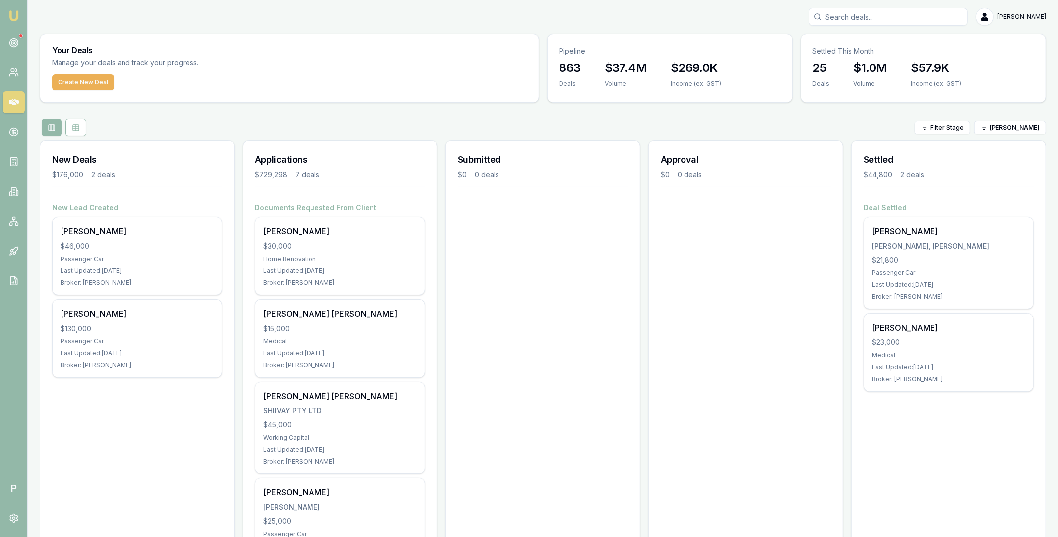
click at [276, 119] on div "Filter Stage Pinkesh Patel" at bounding box center [543, 128] width 1007 height 18
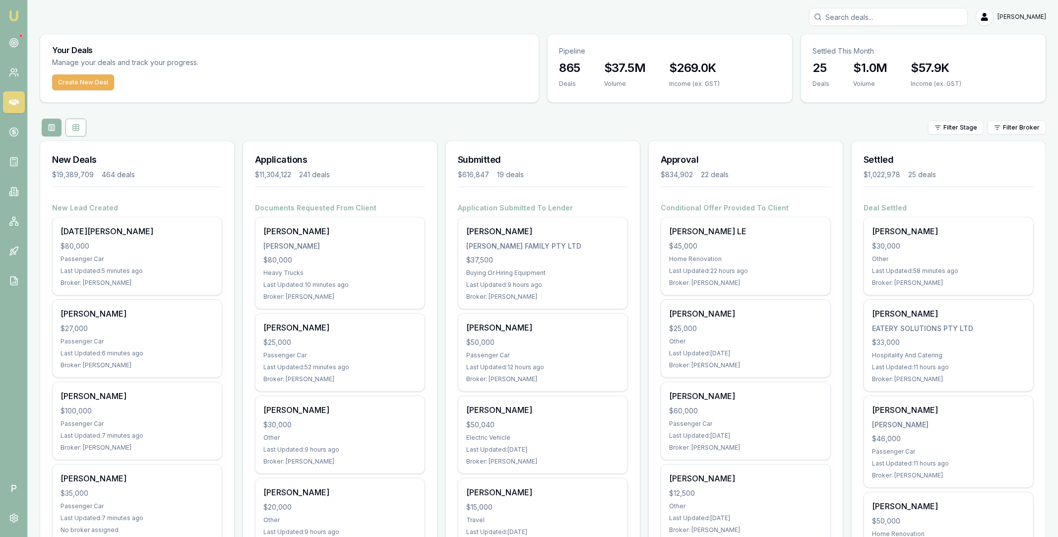
drag, startPoint x: 51, startPoint y: 14, endPoint x: 43, endPoint y: 15, distance: 8.0
click at [51, 14] on div "[PERSON_NAME]" at bounding box center [543, 17] width 1007 height 18
click at [55, 15] on div "[PERSON_NAME]" at bounding box center [543, 17] width 1007 height 18
click at [164, 120] on div "Filter Stage Filter Broker" at bounding box center [543, 128] width 1007 height 18
click at [1012, 128] on html "Emu Broker P Matt Leeburn Toggle Menu Your Deals Manage your deals and track yo…" at bounding box center [529, 268] width 1058 height 537
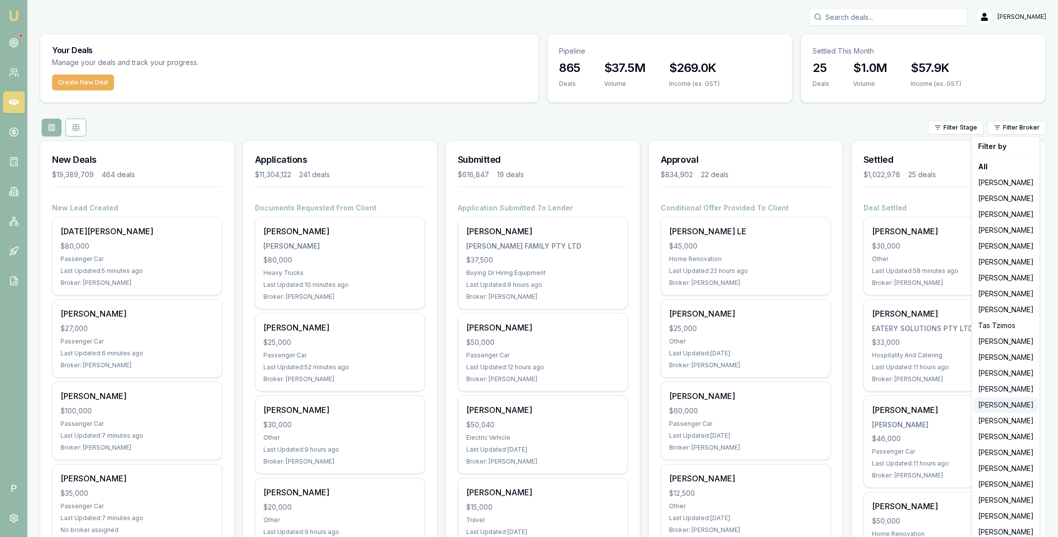
click at [991, 403] on div "[PERSON_NAME]" at bounding box center [1006, 405] width 64 height 16
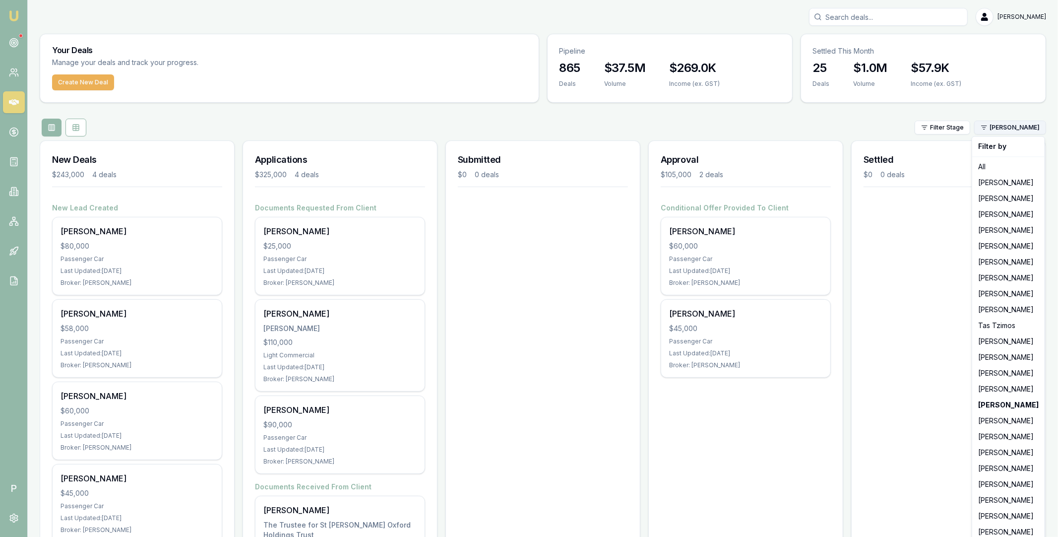
click at [1028, 124] on html "Emu Broker P Matt Leeburn Toggle Menu Your Deals Manage your deals and track yo…" at bounding box center [529, 268] width 1058 height 537
click at [991, 472] on div "[PERSON_NAME]" at bounding box center [1008, 468] width 68 height 16
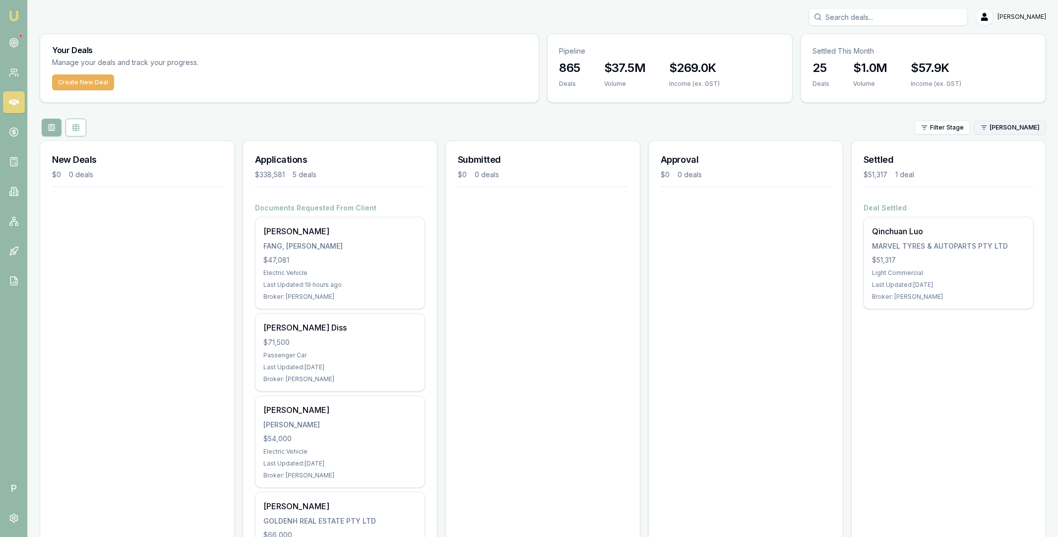
click at [1021, 128] on html "Emu Broker P Matt Leeburn Toggle Menu Your Deals Manage your deals and track yo…" at bounding box center [529, 268] width 1058 height 537
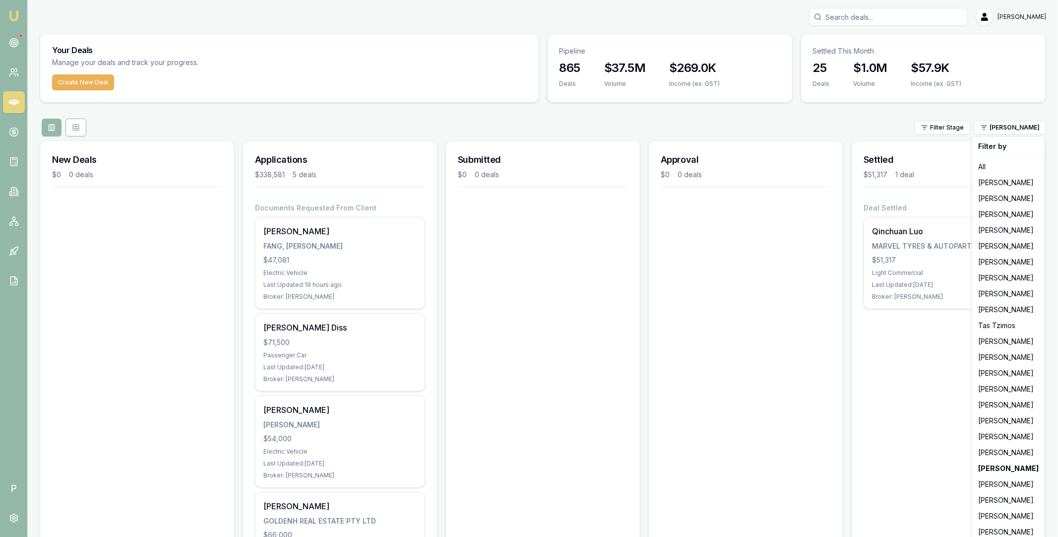
click at [16, 226] on html "Emu Broker P Matt Leeburn Toggle Menu Your Deals Manage your deals and track yo…" at bounding box center [529, 268] width 1058 height 537
click at [1004, 133] on html "Emu Broker P Matt Leeburn Toggle Menu Your Deals Manage your deals and track yo…" at bounding box center [529, 268] width 1058 height 537
click at [985, 481] on div "[PERSON_NAME]" at bounding box center [1008, 484] width 68 height 16
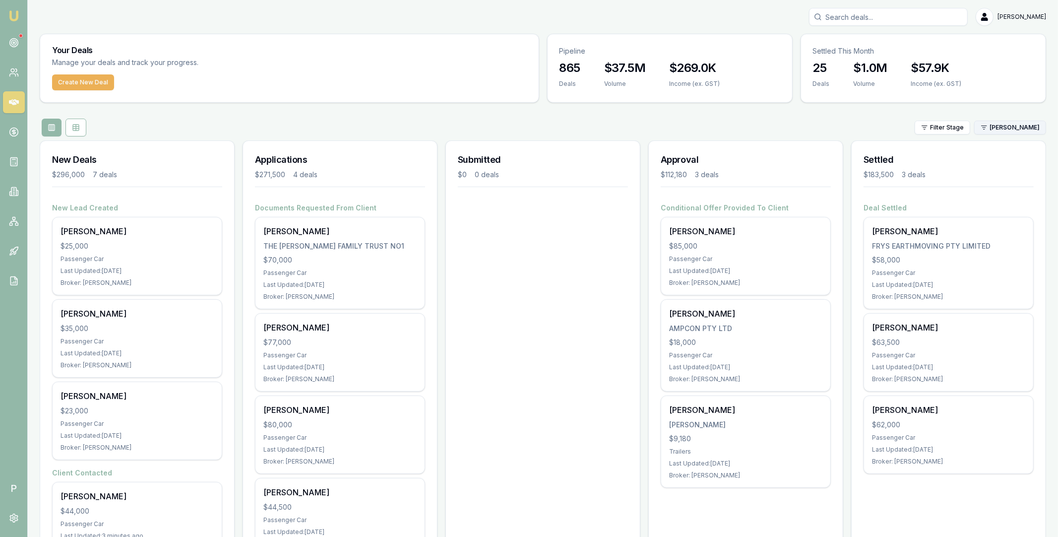
click at [1018, 127] on html "Emu Broker P Matt Leeburn Toggle Menu Your Deals Manage your deals and track yo…" at bounding box center [529, 268] width 1058 height 537
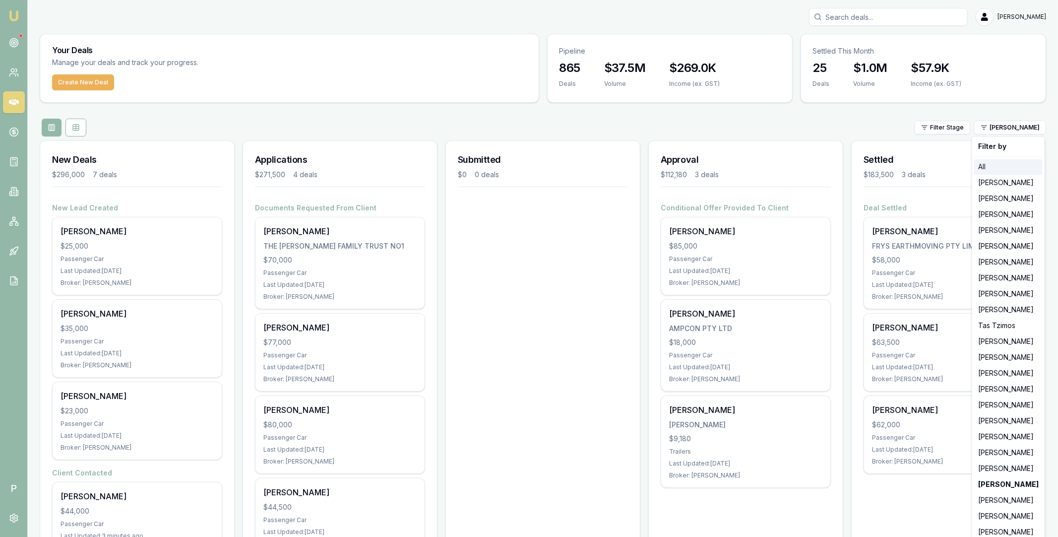
click at [995, 170] on div "All" at bounding box center [1008, 167] width 68 height 16
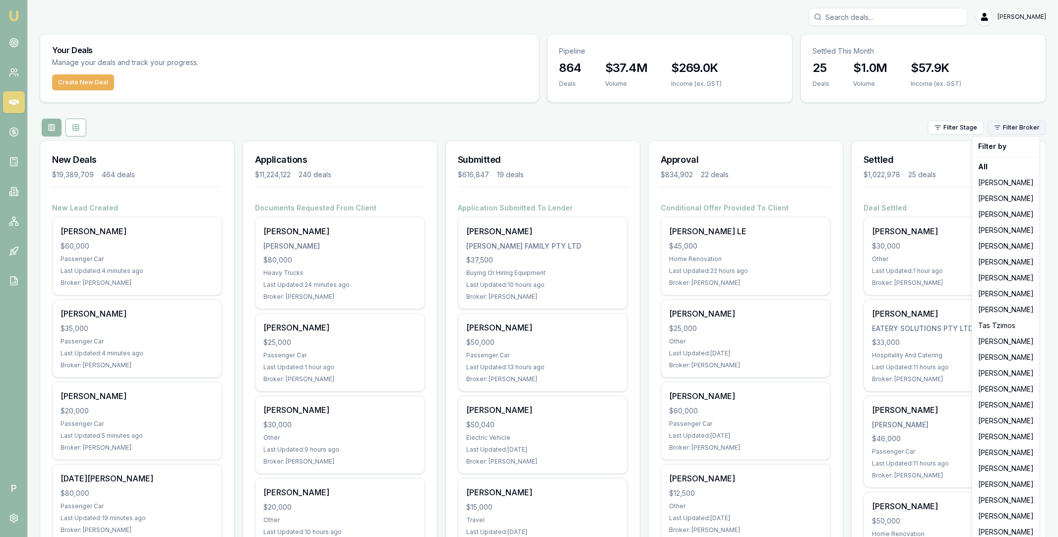
click at [1013, 123] on html "Emu Broker P [PERSON_NAME] Toggle Menu Your Deals Manage your deals and track y…" at bounding box center [529, 268] width 1058 height 537
click at [1005, 354] on div "[PERSON_NAME]" at bounding box center [1006, 357] width 64 height 16
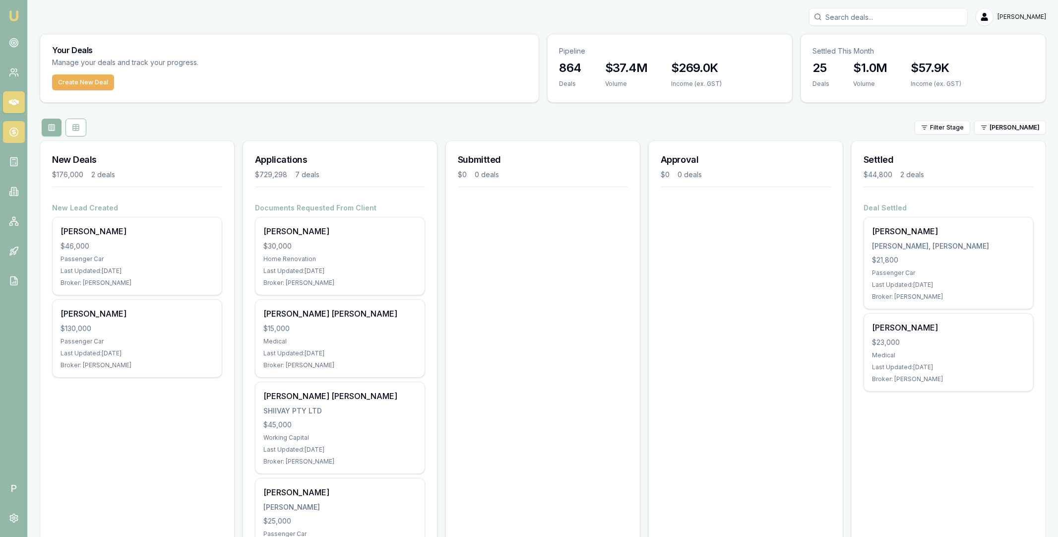
click at [17, 132] on circle at bounding box center [13, 132] width 8 height 8
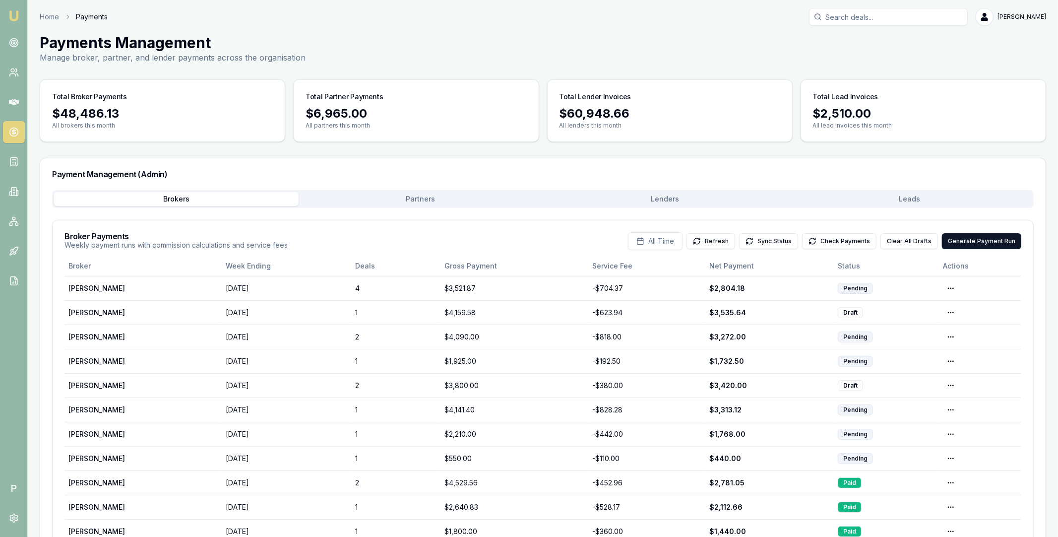
click at [642, 199] on button "Lenders" at bounding box center [665, 199] width 245 height 14
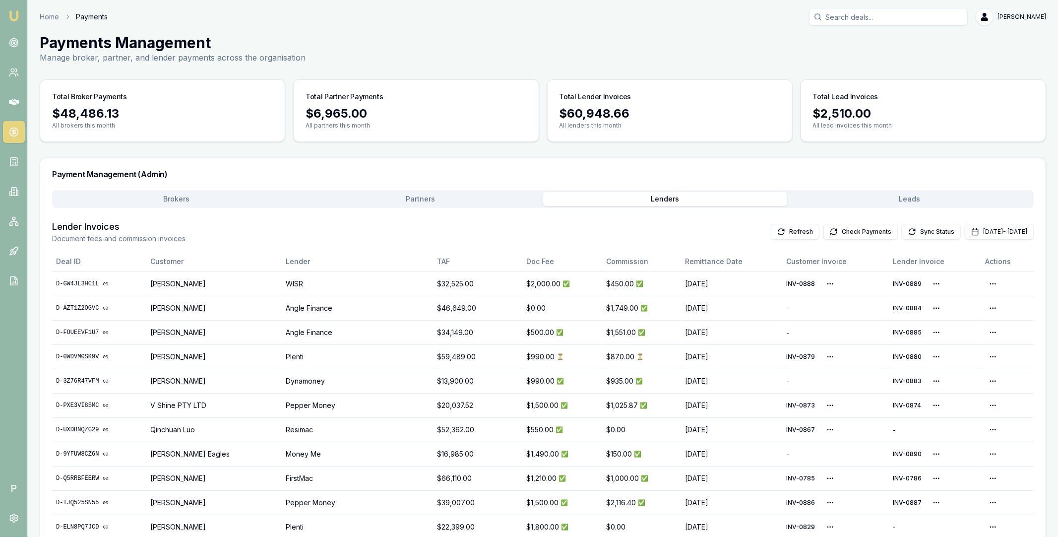
click at [809, 168] on div "Payment Management (Admin)" at bounding box center [543, 174] width 1006 height 32
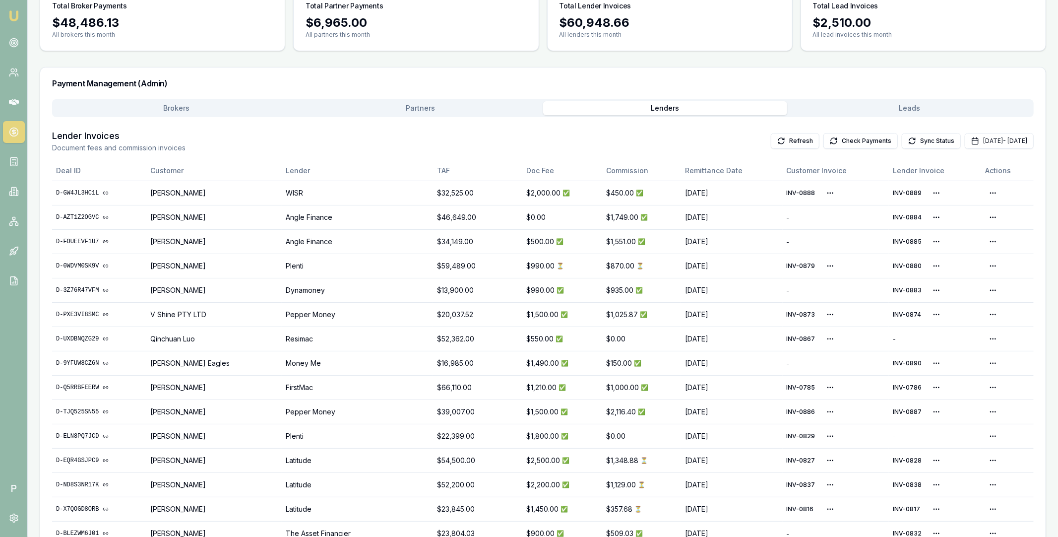
scroll to position [146, 0]
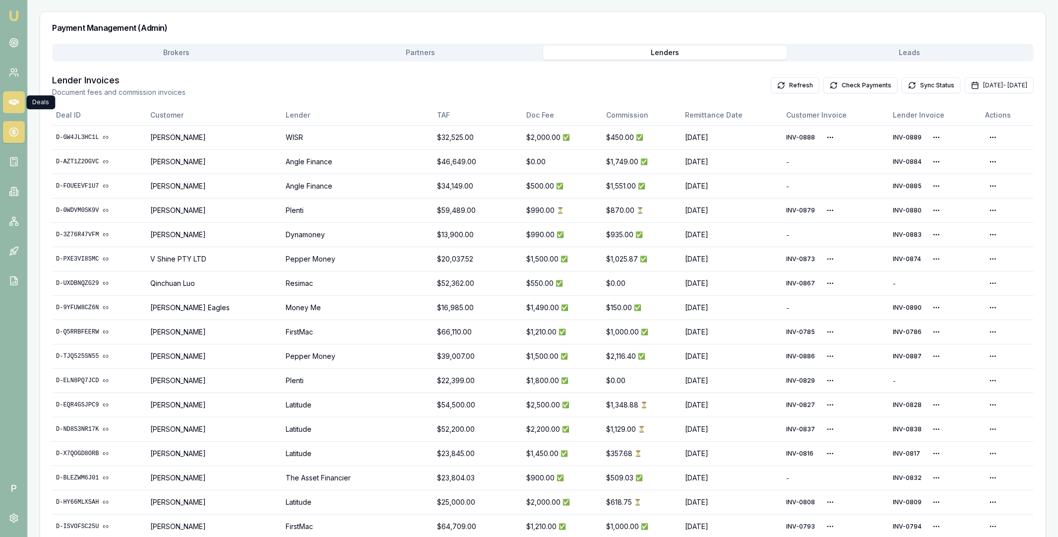
click at [12, 102] on icon at bounding box center [14, 102] width 10 height 6
